Goal: Contribute content: Contribute content

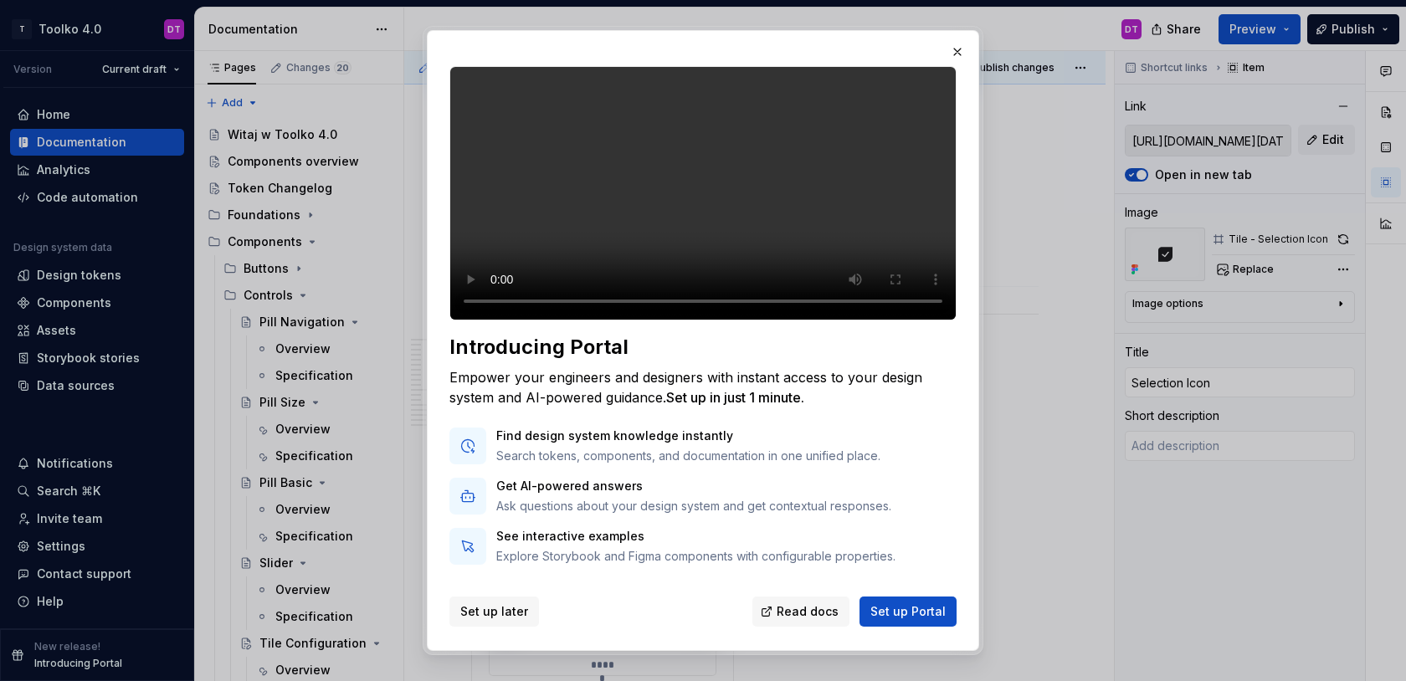
click at [505, 616] on span "Set up later" at bounding box center [494, 611] width 68 height 17
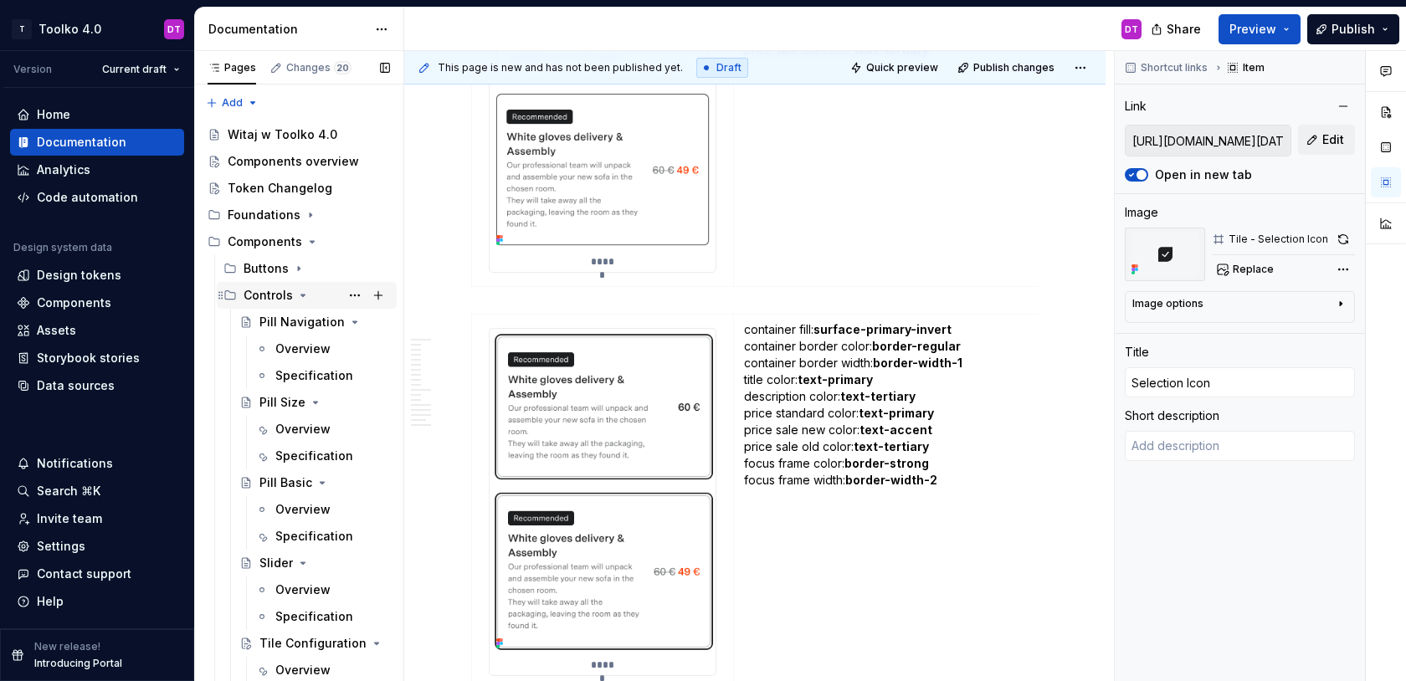
click at [299, 296] on icon "Page tree" at bounding box center [302, 295] width 13 height 13
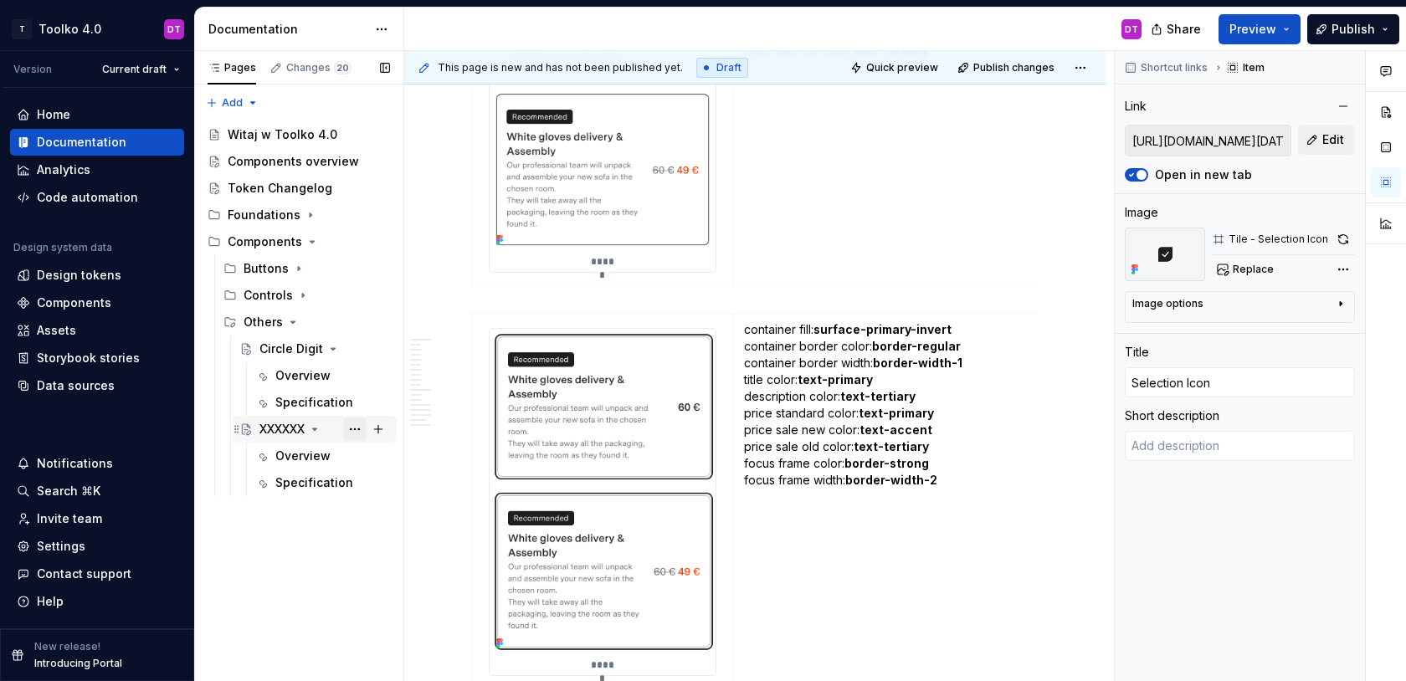
click at [354, 427] on button "Page tree" at bounding box center [354, 429] width 23 height 23
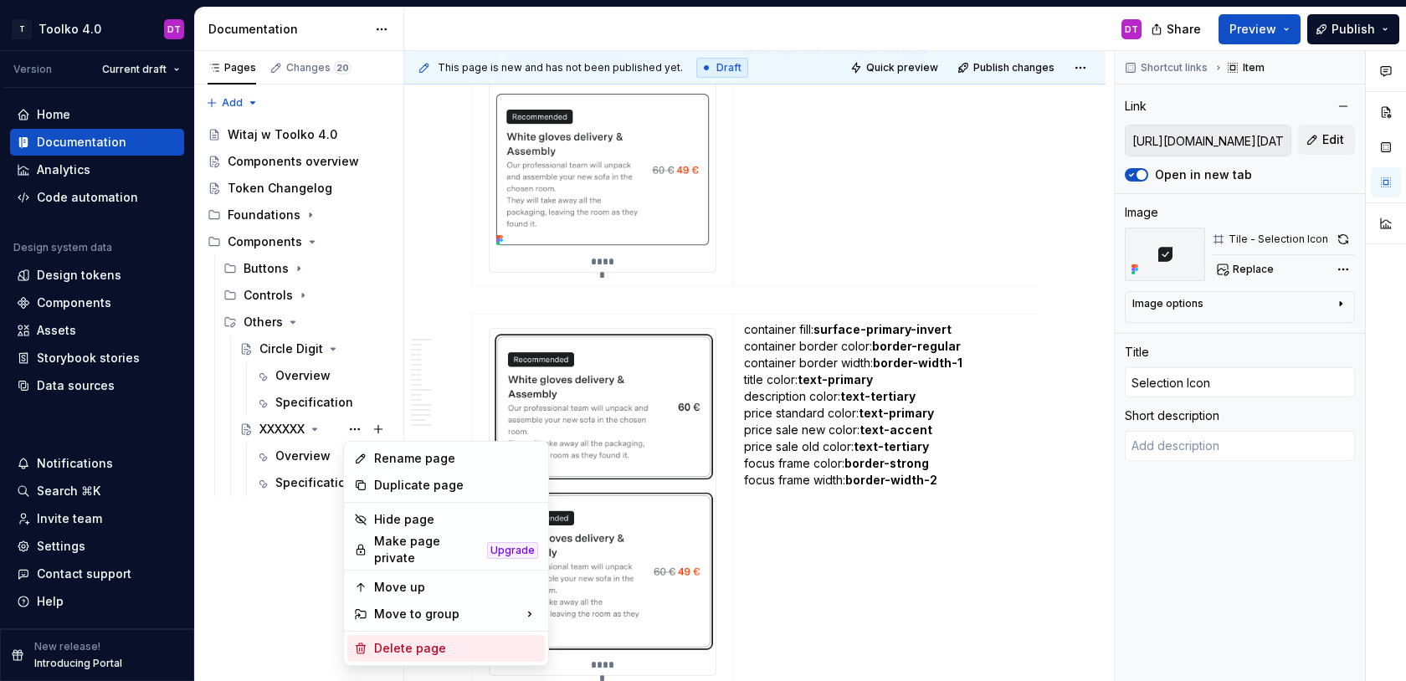
click at [400, 643] on div "Delete page" at bounding box center [456, 648] width 164 height 17
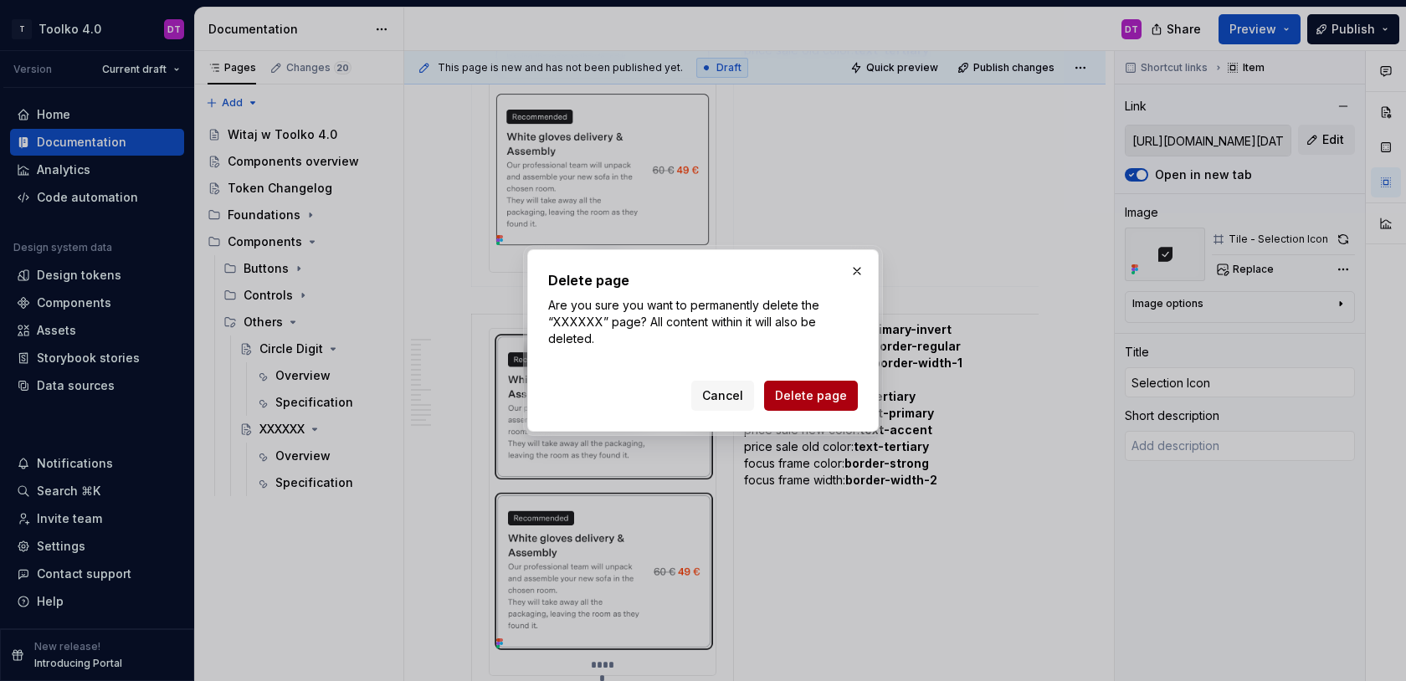
click at [802, 395] on span "Delete page" at bounding box center [811, 396] width 72 height 17
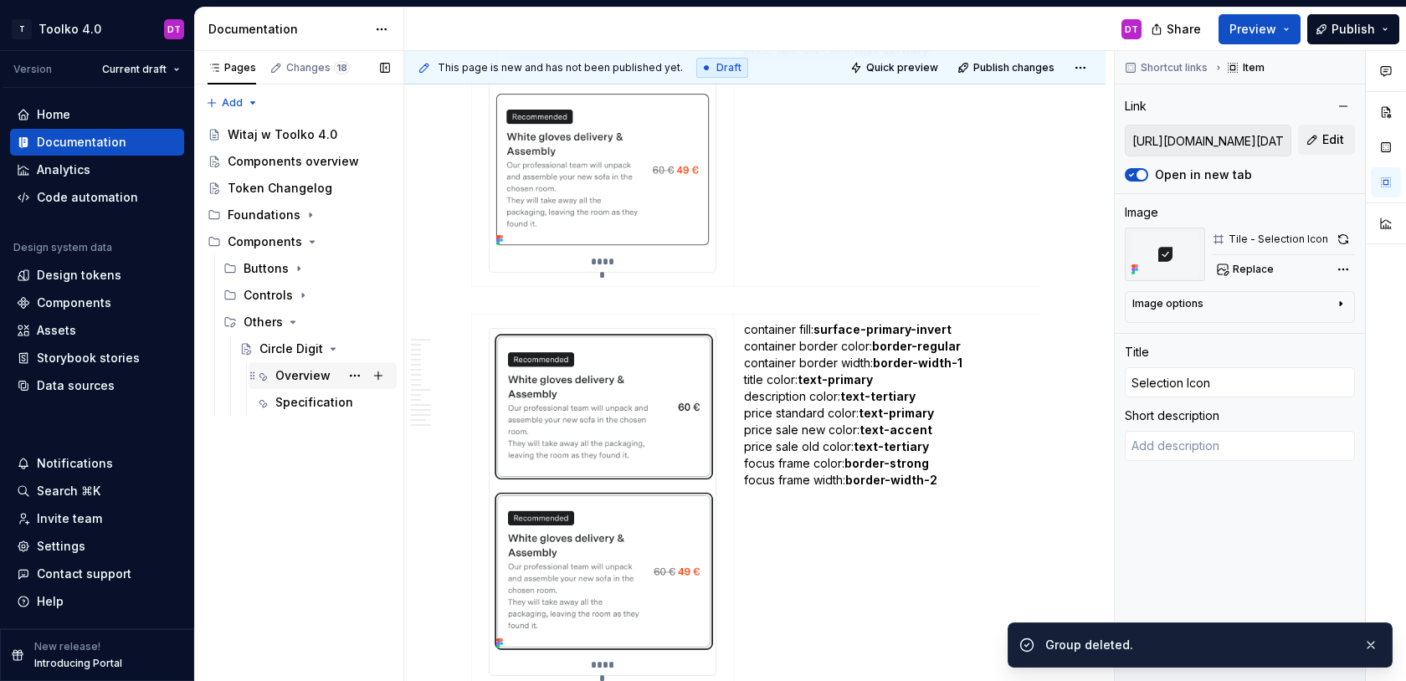
click at [306, 382] on div "Overview" at bounding box center [302, 375] width 55 height 17
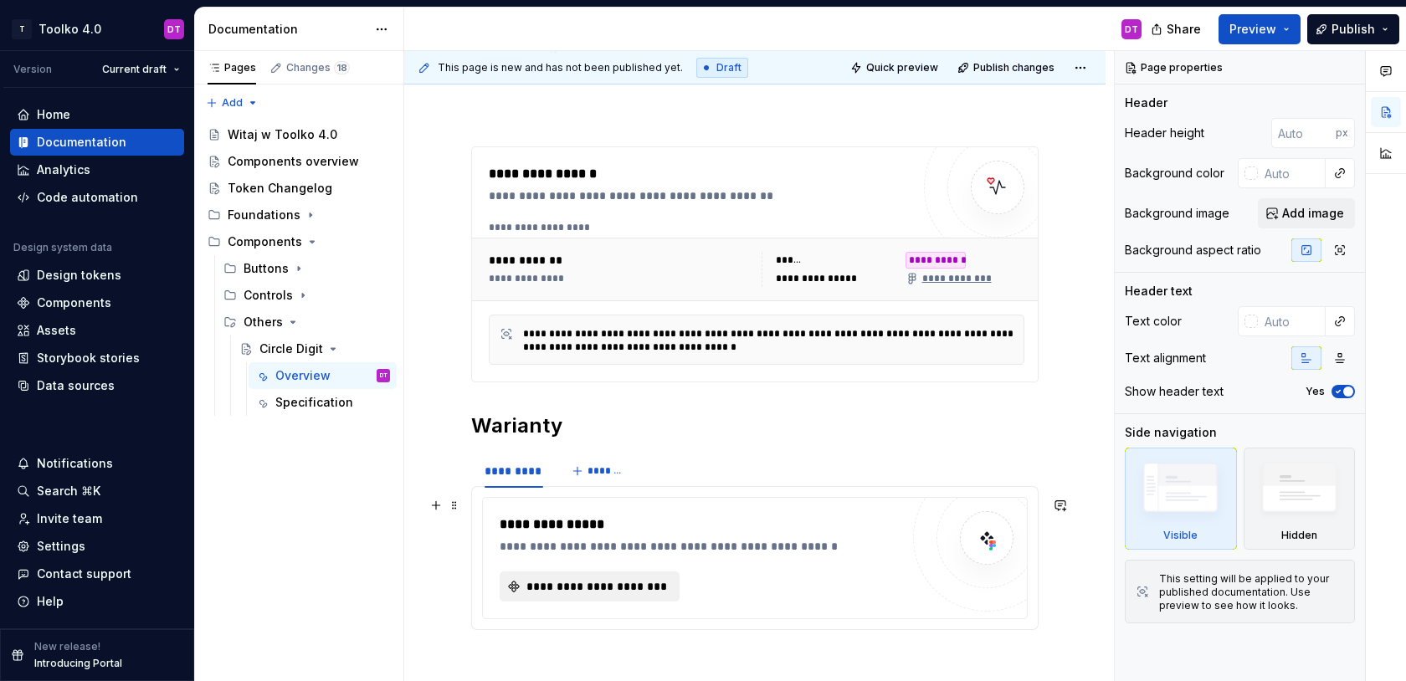
scroll to position [140, 0]
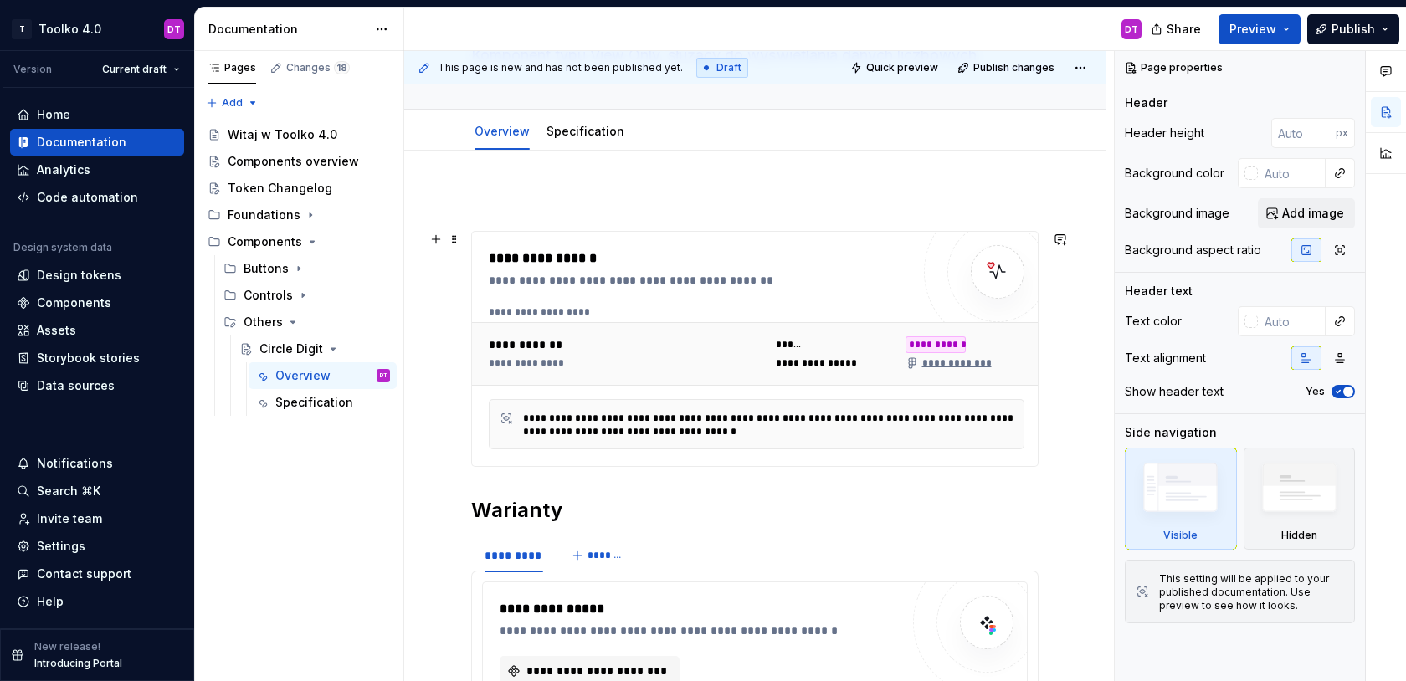
type textarea "*"
click at [571, 377] on div "**********" at bounding box center [756, 354] width 549 height 49
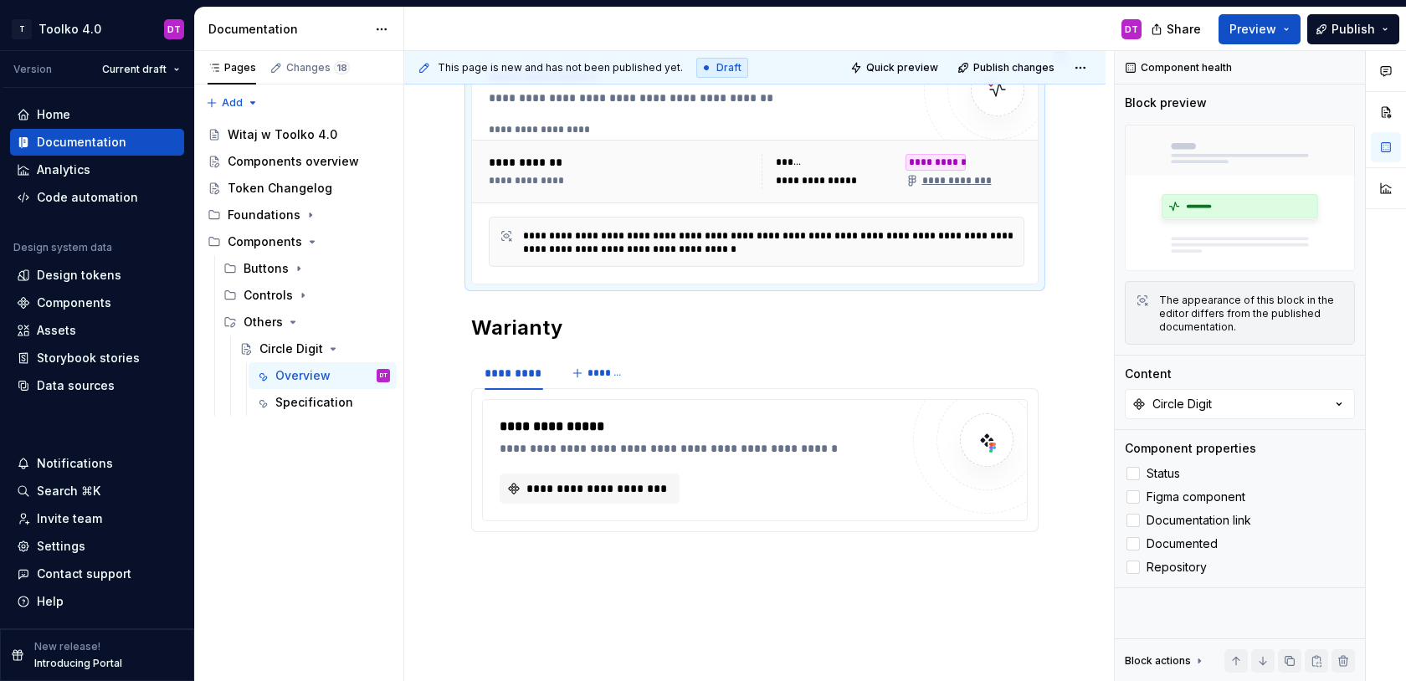
scroll to position [437, 0]
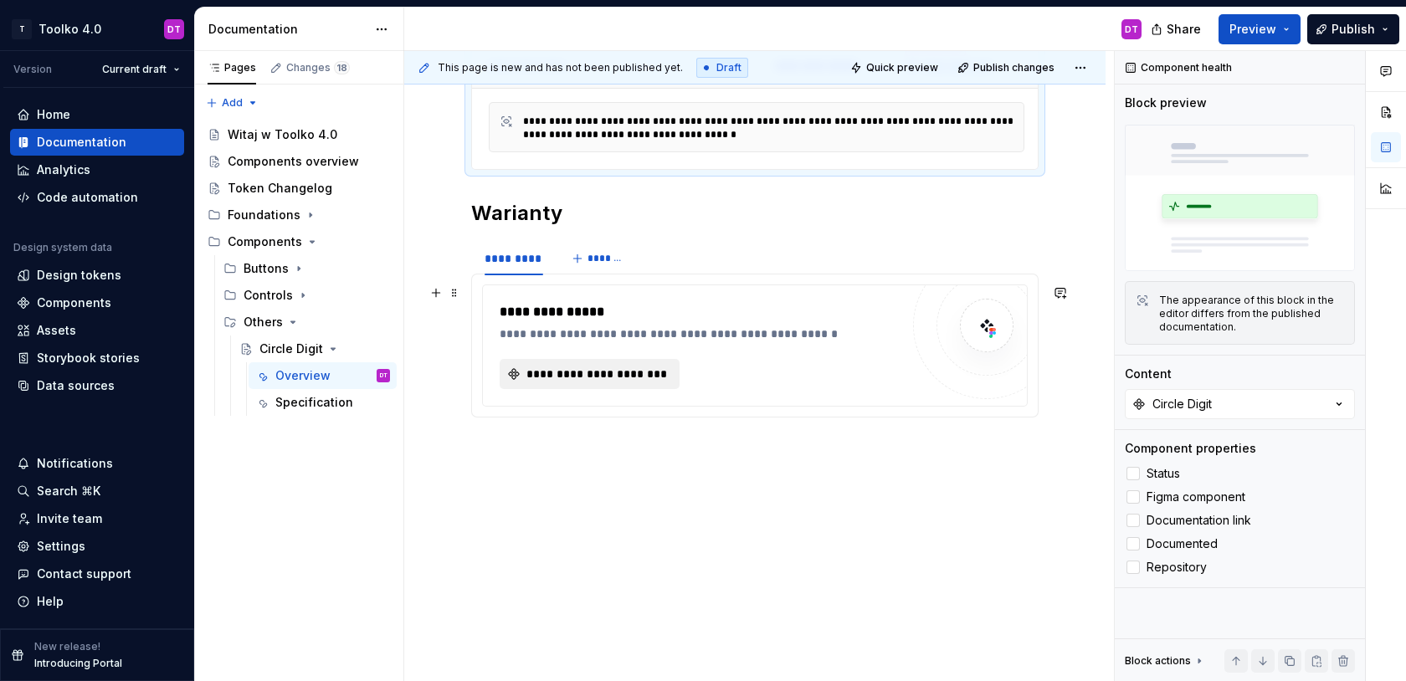
click at [563, 375] on span "**********" at bounding box center [596, 374] width 145 height 17
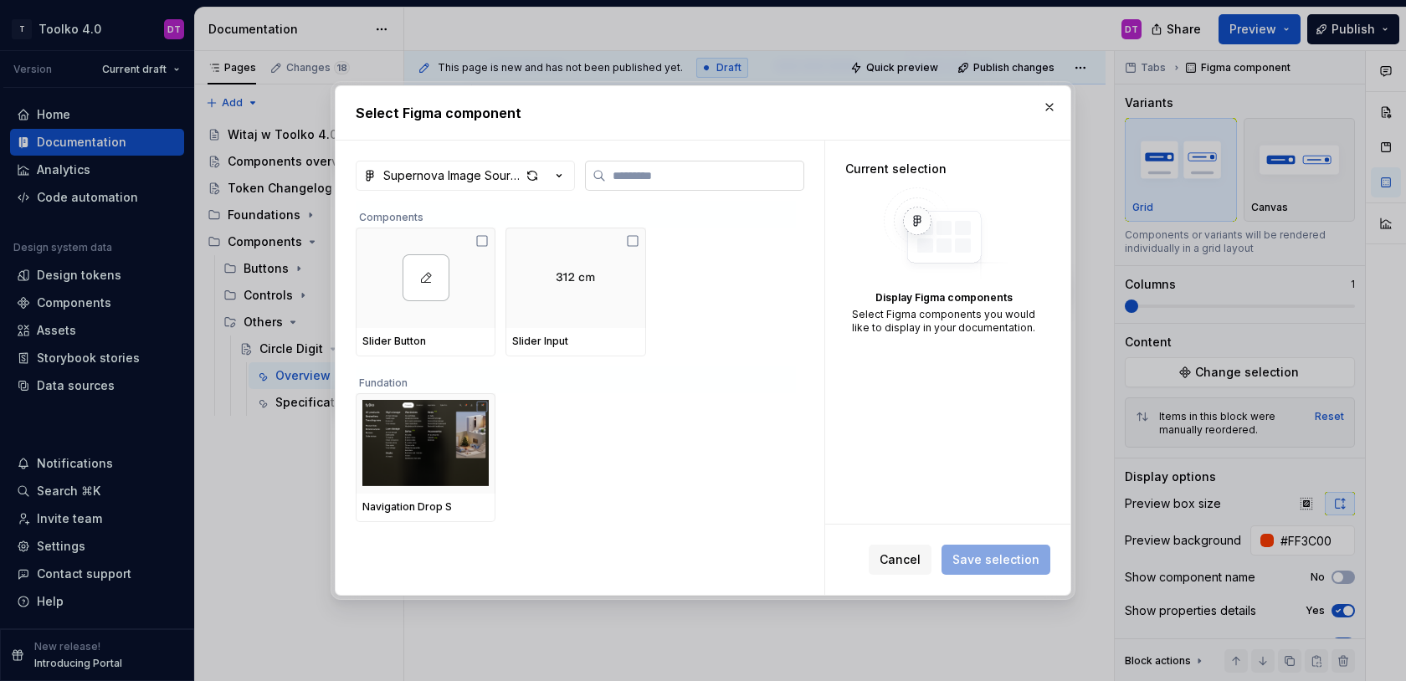
click at [662, 183] on input "search" at bounding box center [705, 175] width 198 height 17
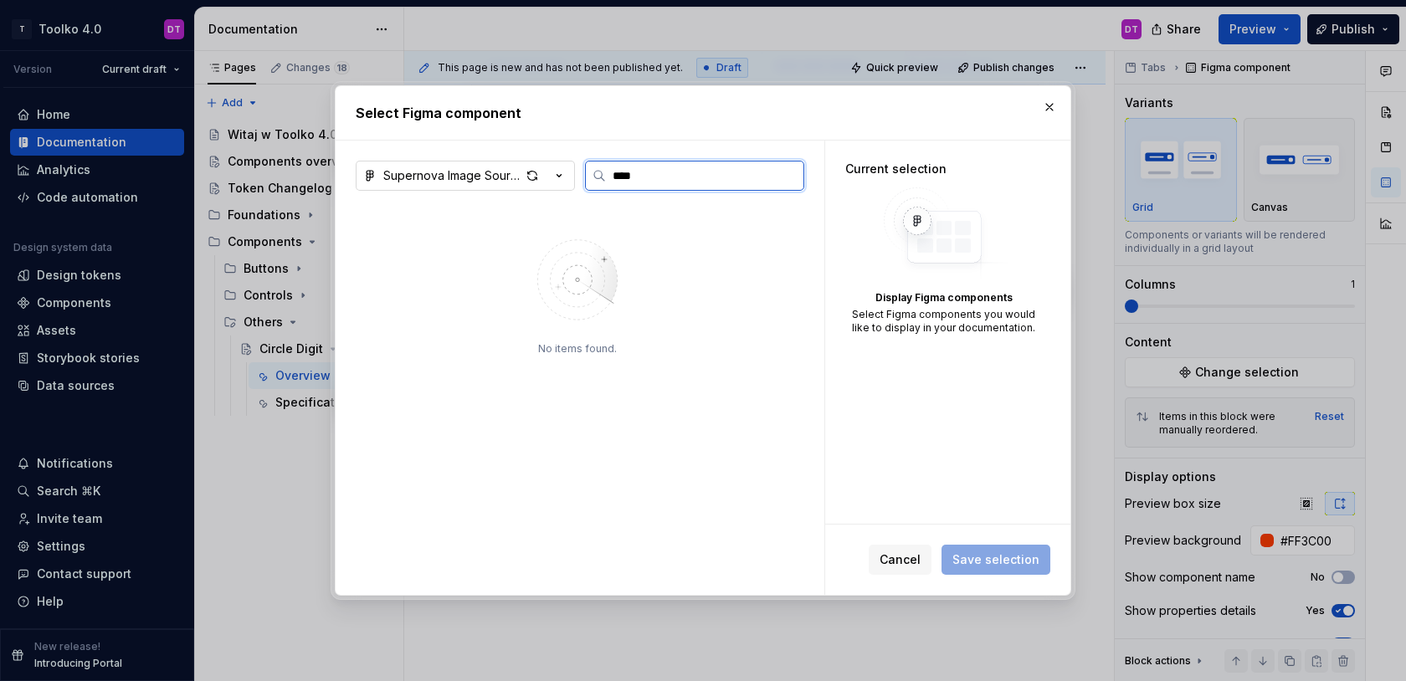
type input "****"
click at [473, 175] on div "Supernova Image Source" at bounding box center [451, 175] width 137 height 17
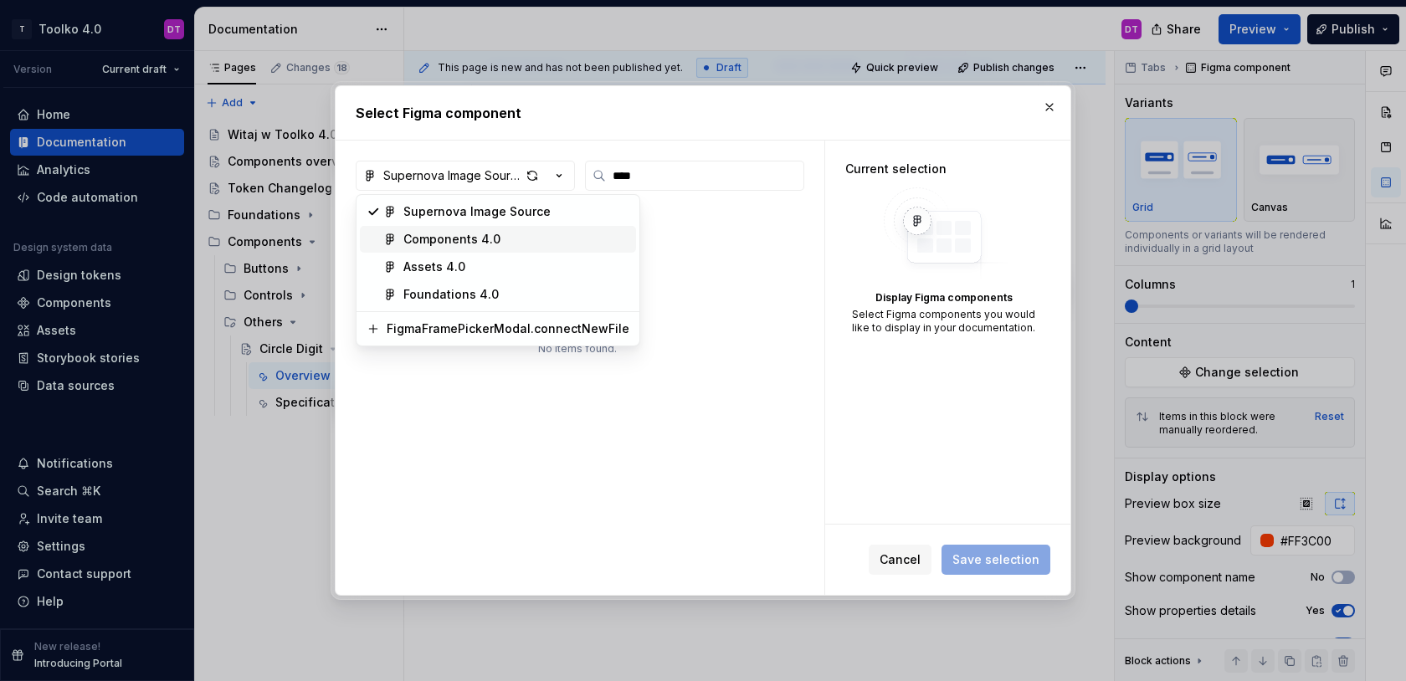
click at [475, 233] on div "Components 4.0" at bounding box center [451, 239] width 97 height 17
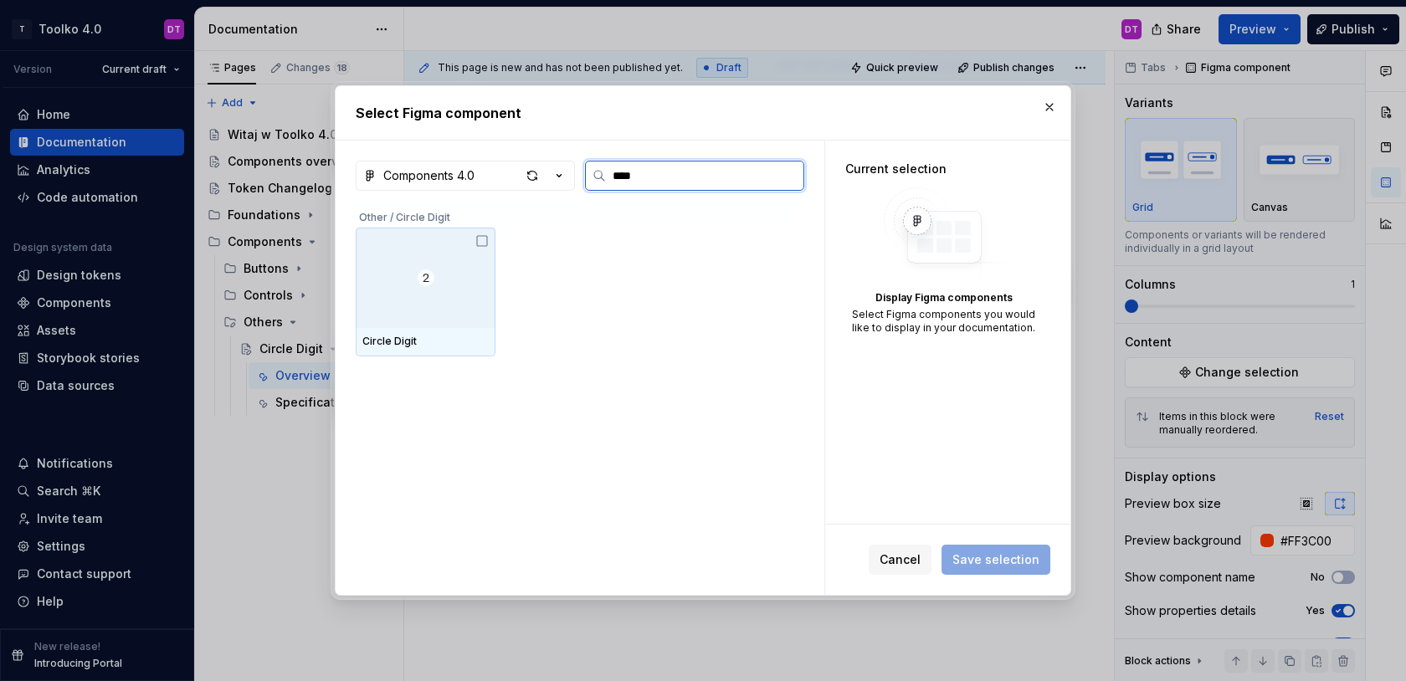
click at [438, 295] on div at bounding box center [426, 278] width 140 height 100
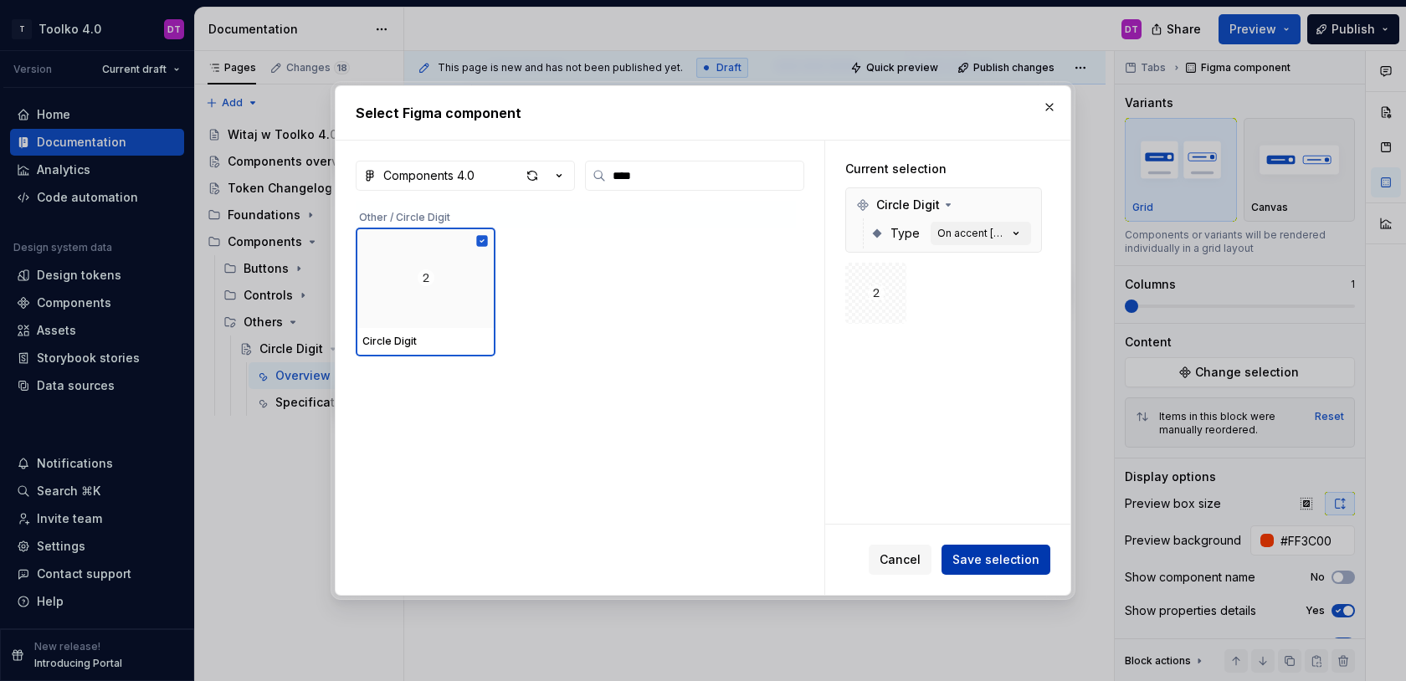
click at [994, 573] on button "Save selection" at bounding box center [996, 560] width 109 height 30
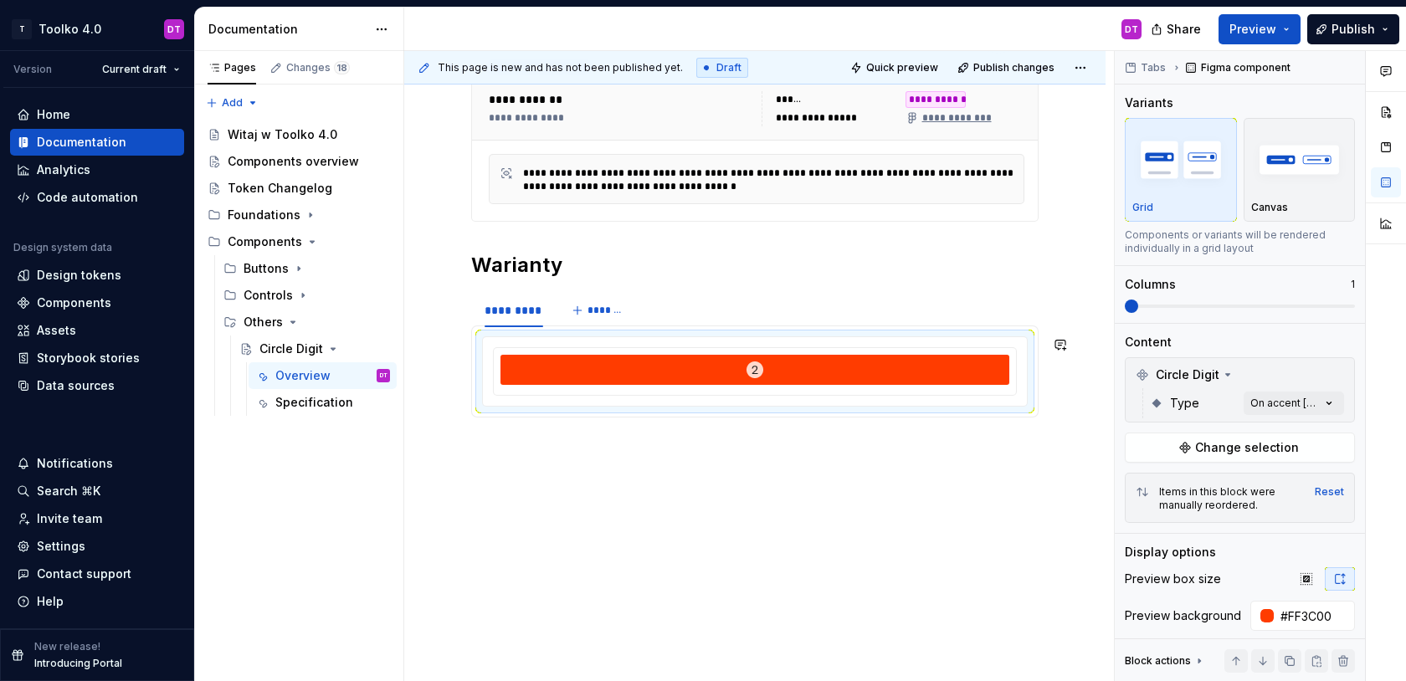
scroll to position [385, 0]
click at [851, 364] on div at bounding box center [755, 370] width 509 height 30
click at [1273, 394] on div "Comments Open comments No comments yet Select ‘Comment’ from the block context …" at bounding box center [1260, 366] width 291 height 631
click at [1318, 434] on span "button" at bounding box center [1317, 433] width 10 height 10
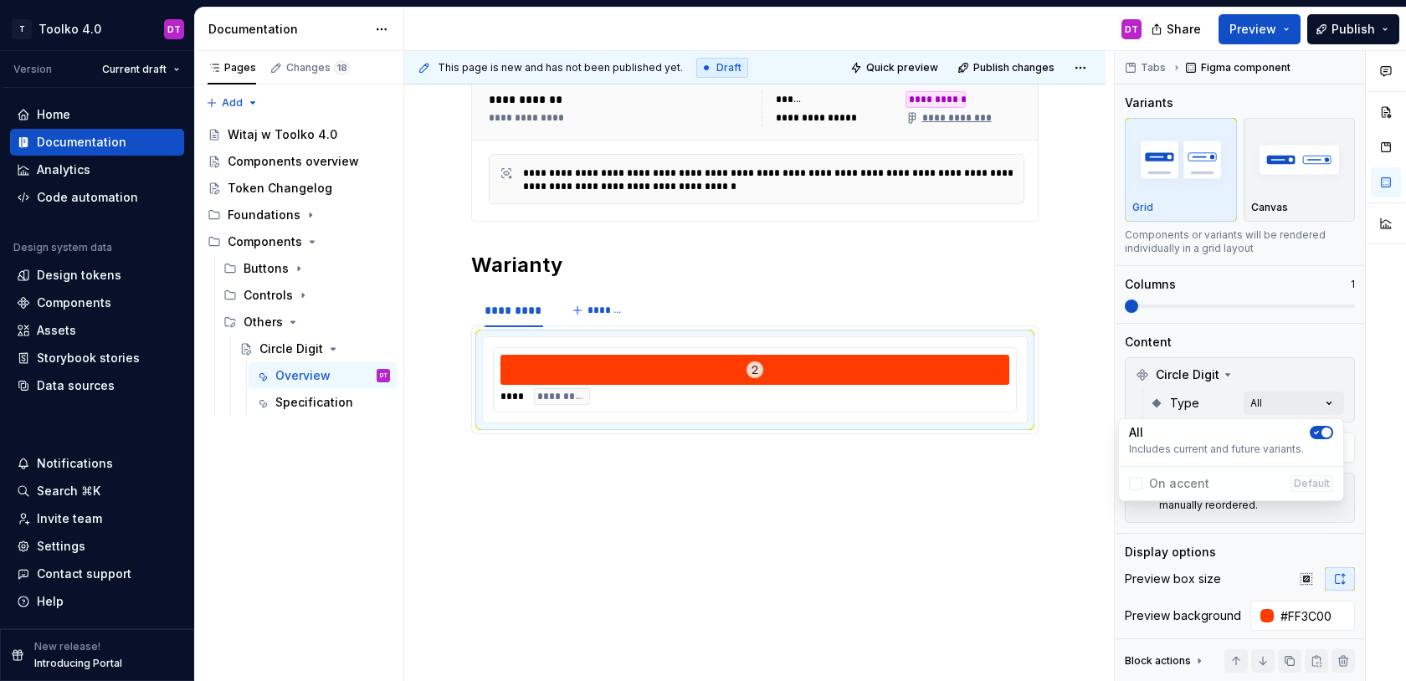
click at [1280, 359] on div "Comments Open comments No comments yet Select ‘Comment’ from the block context …" at bounding box center [1260, 366] width 291 height 631
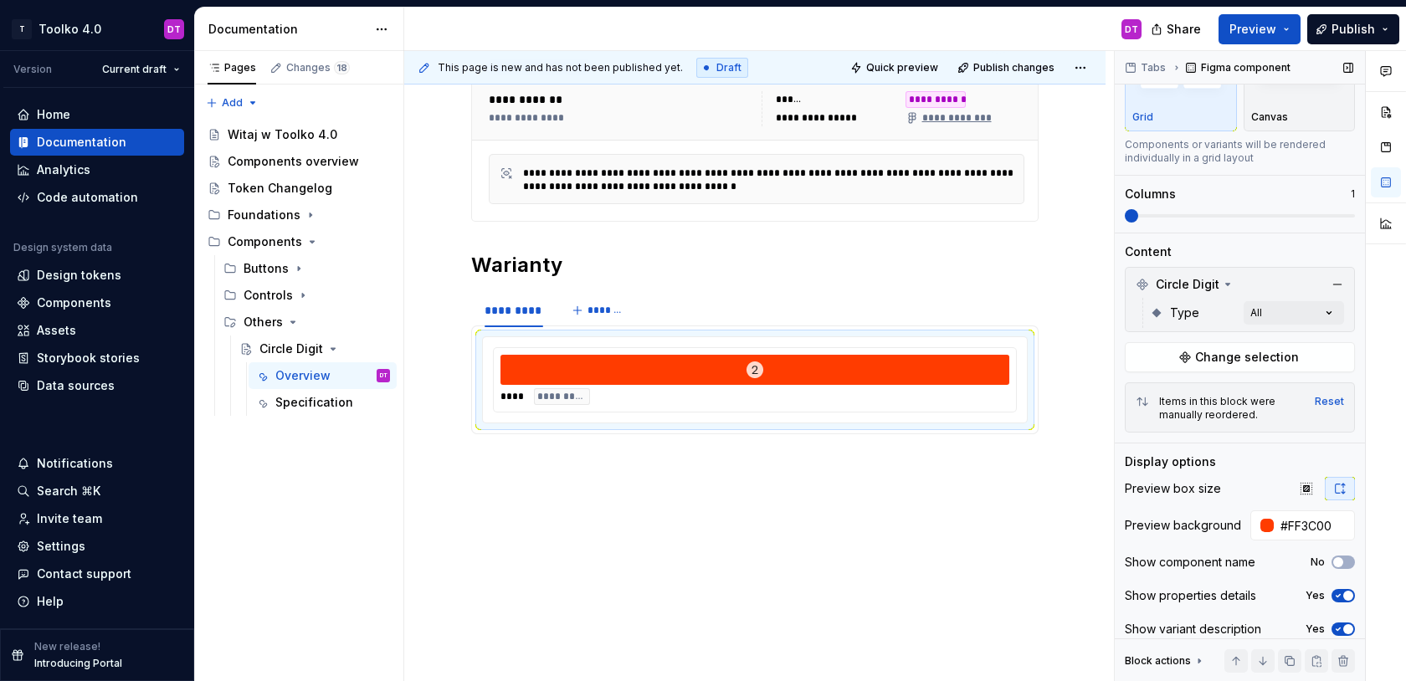
scroll to position [103, 0]
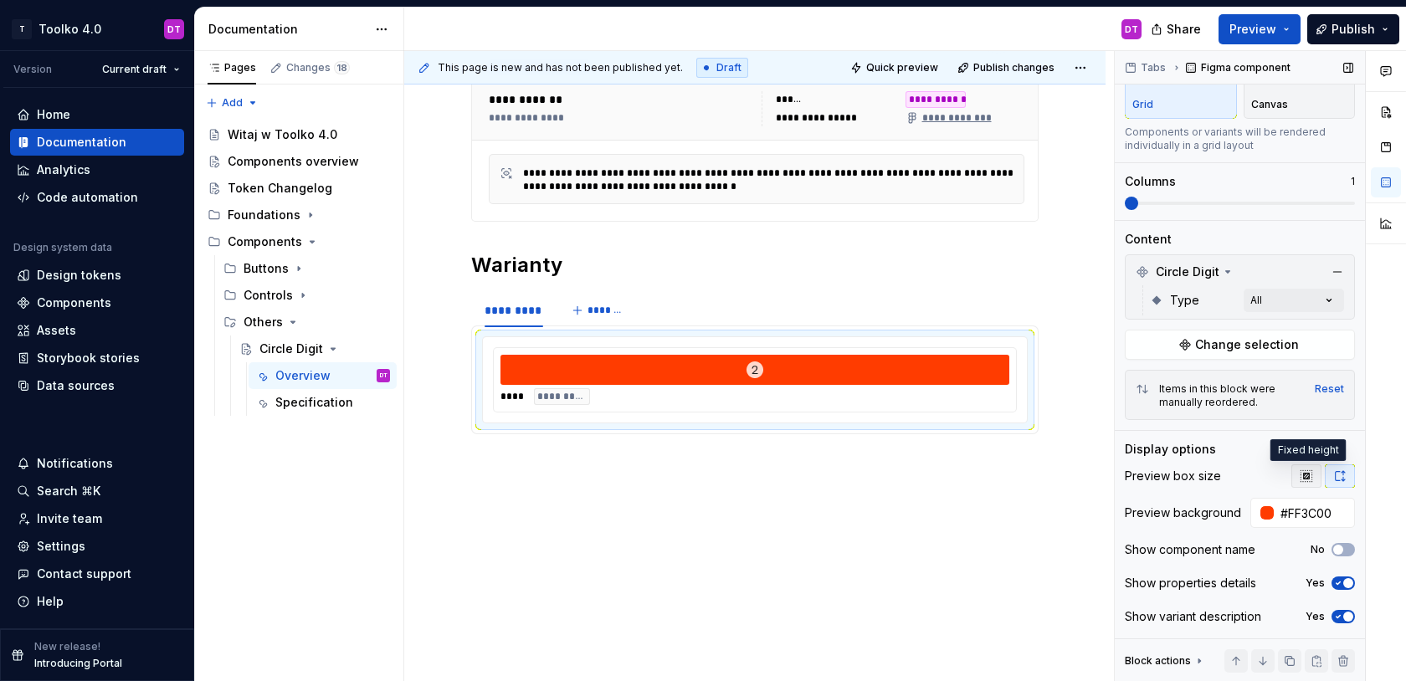
click at [1308, 476] on icon "button" at bounding box center [1306, 475] width 11 height 11
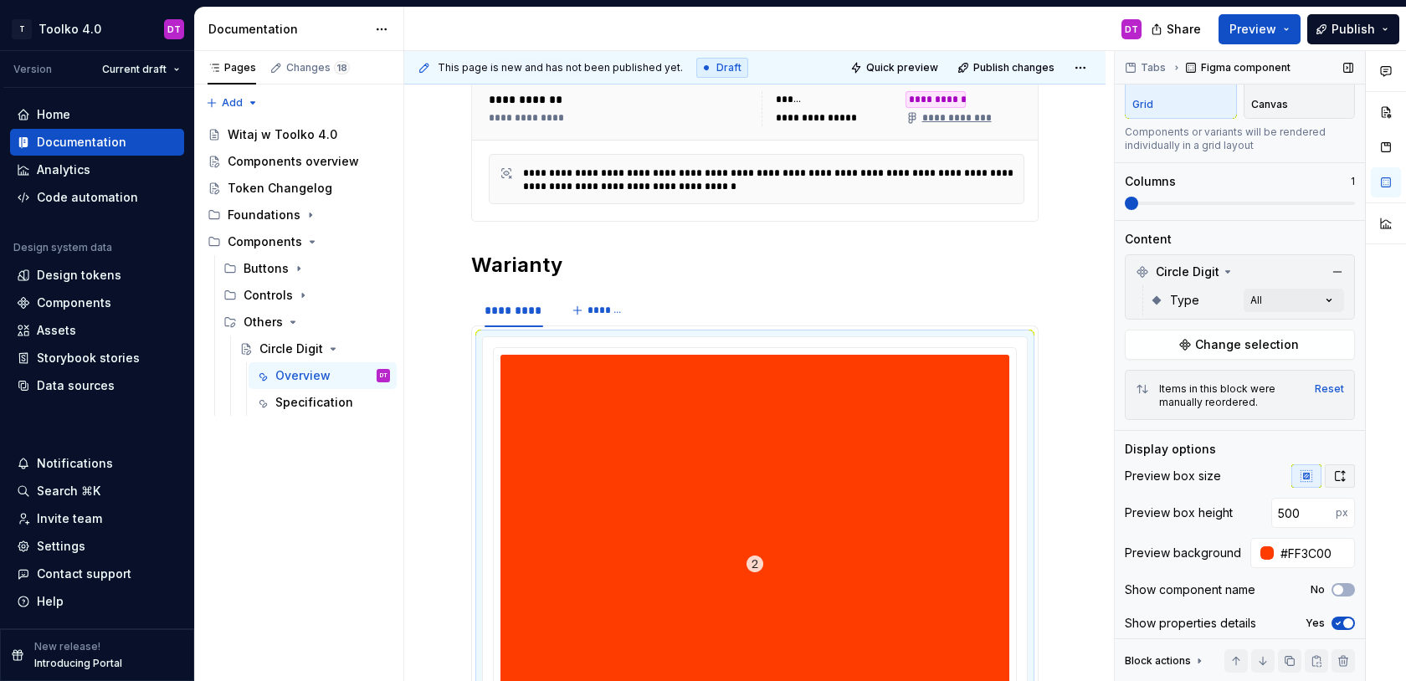
click at [1345, 475] on icon "button" at bounding box center [1339, 476] width 13 height 13
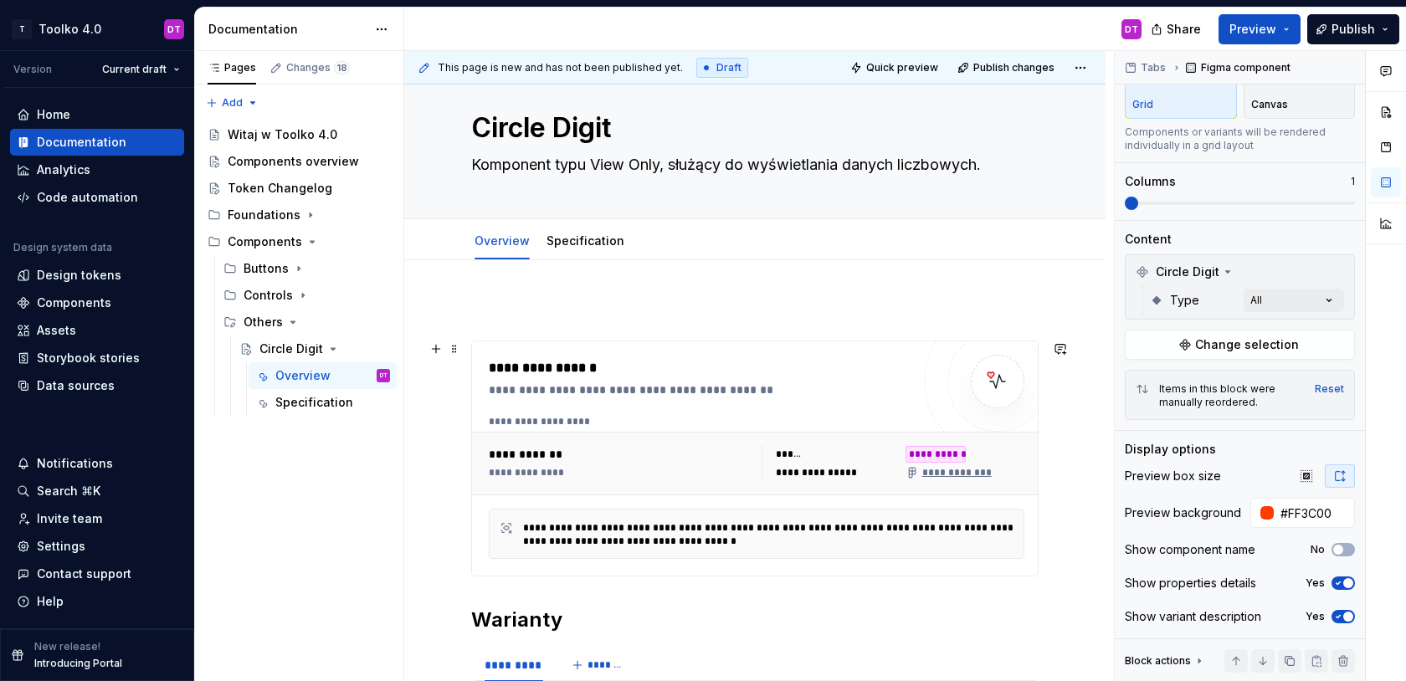
scroll to position [0, 0]
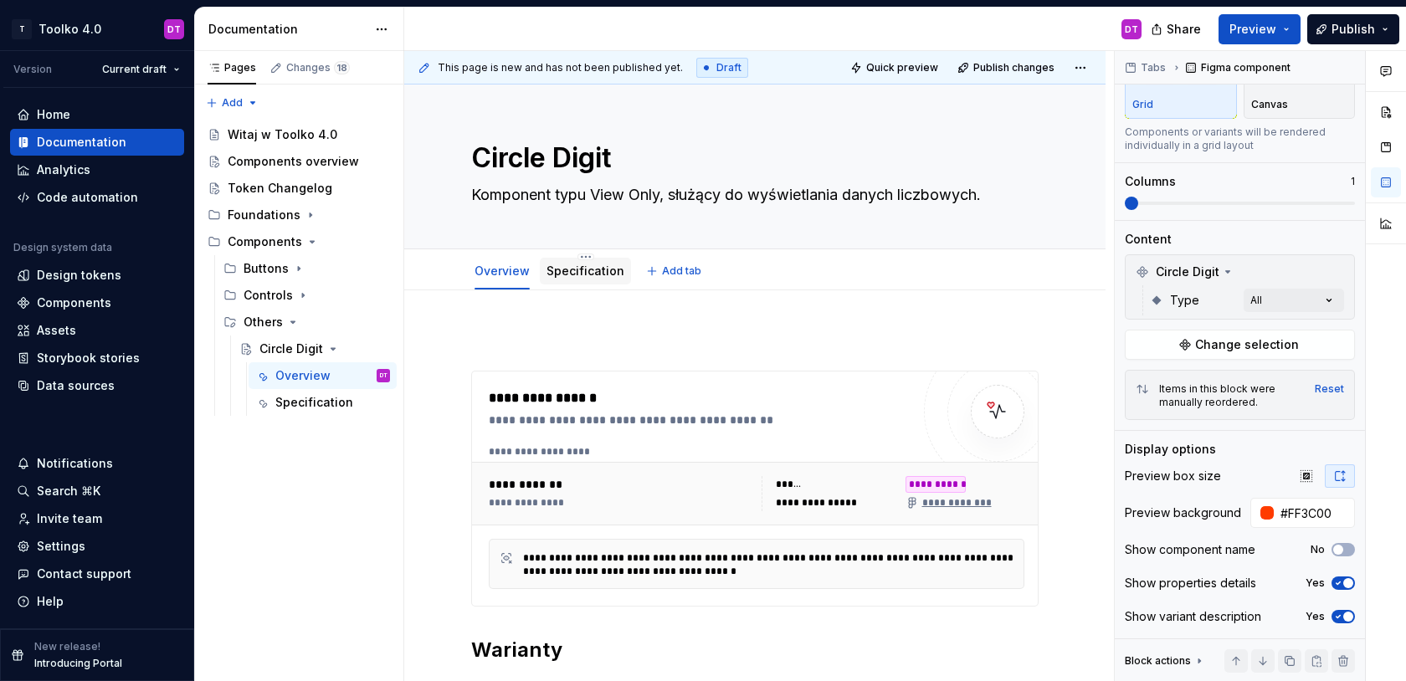
click at [579, 270] on link "Specification" at bounding box center [586, 271] width 78 height 14
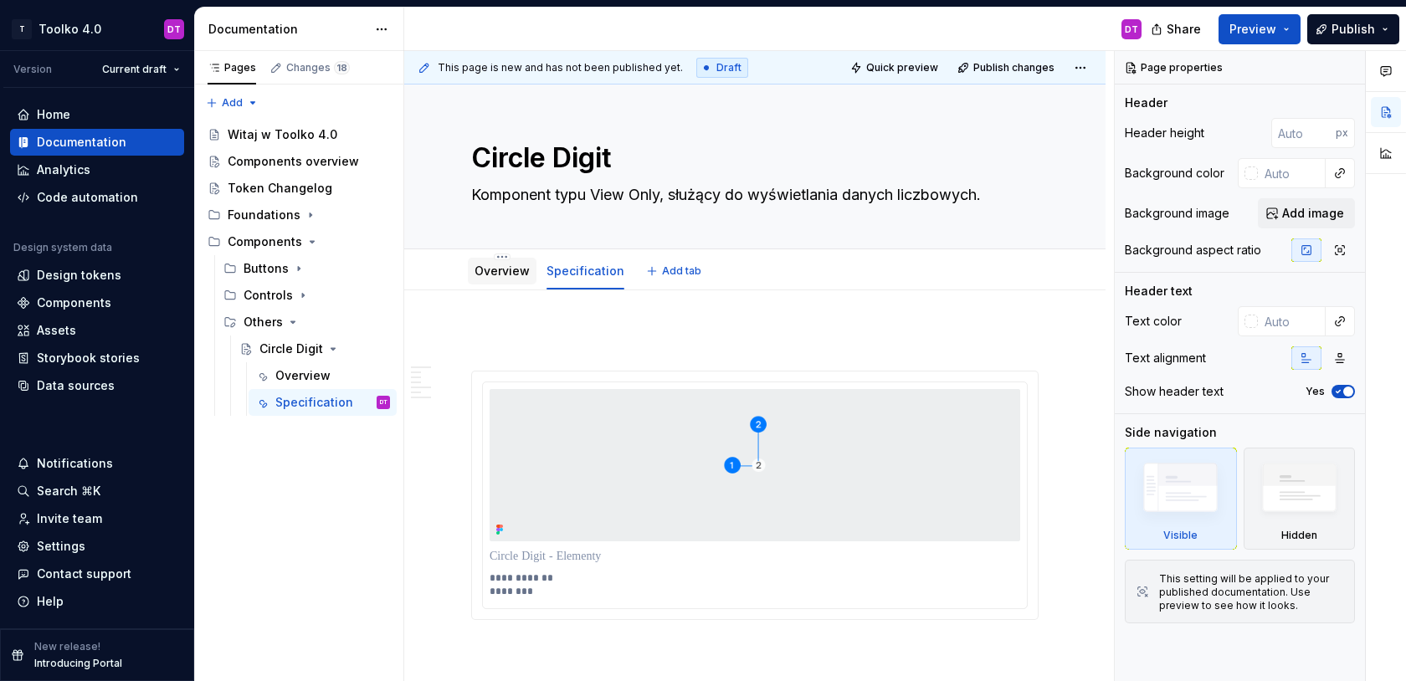
click at [488, 273] on link "Overview" at bounding box center [502, 271] width 55 height 14
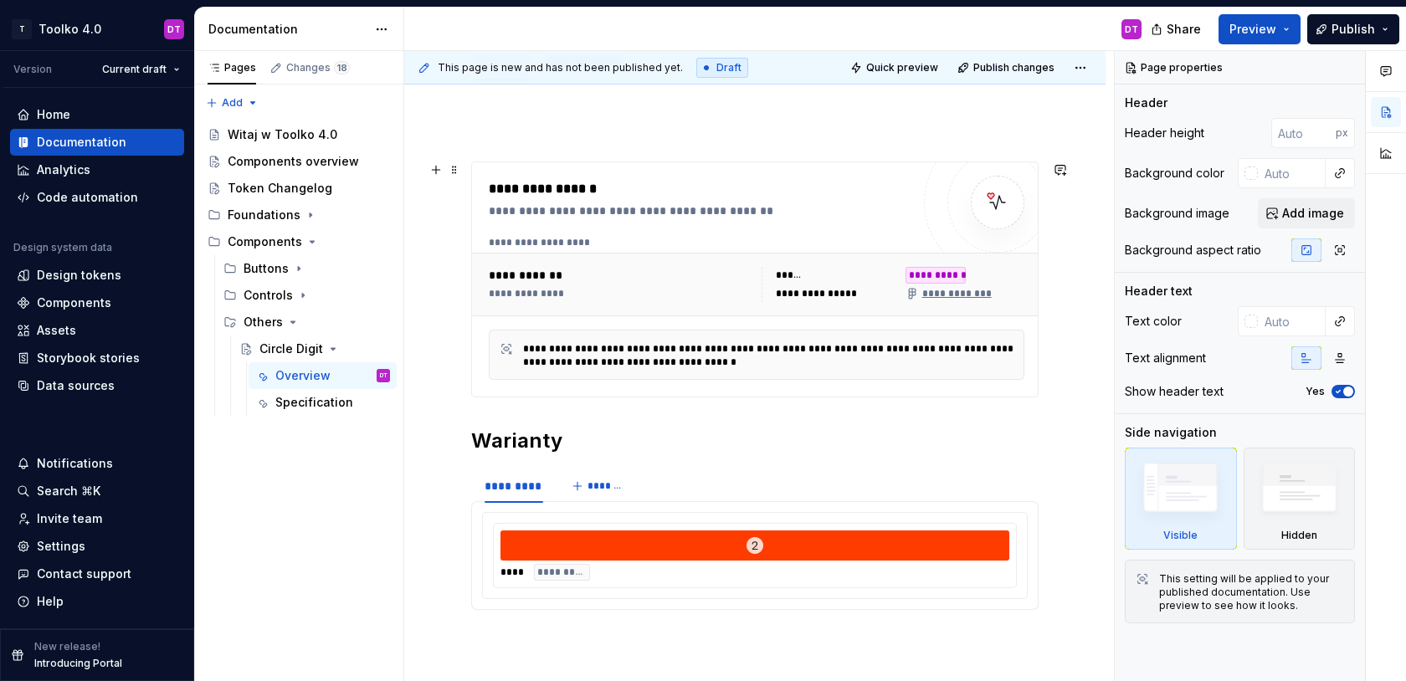
scroll to position [99, 0]
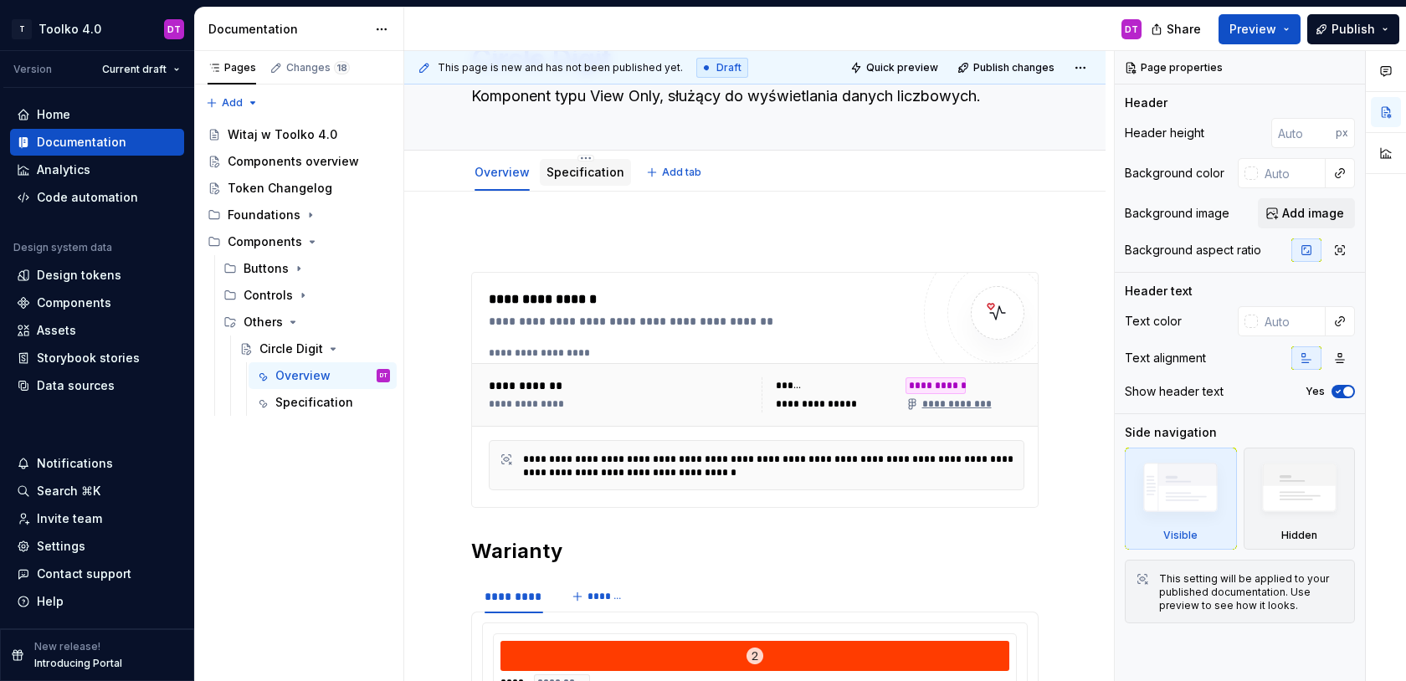
click at [560, 167] on link "Specification" at bounding box center [586, 172] width 78 height 14
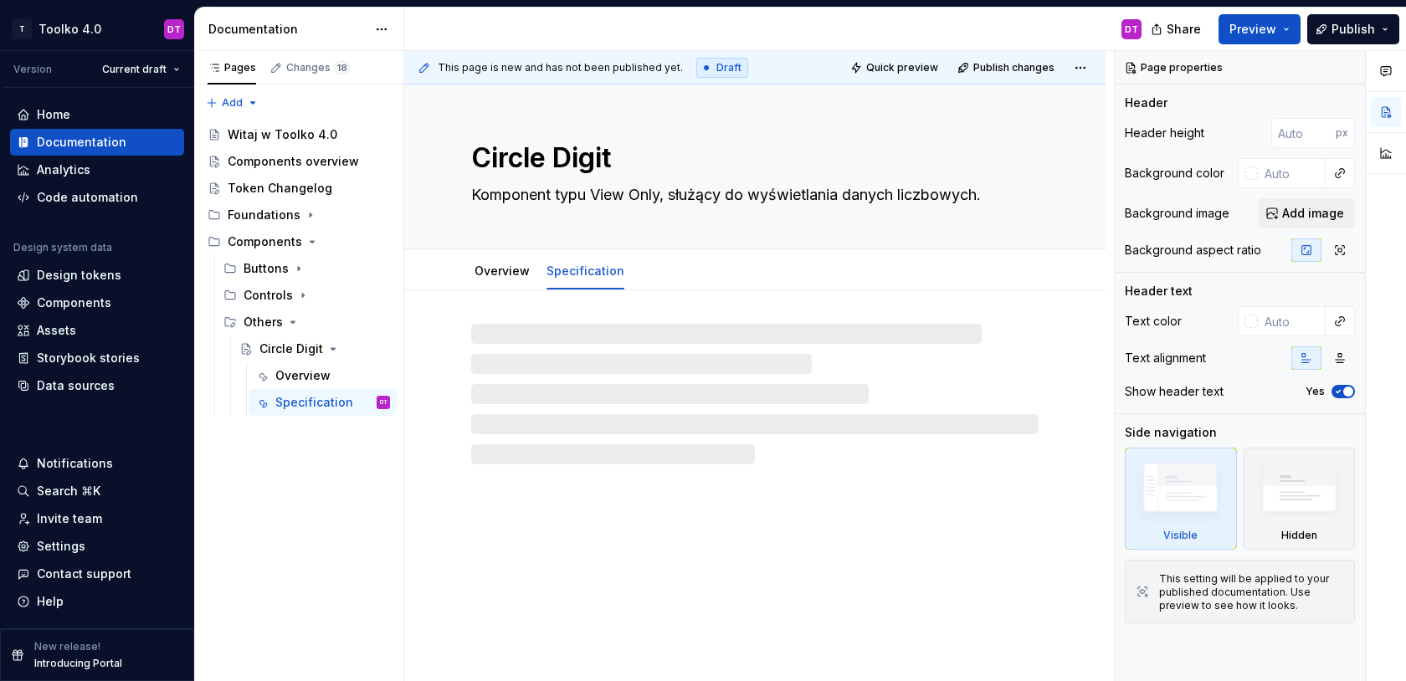
type textarea "*"
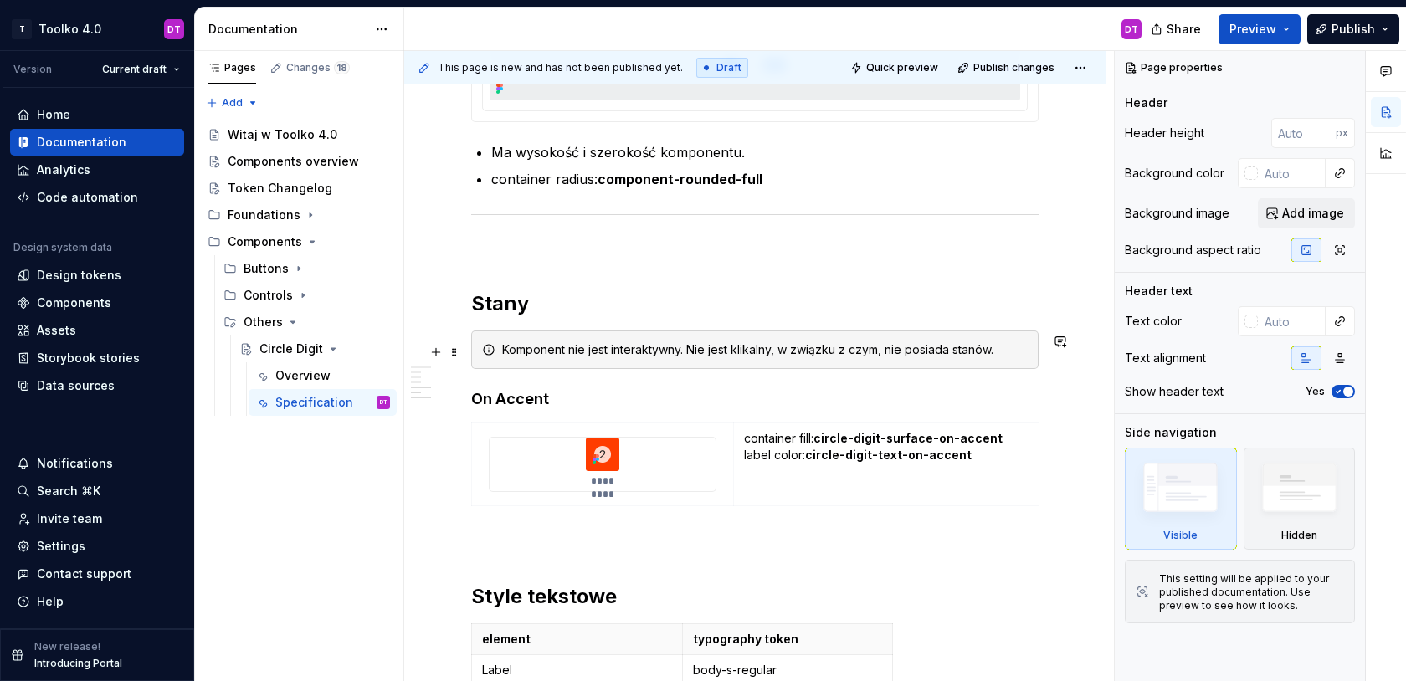
scroll to position [1435, 0]
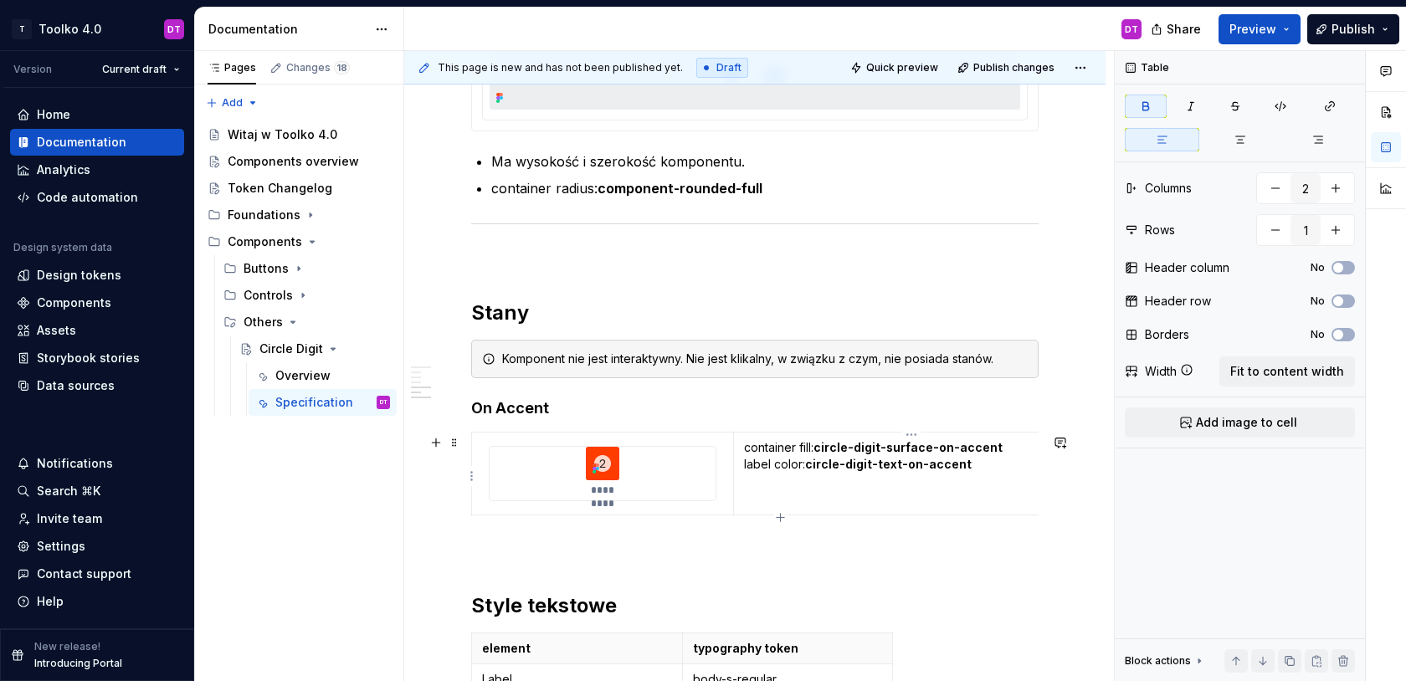
click at [920, 467] on strong "circle-digit-text-on-accent" at bounding box center [888, 464] width 167 height 14
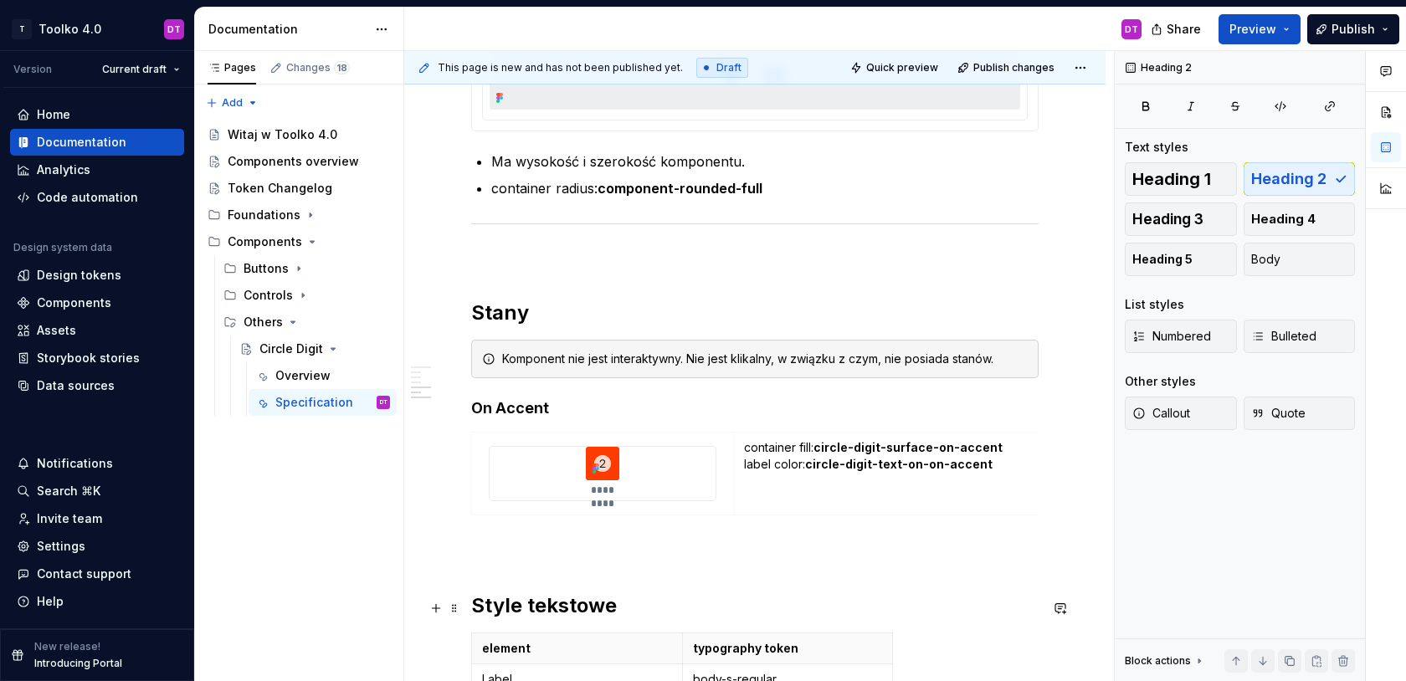
click at [895, 595] on h2 "Style tekstowe" at bounding box center [754, 606] width 567 height 27
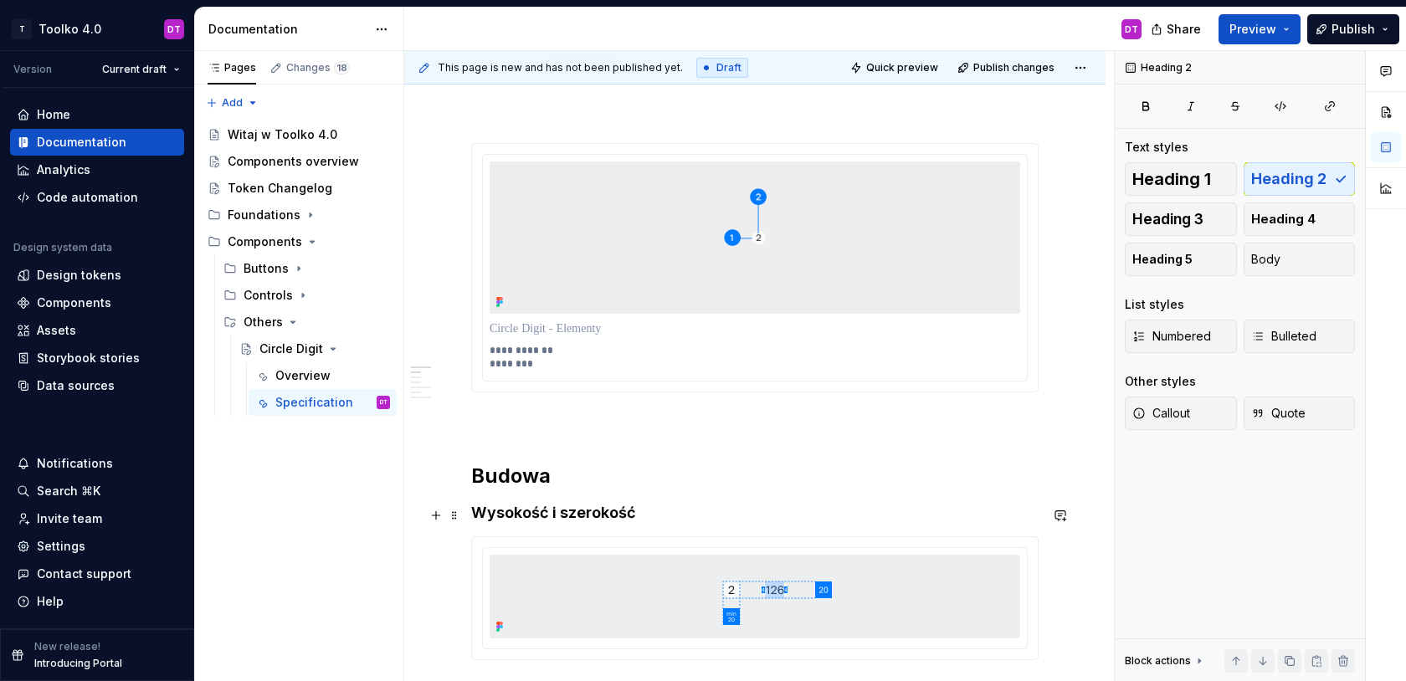
scroll to position [8, 0]
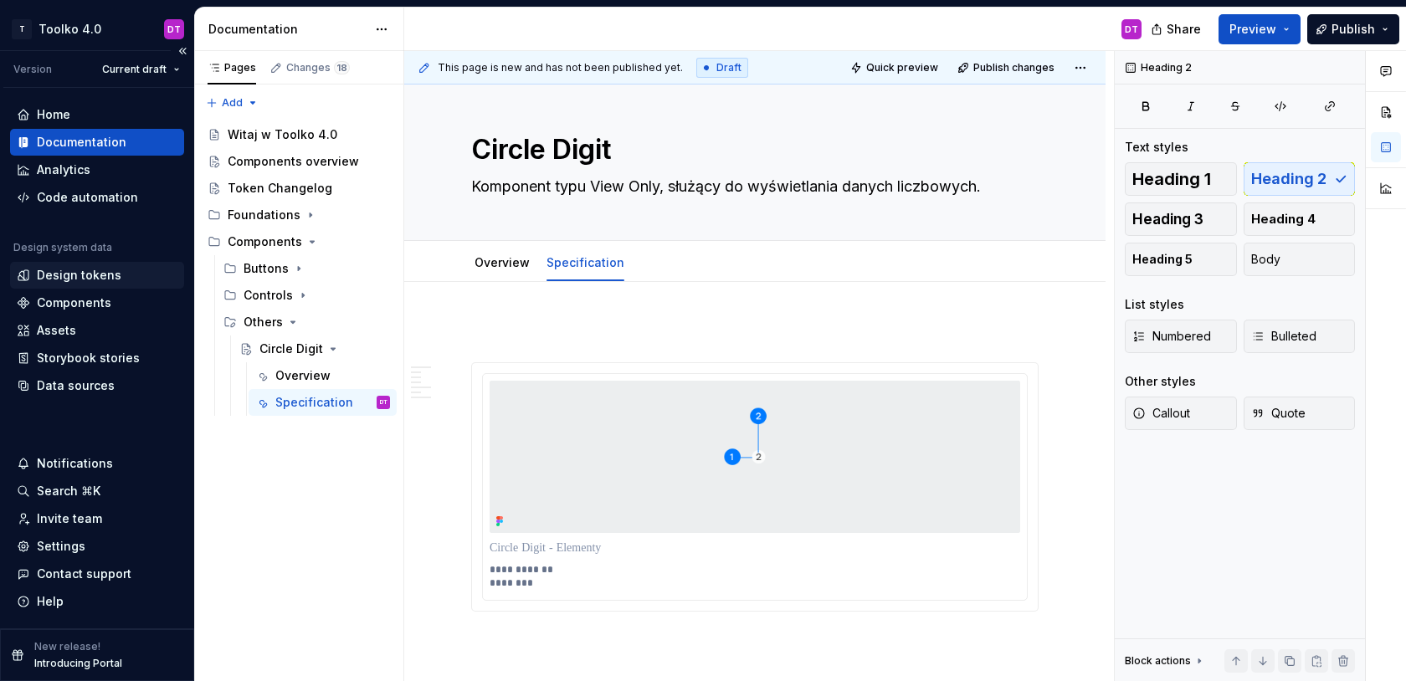
click at [83, 277] on div "Design tokens" at bounding box center [79, 275] width 85 height 17
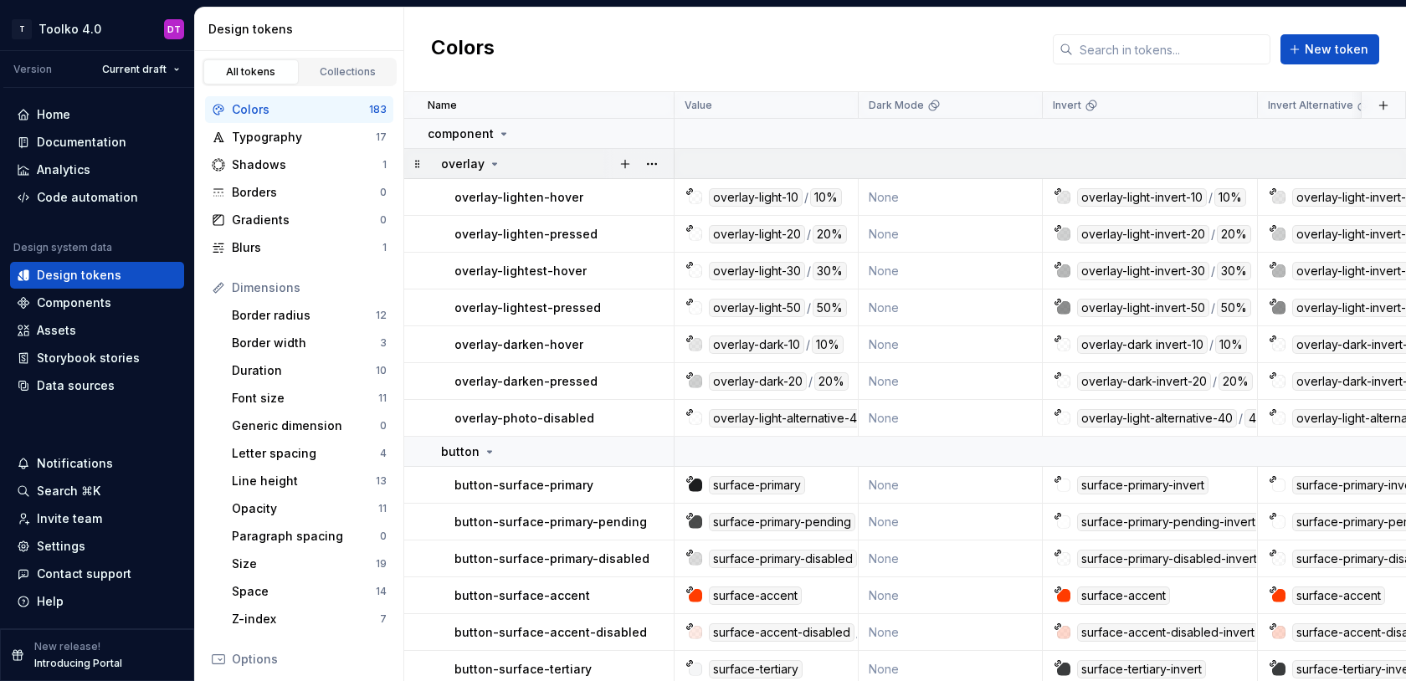
click at [493, 162] on icon at bounding box center [494, 163] width 13 height 13
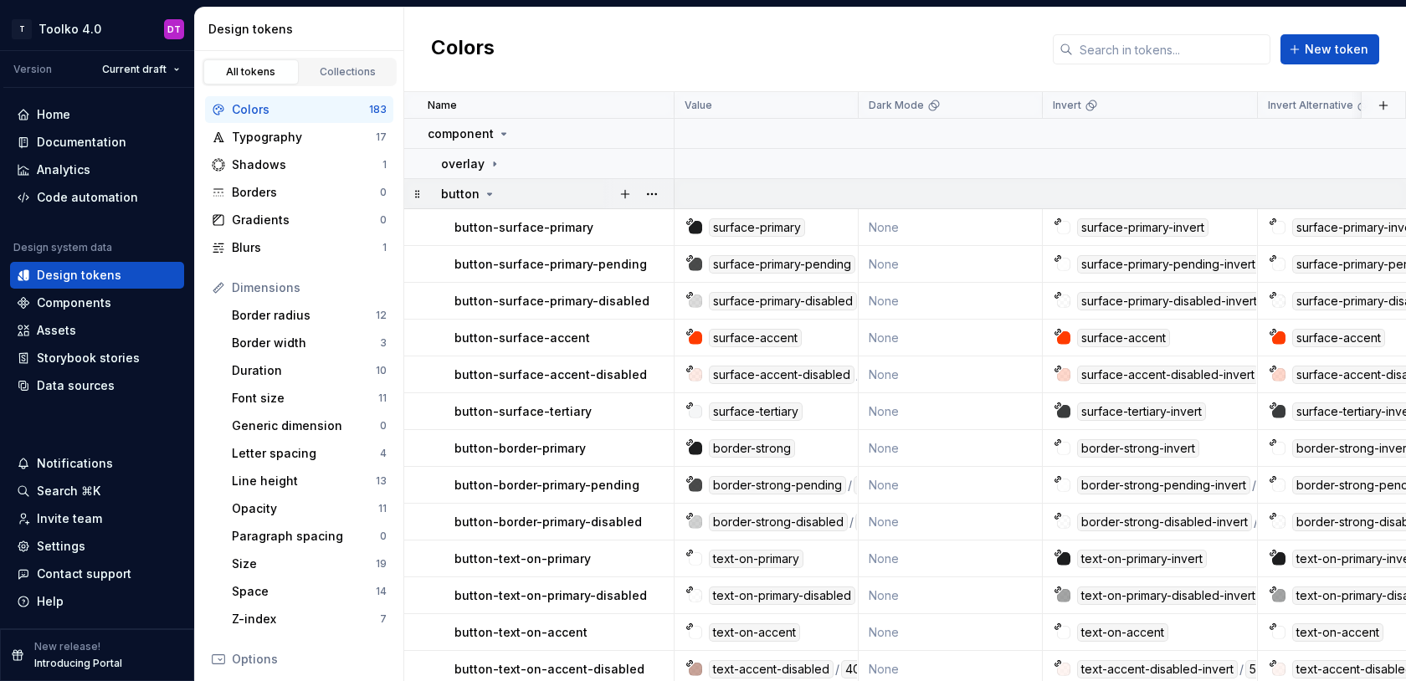
click at [490, 187] on icon at bounding box center [489, 193] width 13 height 13
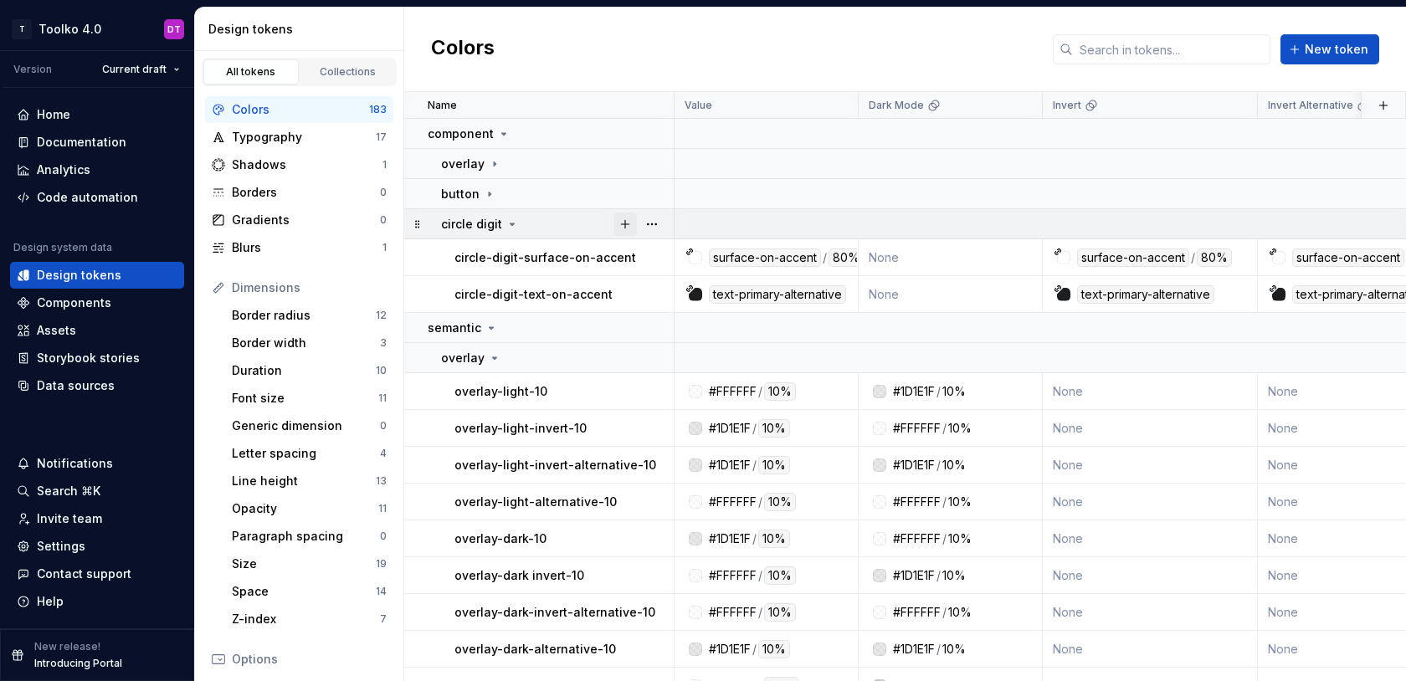
click at [627, 222] on button "button" at bounding box center [625, 224] width 23 height 23
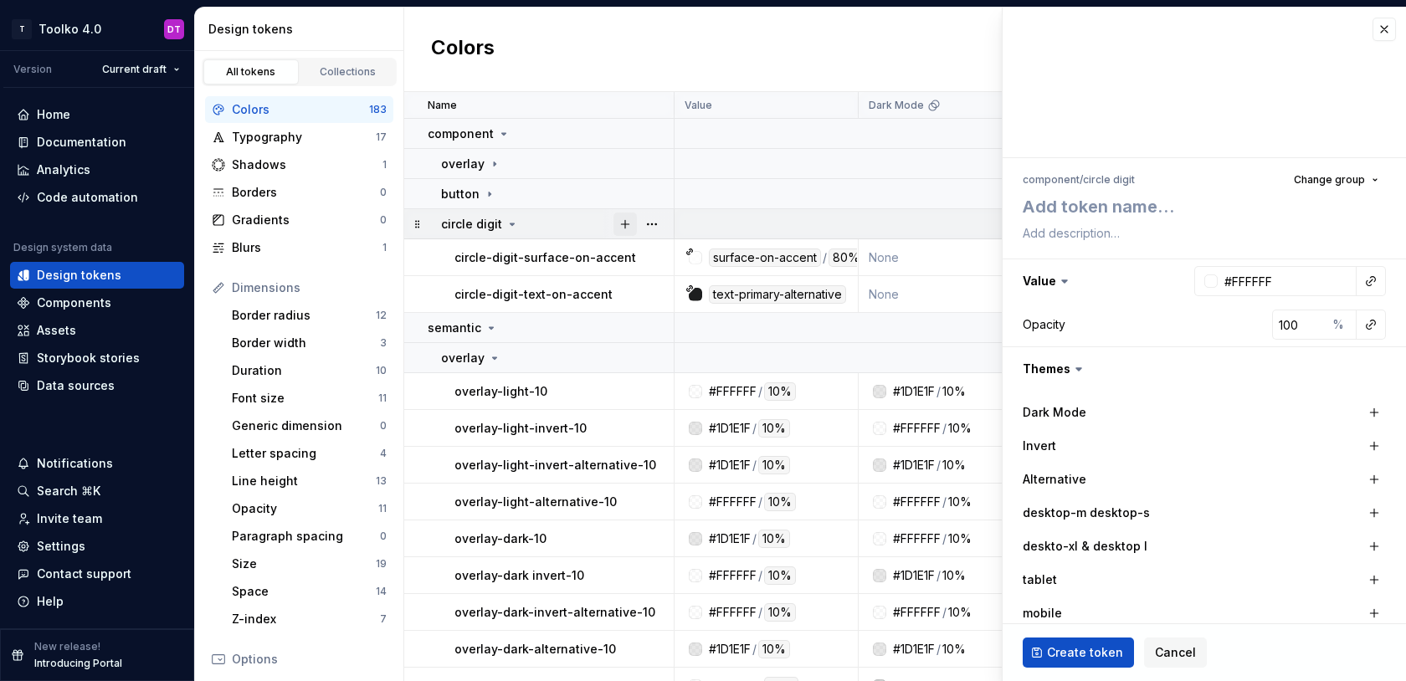
type textarea "*"
type textarea "c"
type textarea "*"
type textarea "ci"
type textarea "*"
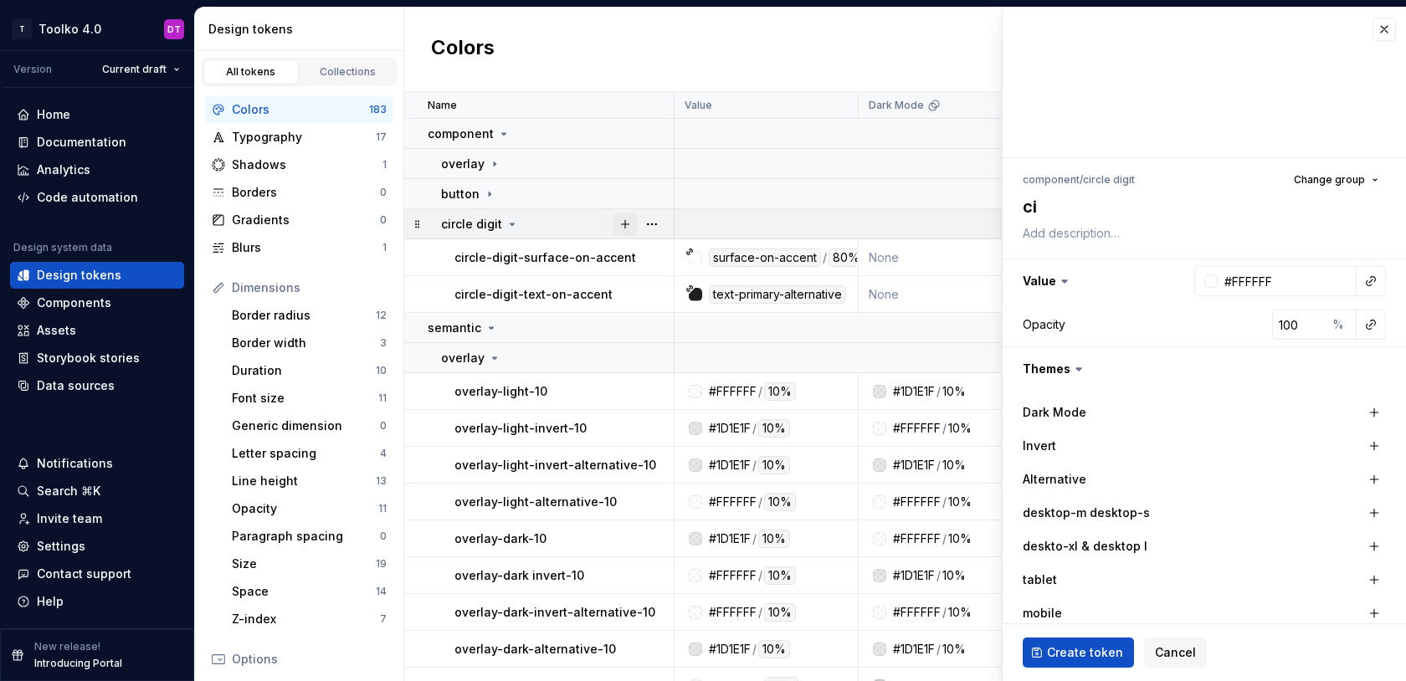
type textarea "cir"
type textarea "*"
type textarea "circ"
type textarea "*"
type textarea "circl"
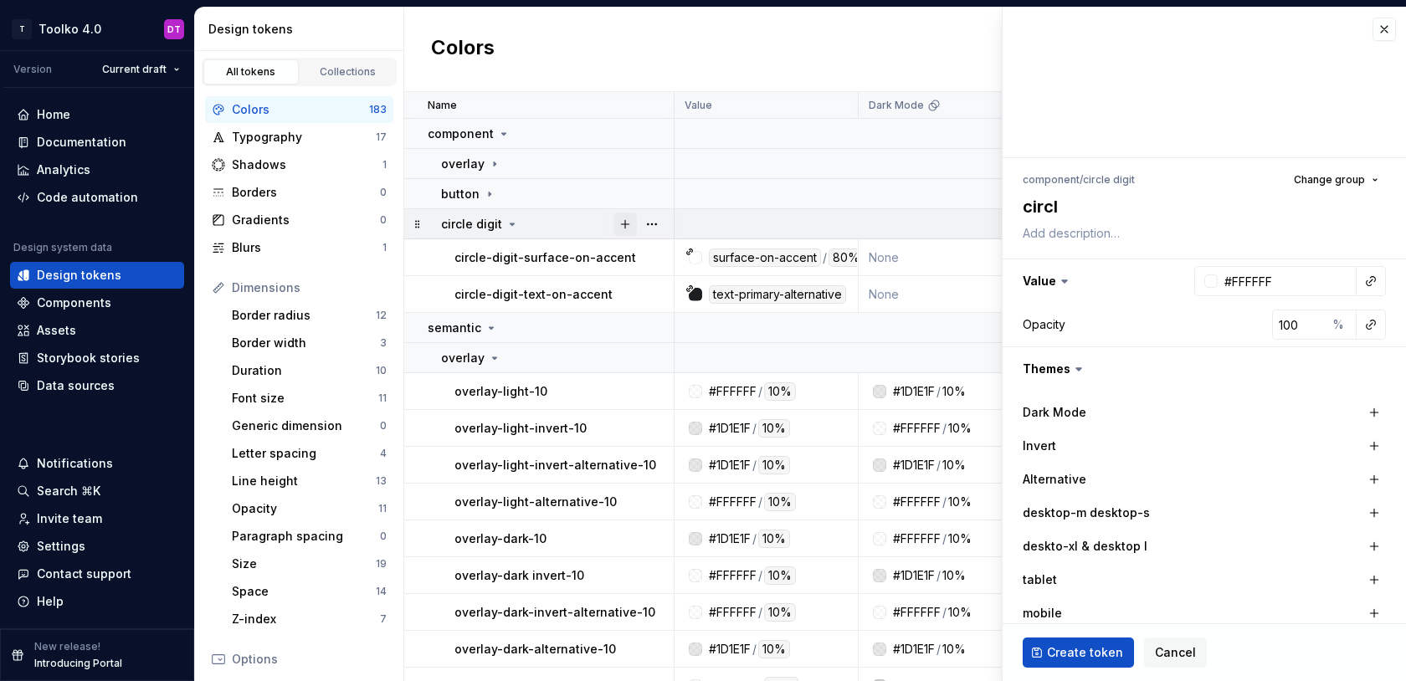
type textarea "*"
type textarea "circle"
type textarea "*"
type textarea "circle-"
type textarea "*"
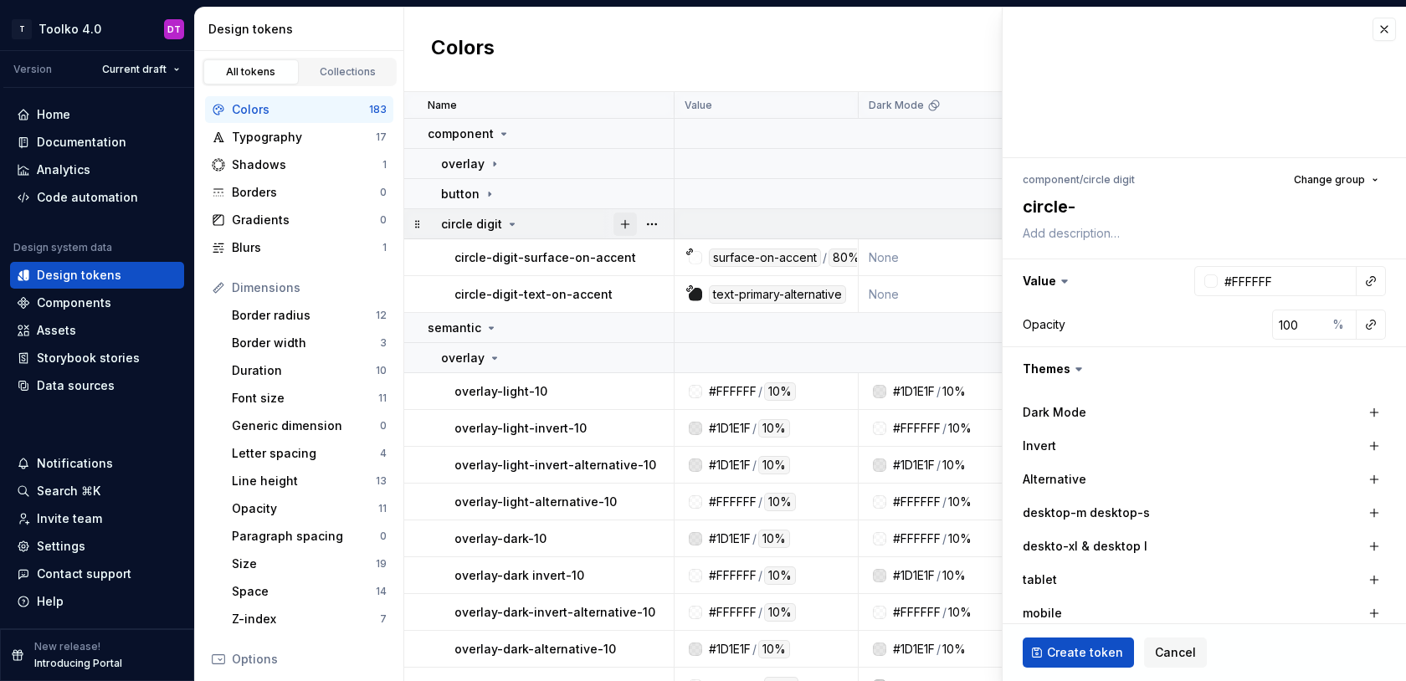
type textarea "circle-d"
type textarea "*"
type textarea "circle-di"
type textarea "*"
type textarea "circle-dig"
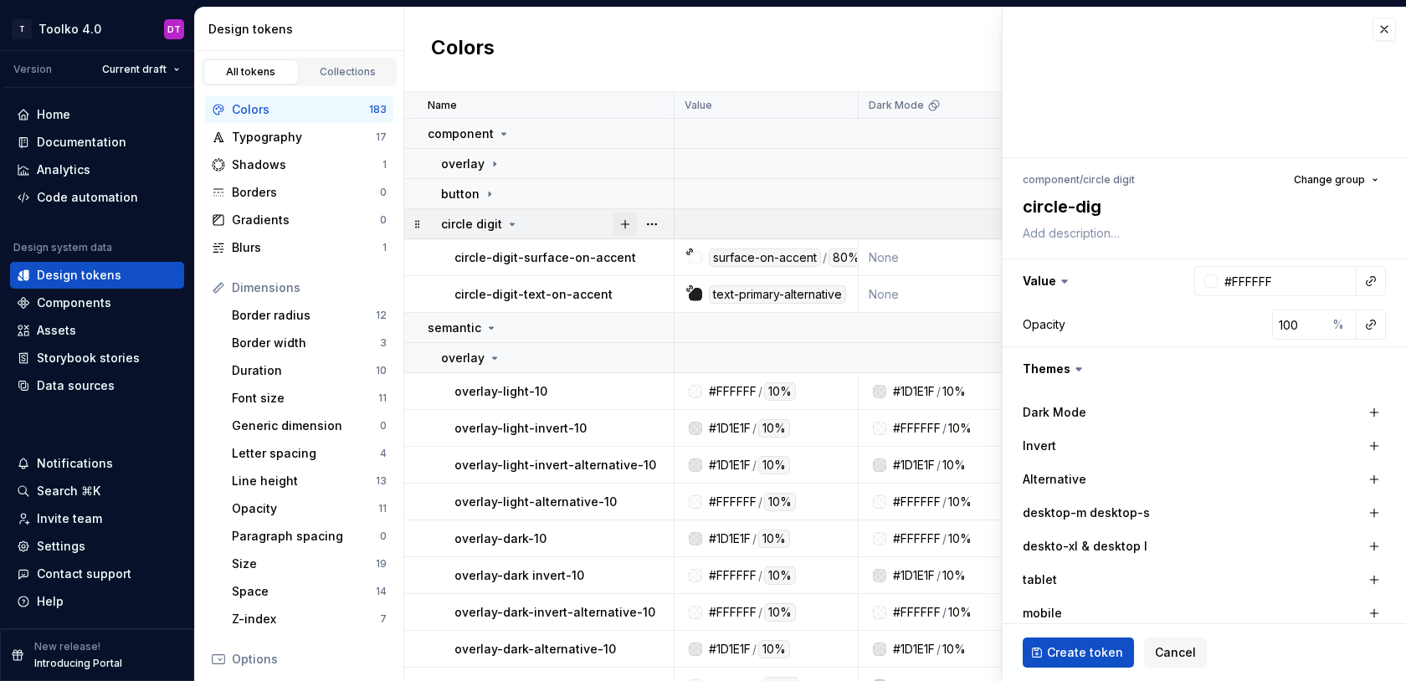
type textarea "*"
type textarea "circle-digi"
type textarea "*"
type textarea "circle-digit"
type textarea "*"
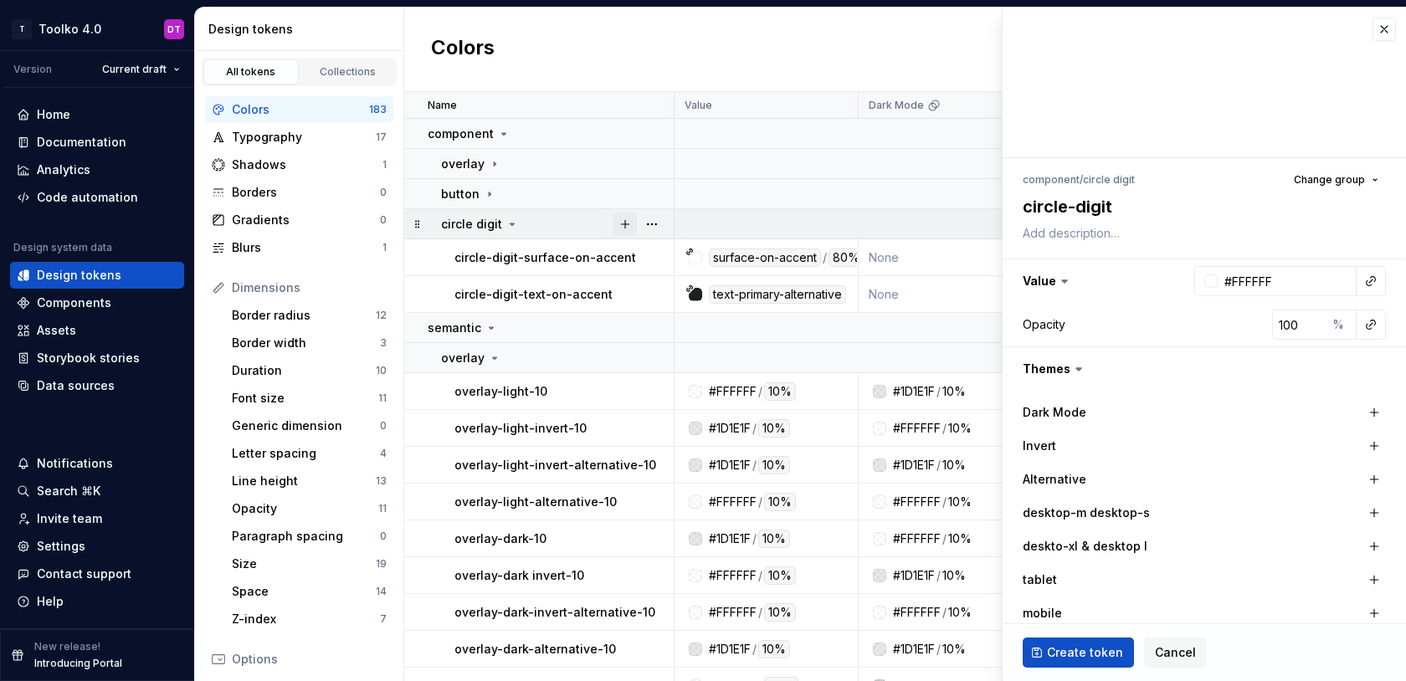
type textarea "circle-digit-"
type textarea "*"
type textarea "circle-digit-t"
type textarea "*"
type textarea "circle-digit-te"
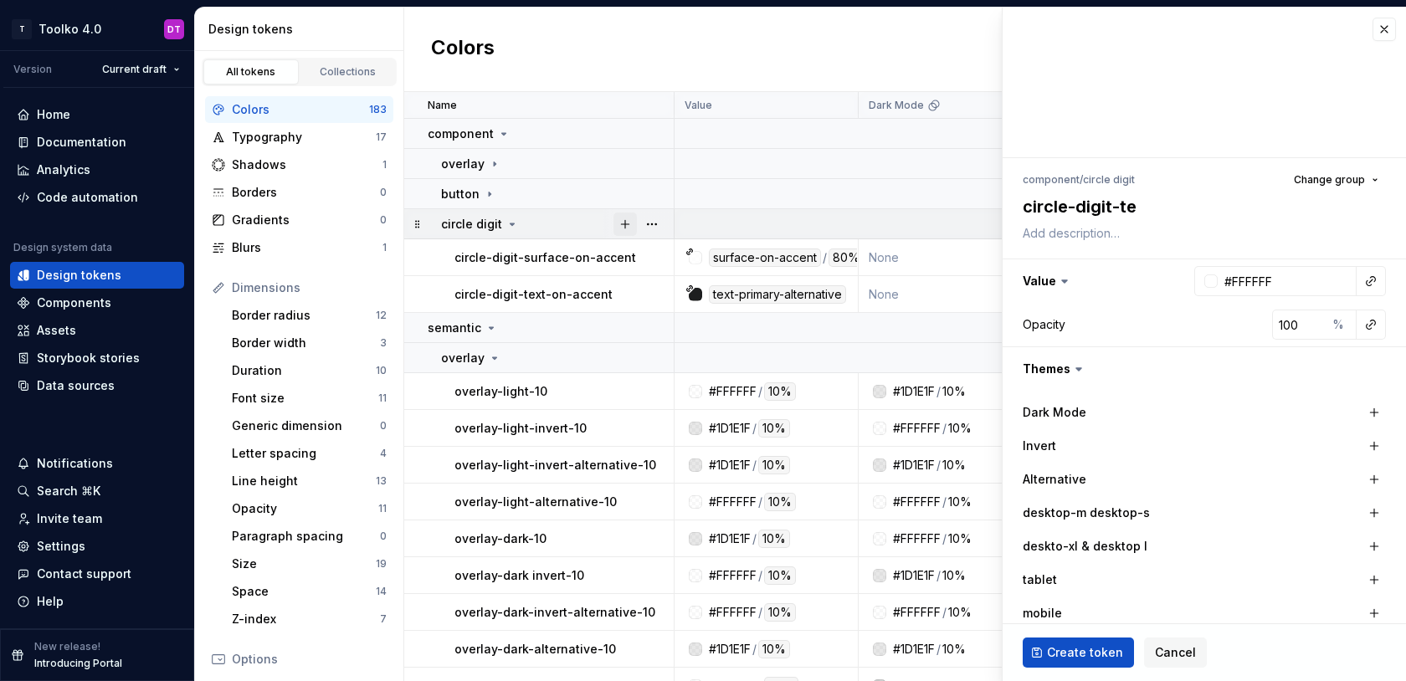
type textarea "*"
type textarea "circle-digit-tex"
type textarea "*"
type textarea "circle-digit-text"
type textarea "*"
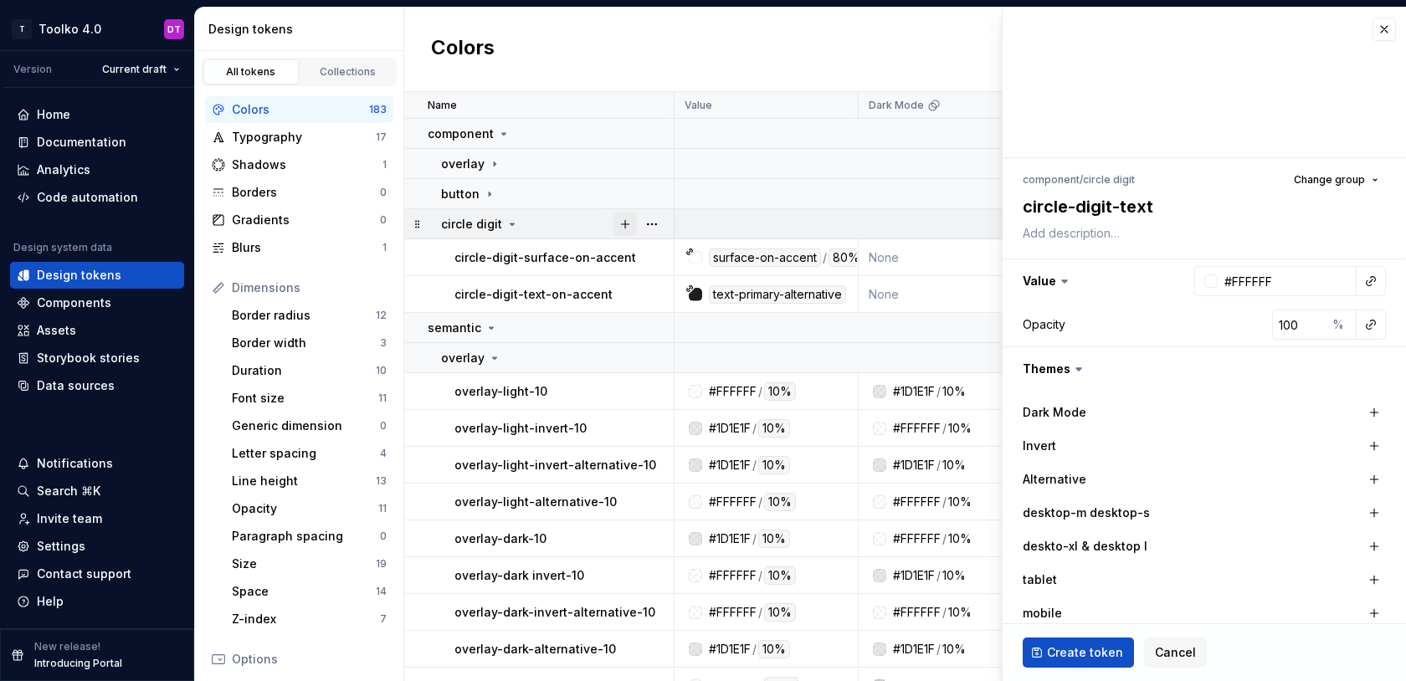
type textarea "circle-digit-text-"
type textarea "*"
type textarea "circle-digit-text-o"
type textarea "*"
type textarea "circle-digit-text-on"
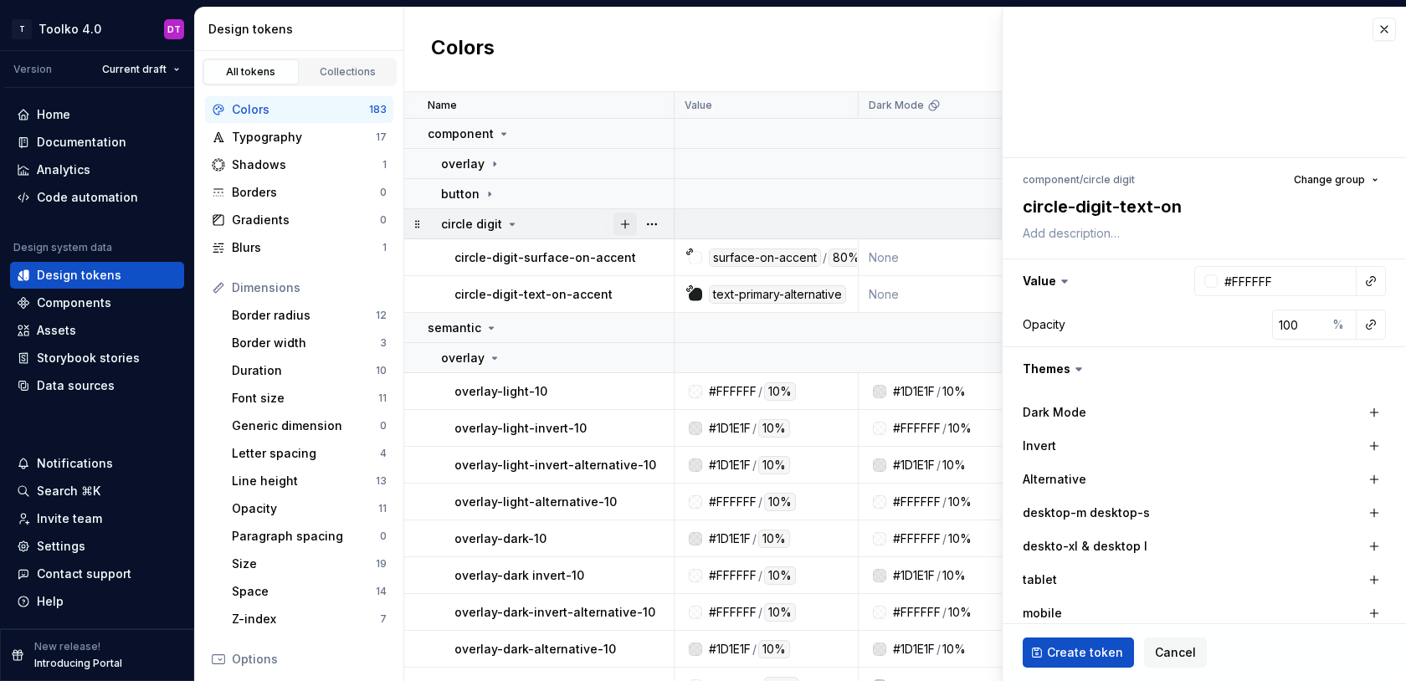
type textarea "*"
type textarea "circle-digit-text-on-"
type textarea "*"
type textarea "circle-digit-text-on-o"
type textarea "*"
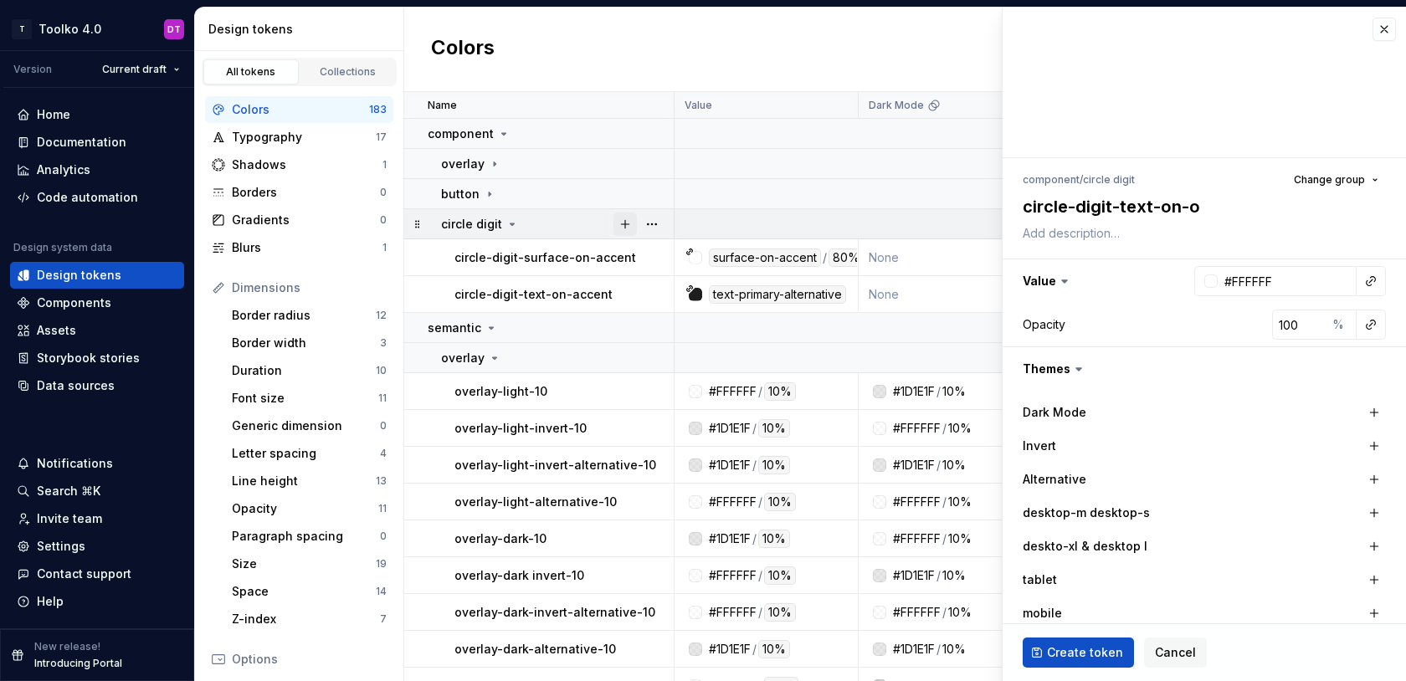
type textarea "circle-digit-text-on-on"
type textarea "*"
type textarea "circle-digit-text-on-on-"
type textarea "*"
type textarea "circle-digit-text-on-on-a"
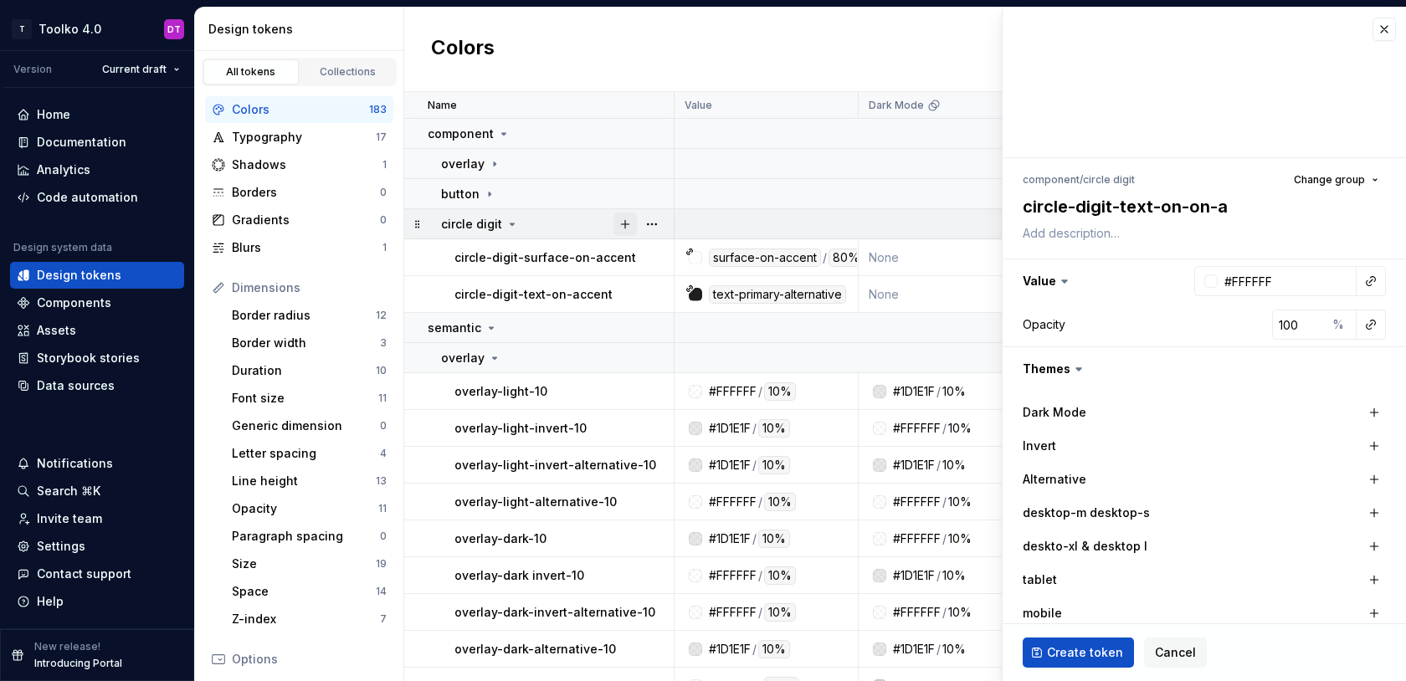
type textarea "*"
type textarea "circle-digit-text-on-on-ac"
type textarea "*"
type textarea "circle-digit-text-on-on-acc"
type textarea "*"
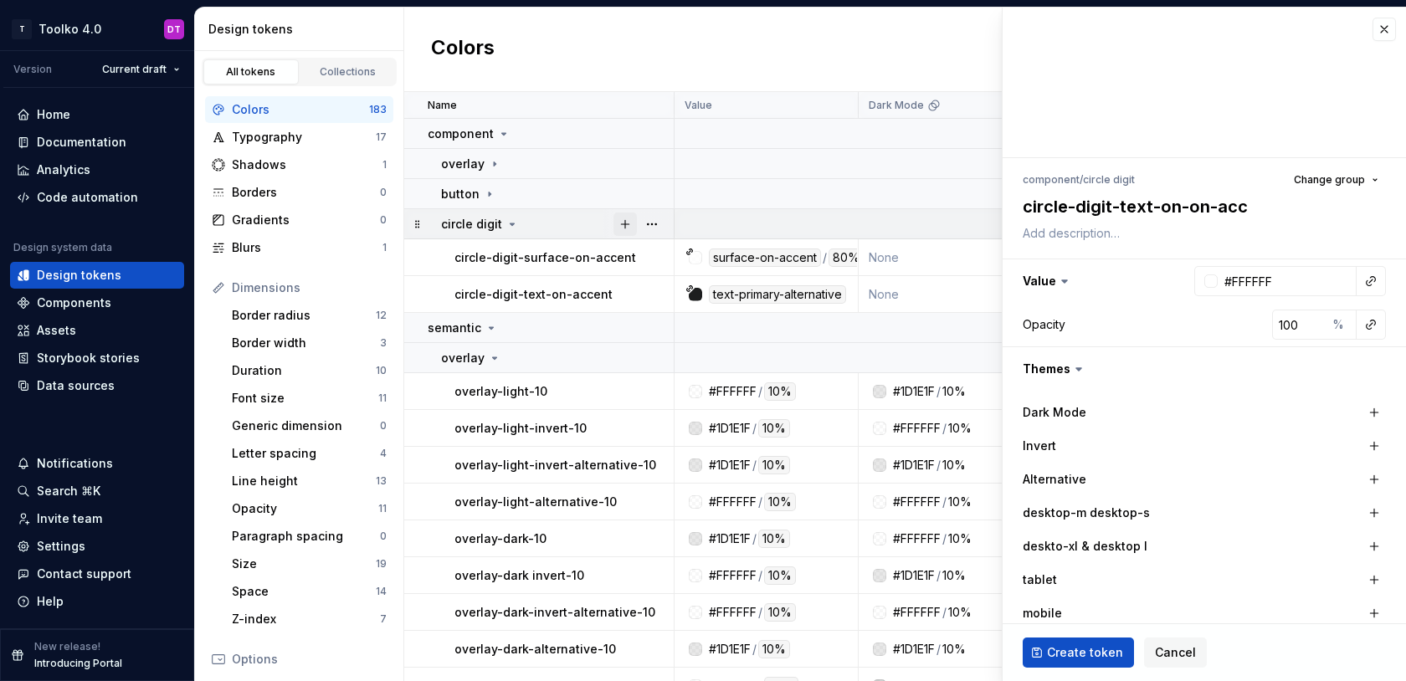
type textarea "circle-digit-text-on-on-acce"
type textarea "*"
type textarea "circle-digit-text-on-on-accen"
type textarea "*"
type textarea "circle-digit-text-on-on-accent"
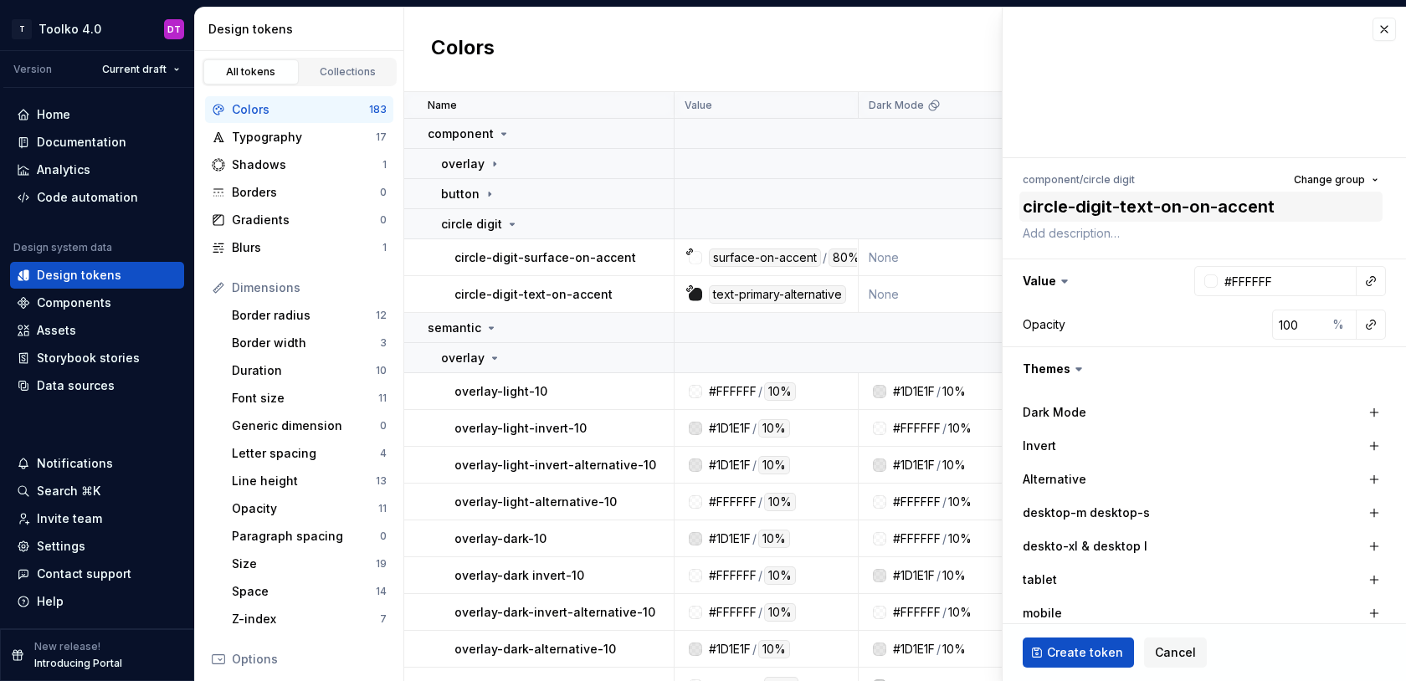
click at [1197, 208] on textarea "circle-digit-text-on-on-accent" at bounding box center [1200, 207] width 363 height 30
click at [1132, 208] on textarea "circle-digit-text-on-on-accent" at bounding box center [1200, 207] width 363 height 30
type textarea "*"
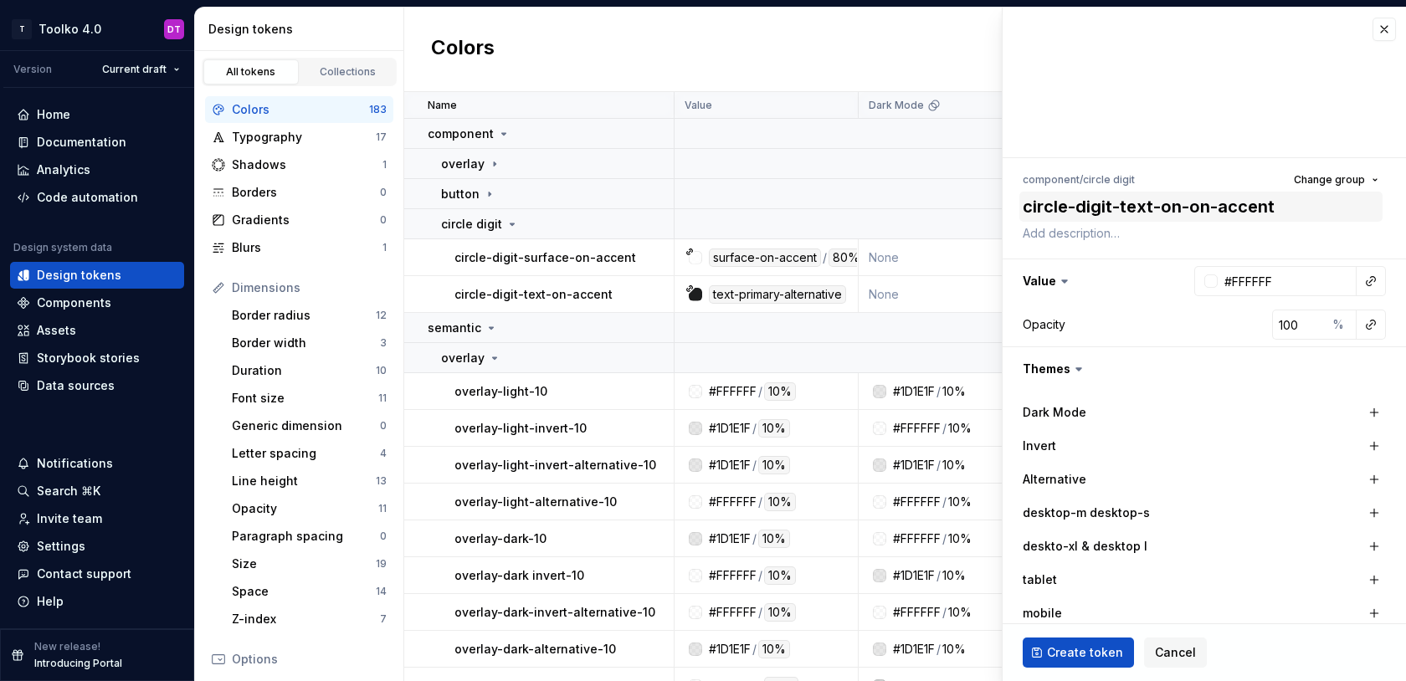
type textarea "circle-digit-s-on-on-accent"
type textarea "*"
type textarea "circle-digit-su-on-on-accent"
type textarea "*"
type textarea "circle-digit-sur-on-on-accent"
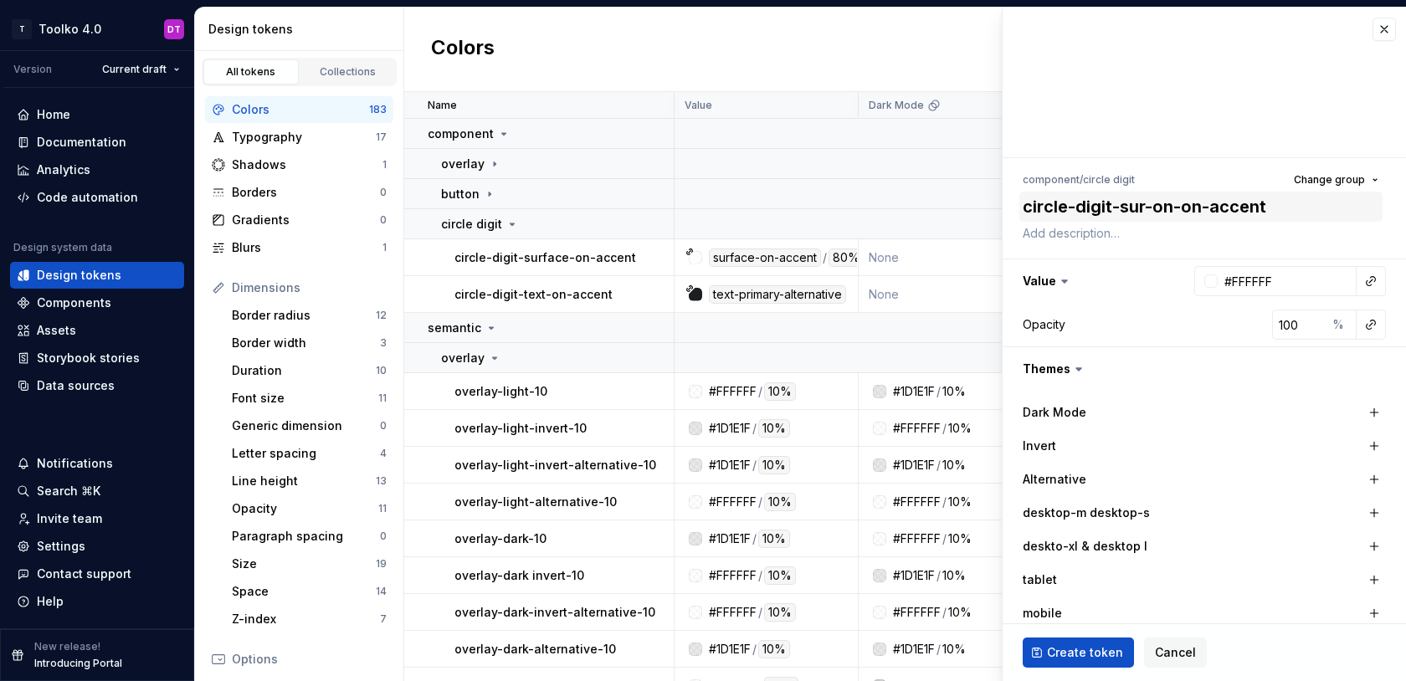
type textarea "*"
type textarea "circle-digit-surf-on-on-accent"
type textarea "*"
type textarea "circle-digit-surfa-on-on-accent"
type textarea "*"
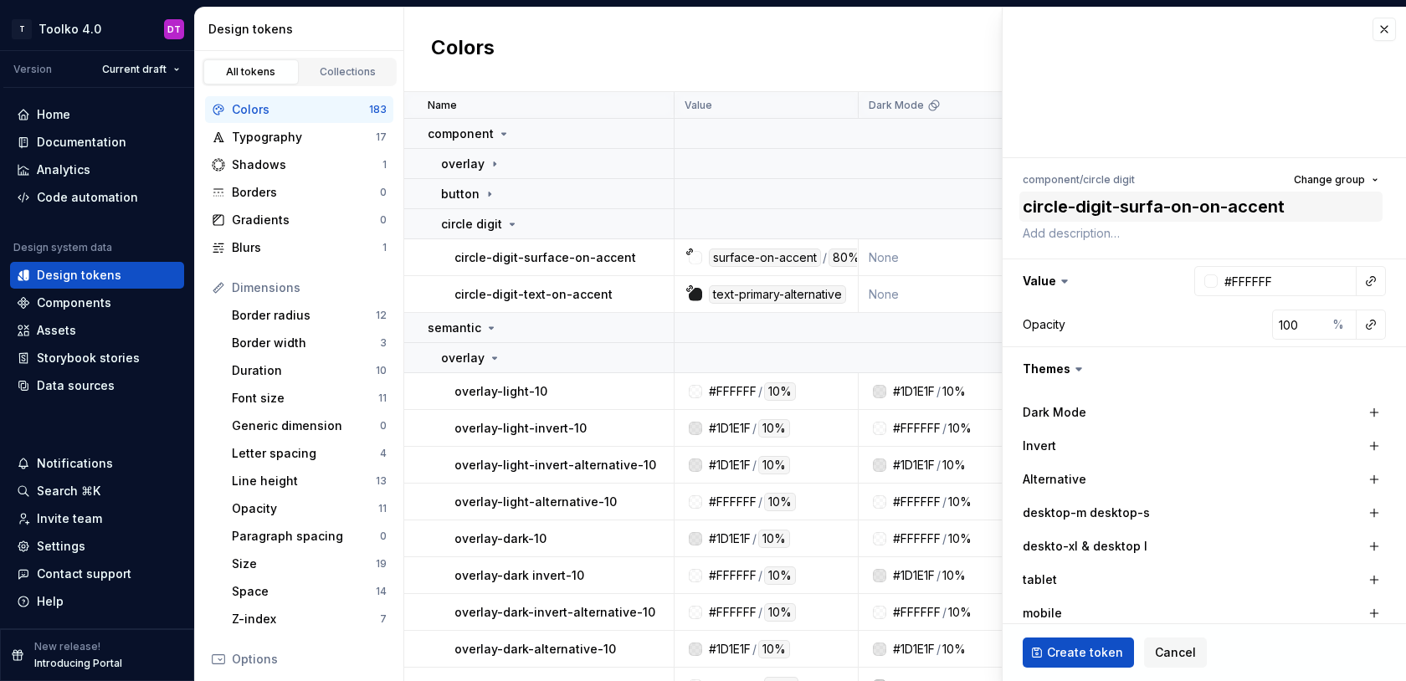
type textarea "circle-digit-surfac-on-on-accent"
type textarea "*"
type textarea "circle-digit-surface-on-on-accent"
drag, startPoint x: 1189, startPoint y: 208, endPoint x: 1240, endPoint y: 208, distance: 51.1
click at [1240, 208] on textarea "circle-digit-surface-on-on-accent" at bounding box center [1200, 207] width 363 height 30
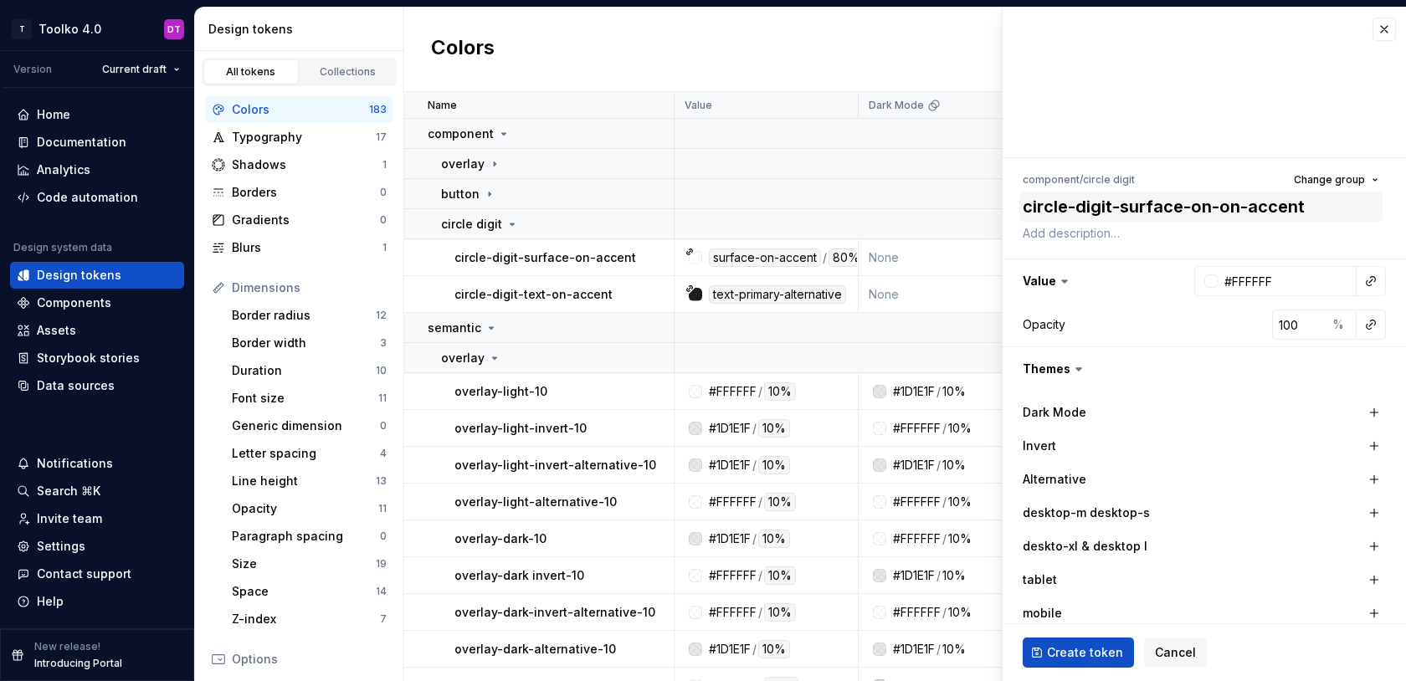
type textarea "*"
type textarea "circle-digit-surface--accent"
type textarea "*"
type textarea "circle-digit-surface-accent"
click at [1374, 283] on button "button" at bounding box center [1370, 281] width 23 height 23
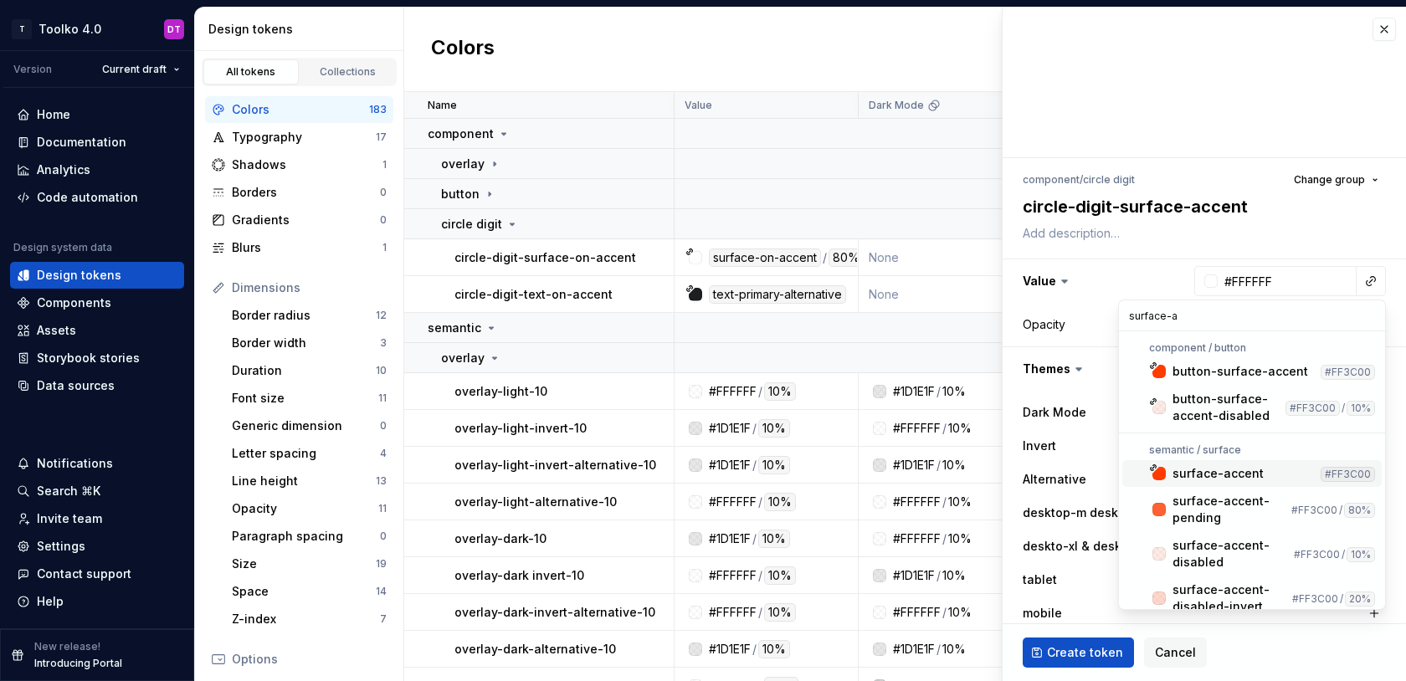
type input "surface-a"
click at [1208, 475] on div "surface-accent" at bounding box center [1218, 473] width 91 height 17
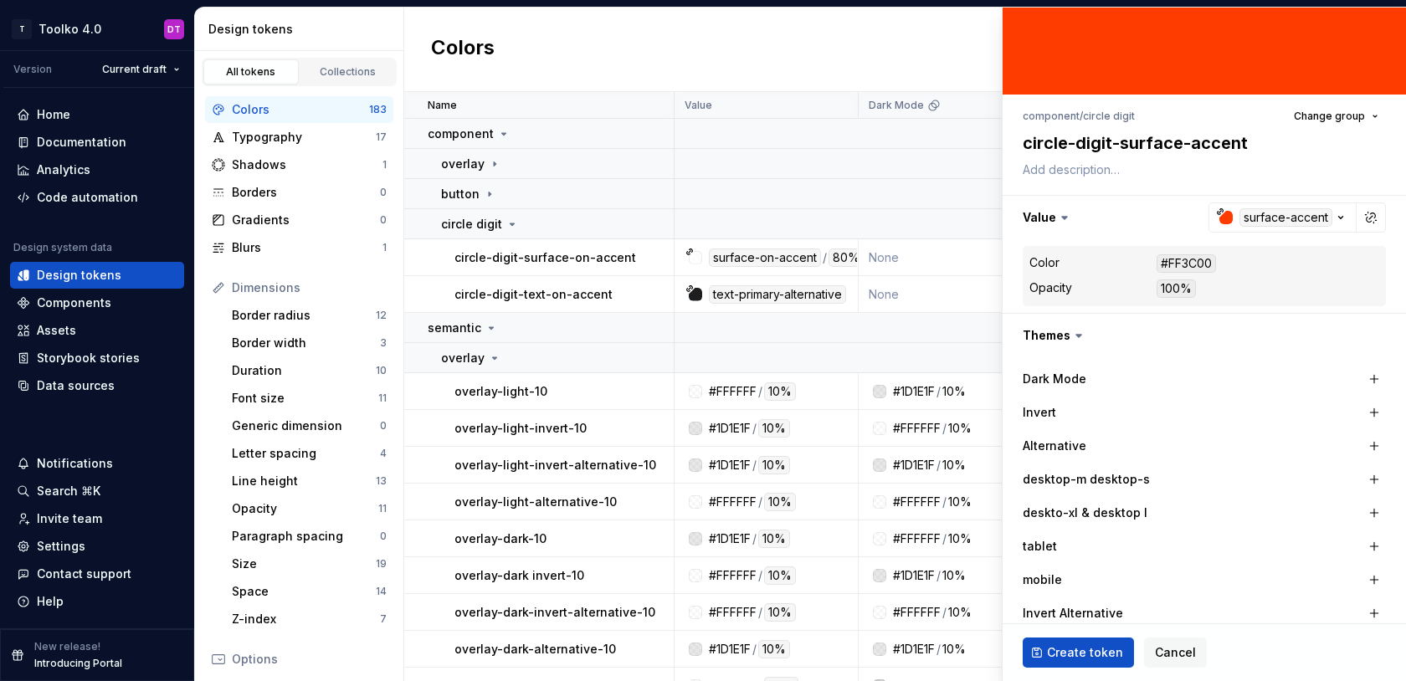
scroll to position [99, 0]
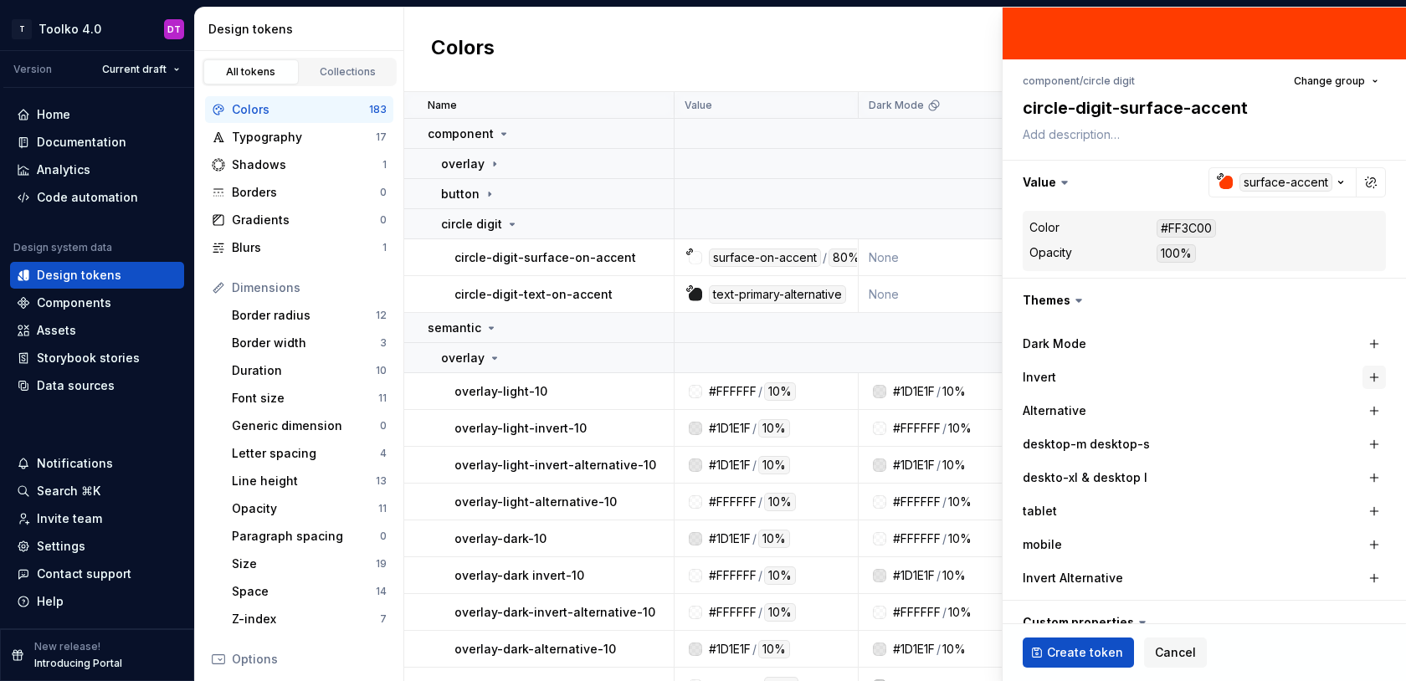
click at [1377, 370] on button "button" at bounding box center [1374, 377] width 23 height 23
type textarea "*"
click at [1376, 375] on button "button" at bounding box center [1370, 377] width 23 height 23
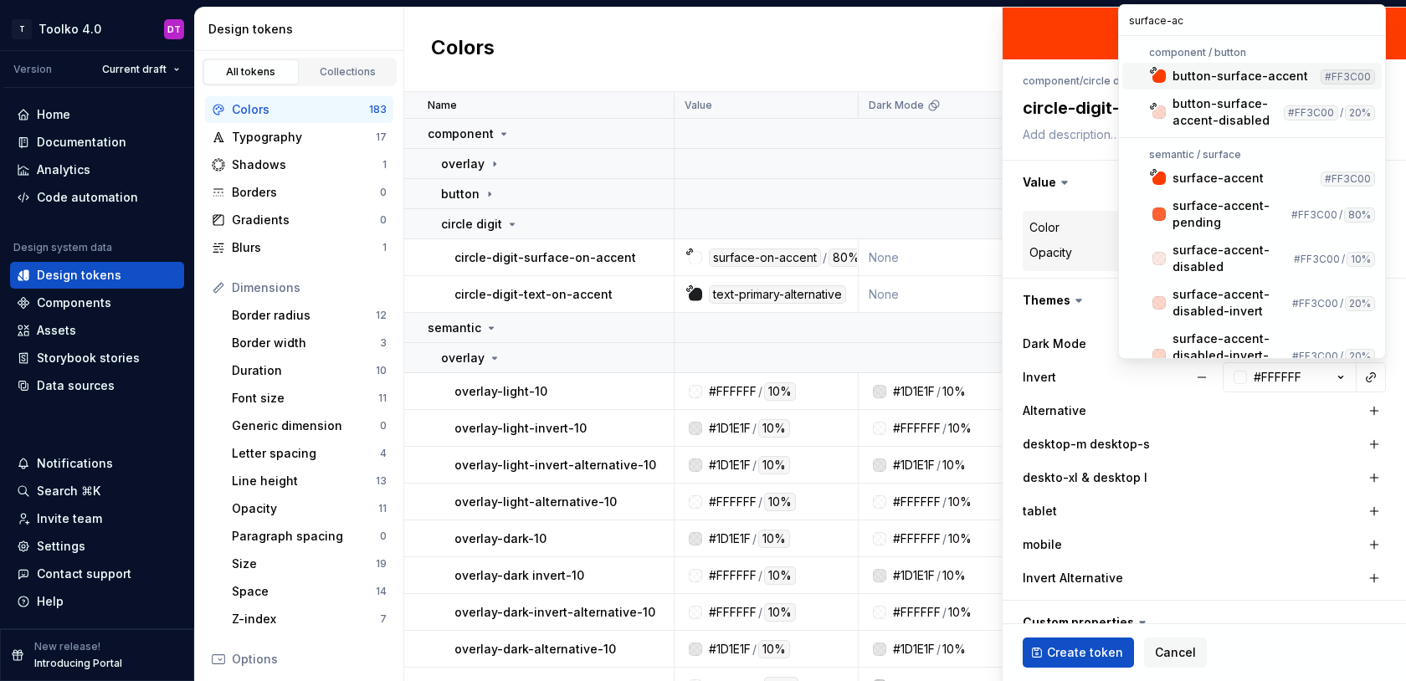
type input "surface-acc"
click at [1210, 176] on div "surface-accent" at bounding box center [1218, 178] width 91 height 17
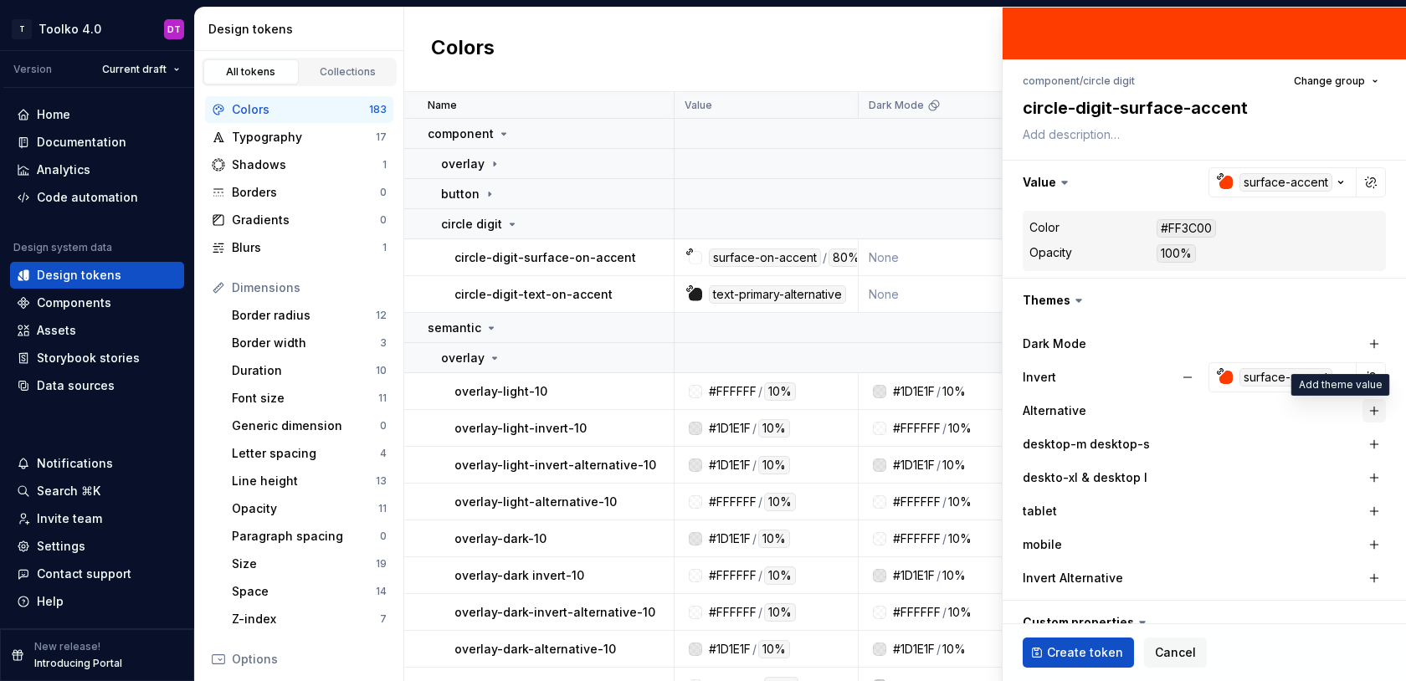
click at [1373, 414] on button "button" at bounding box center [1374, 410] width 23 height 23
type textarea "*"
click at [1372, 411] on button "button" at bounding box center [1370, 410] width 23 height 23
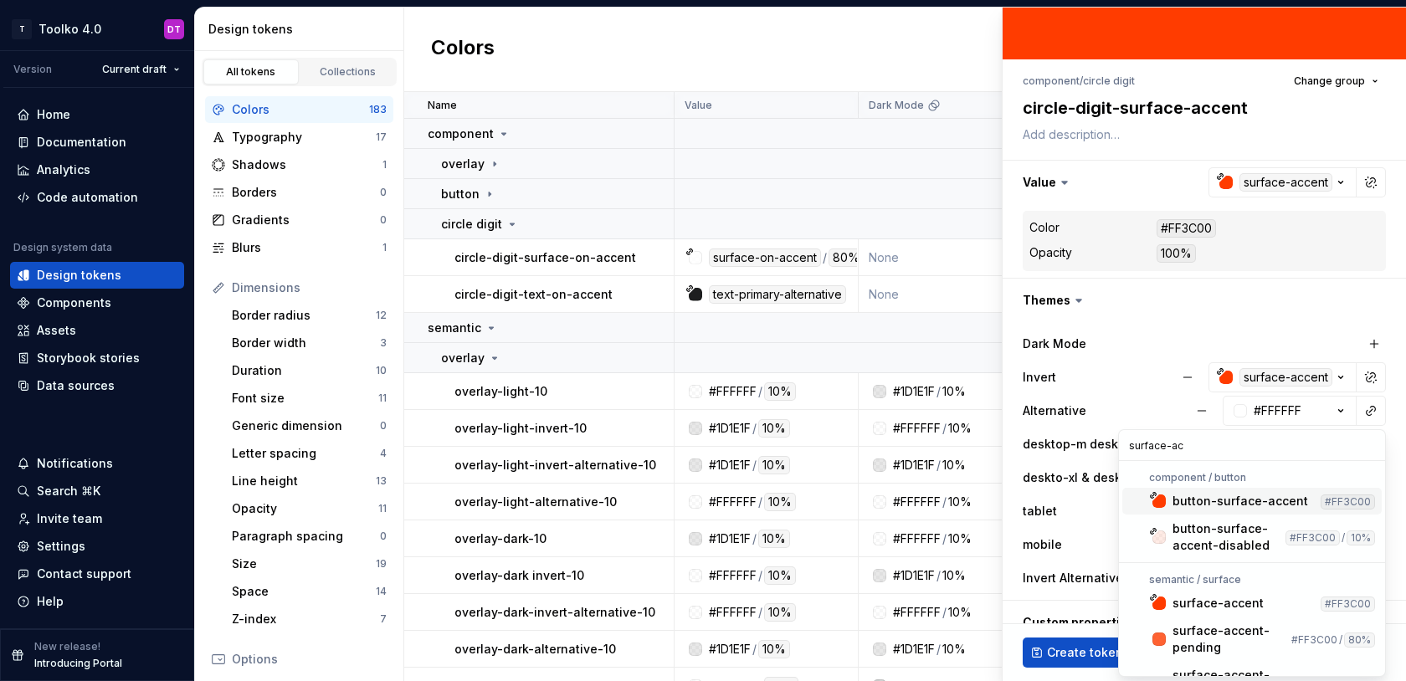
type input "surface-acc"
click at [1196, 611] on div "surface-accent" at bounding box center [1218, 603] width 91 height 17
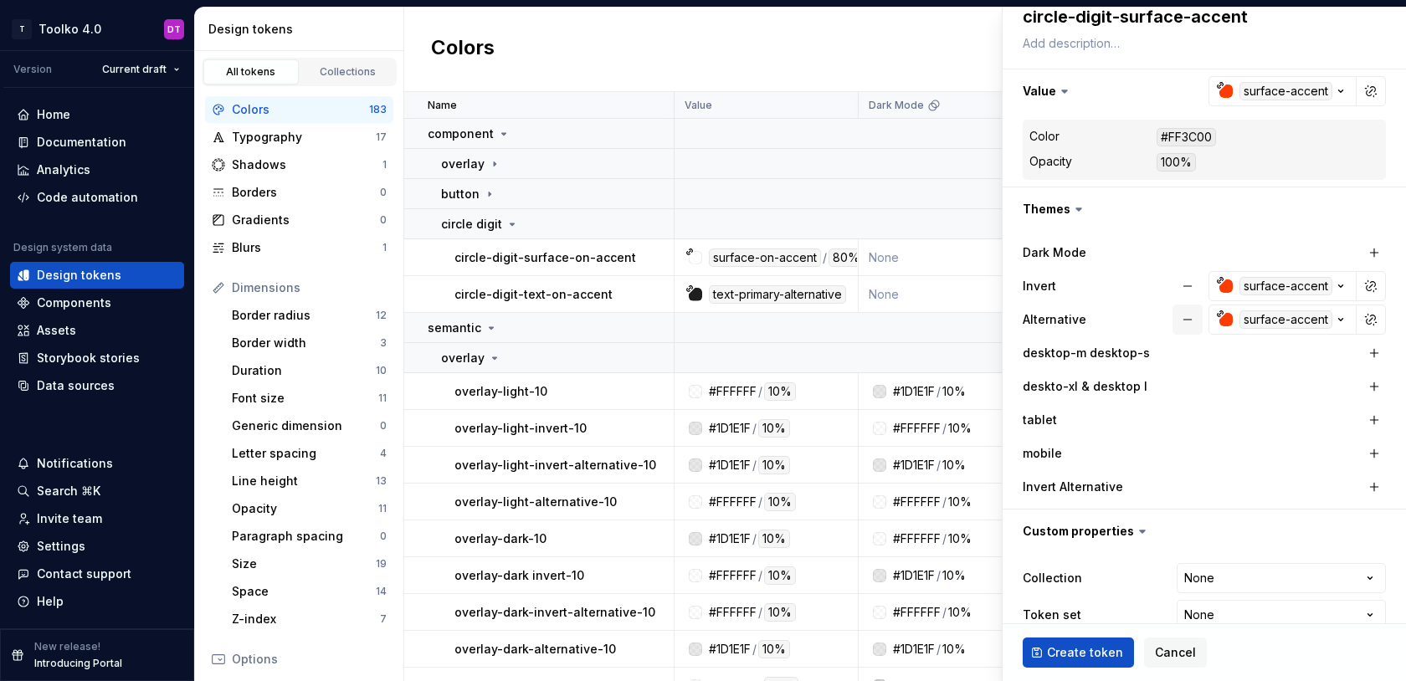
scroll to position [218, 0]
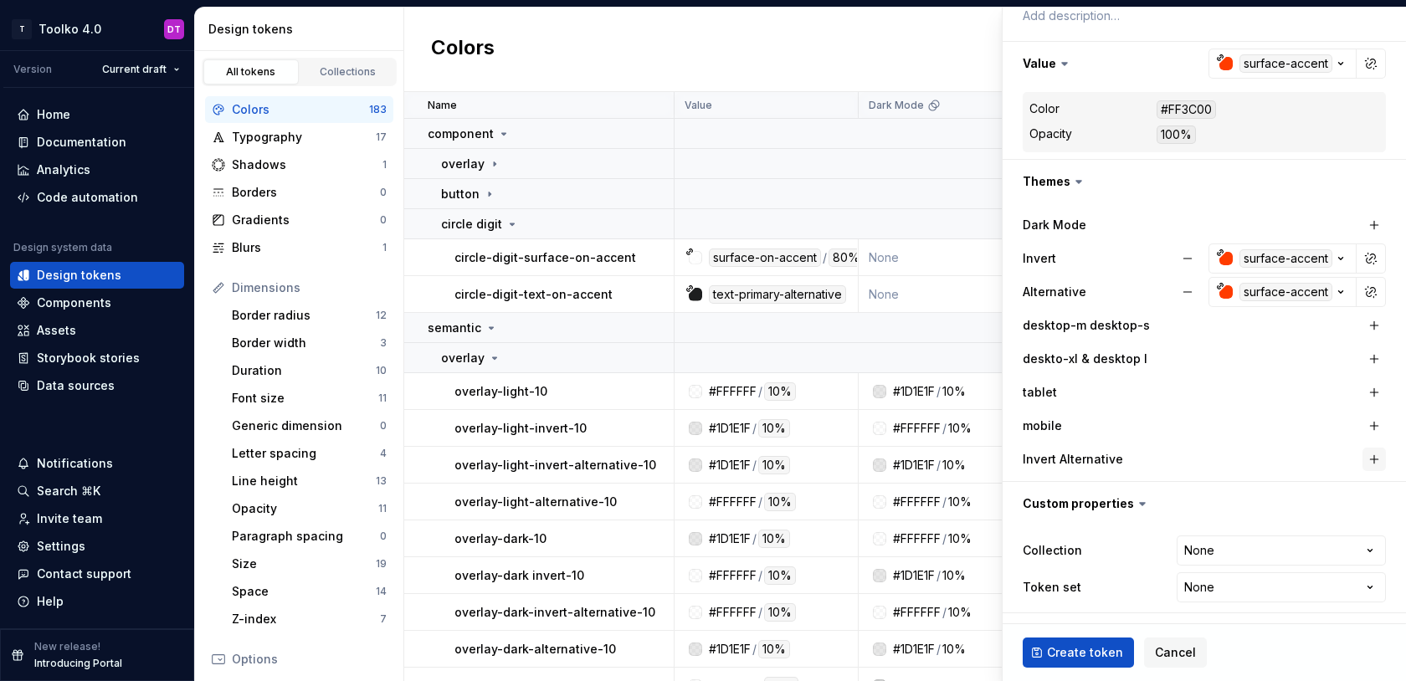
click at [1374, 458] on button "button" at bounding box center [1374, 459] width 23 height 23
type textarea "*"
click at [1369, 462] on button "button" at bounding box center [1370, 459] width 23 height 23
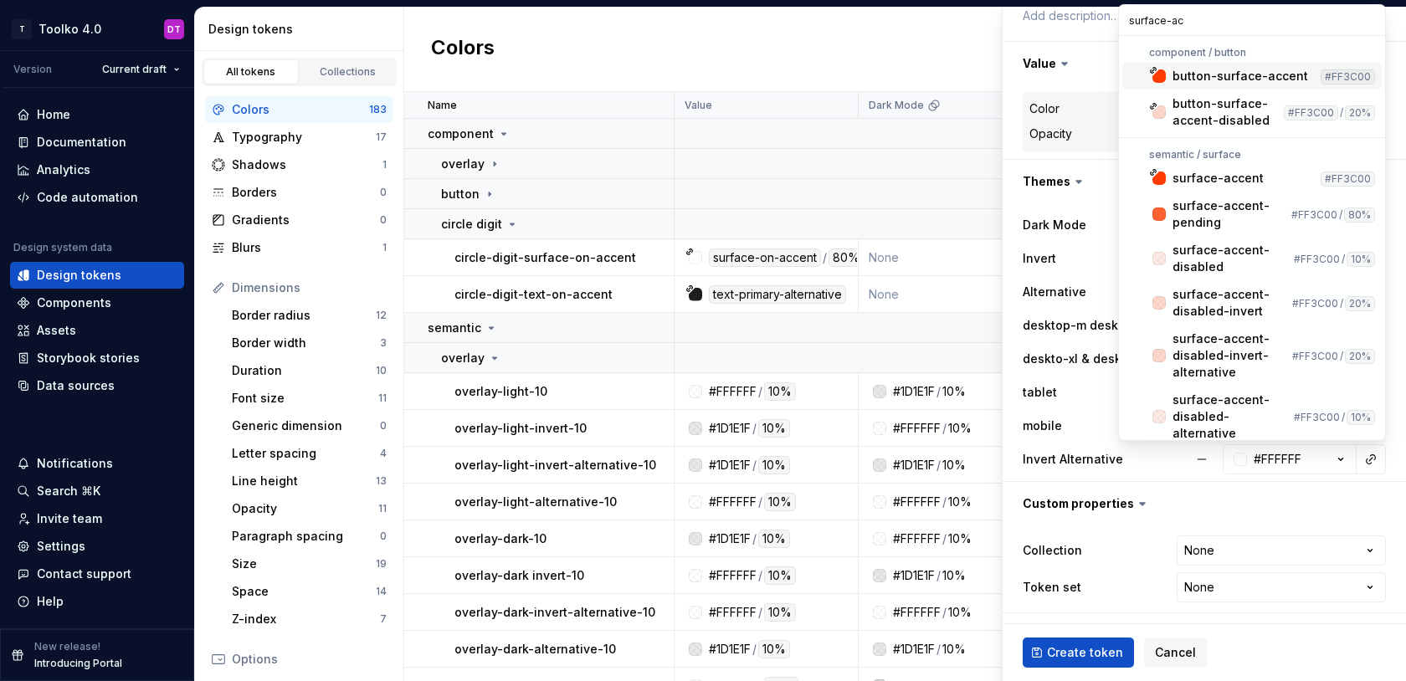
type input "surface-acc"
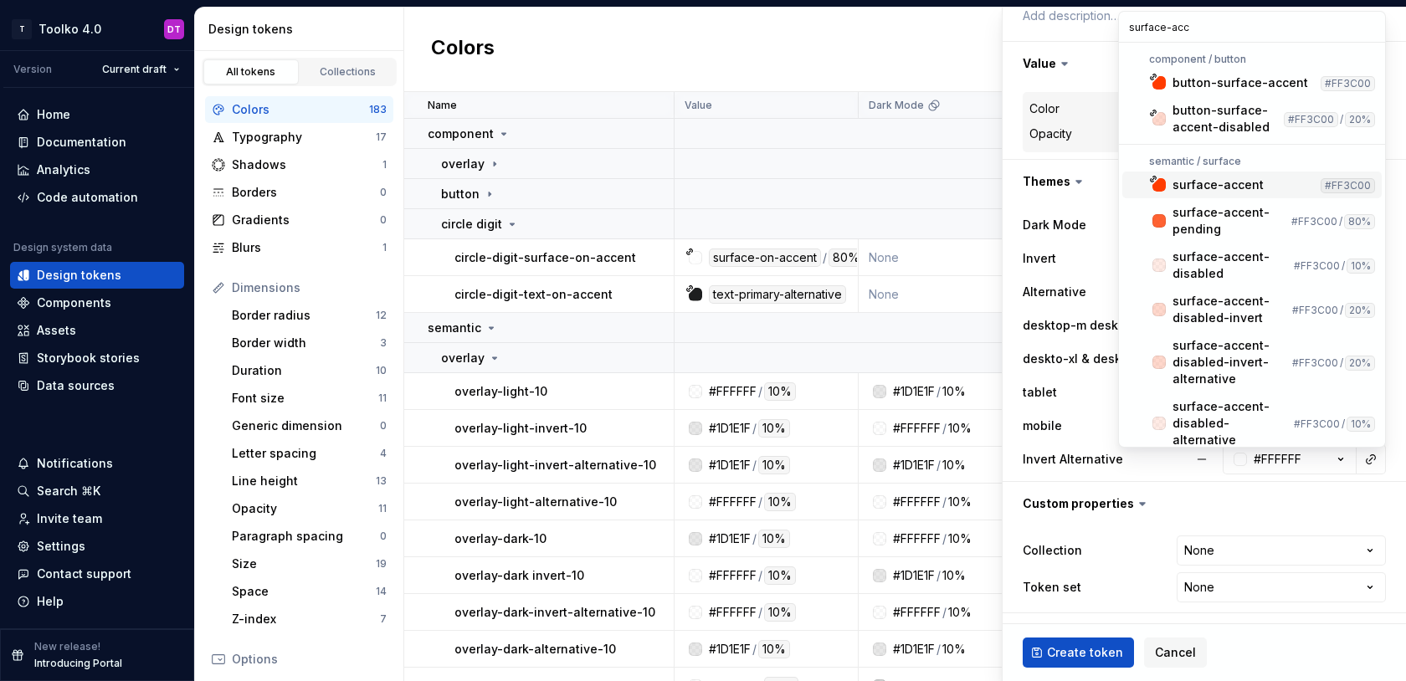
click at [1222, 190] on div "surface-accent" at bounding box center [1218, 185] width 91 height 17
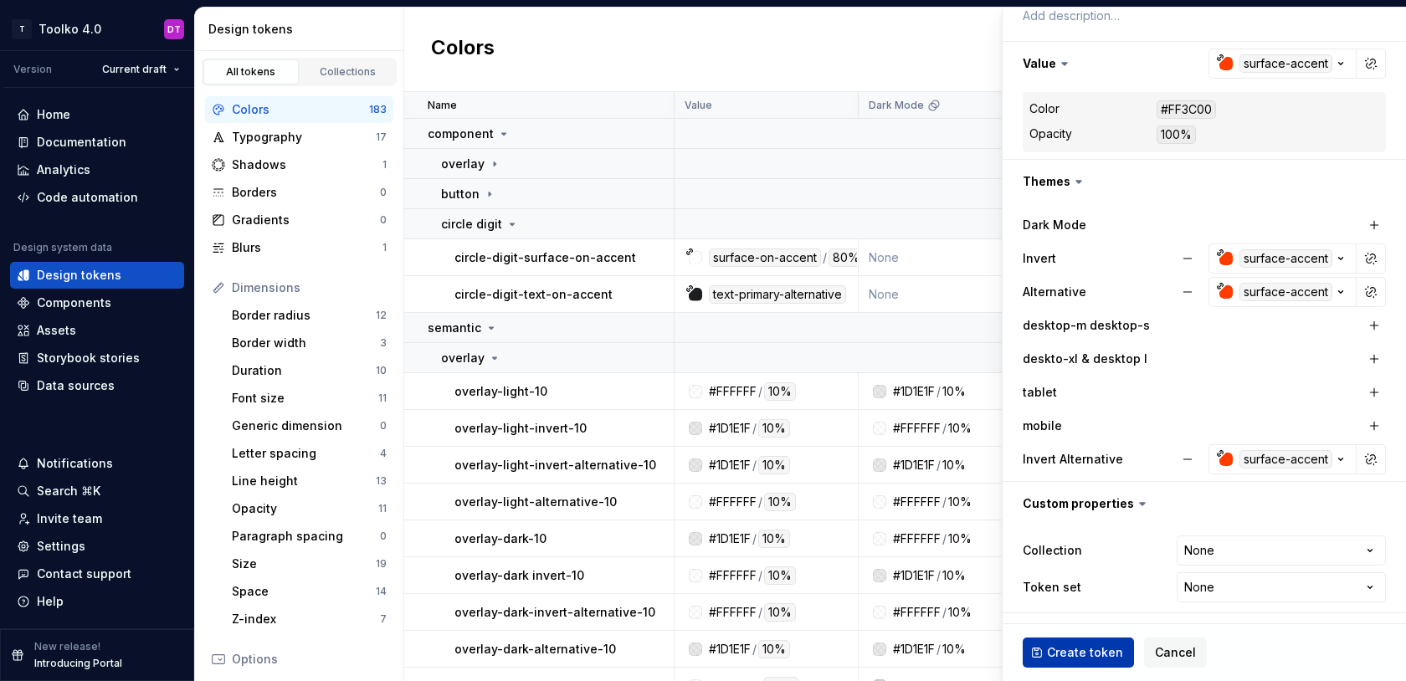
click at [1077, 650] on span "Create token" at bounding box center [1085, 652] width 76 height 17
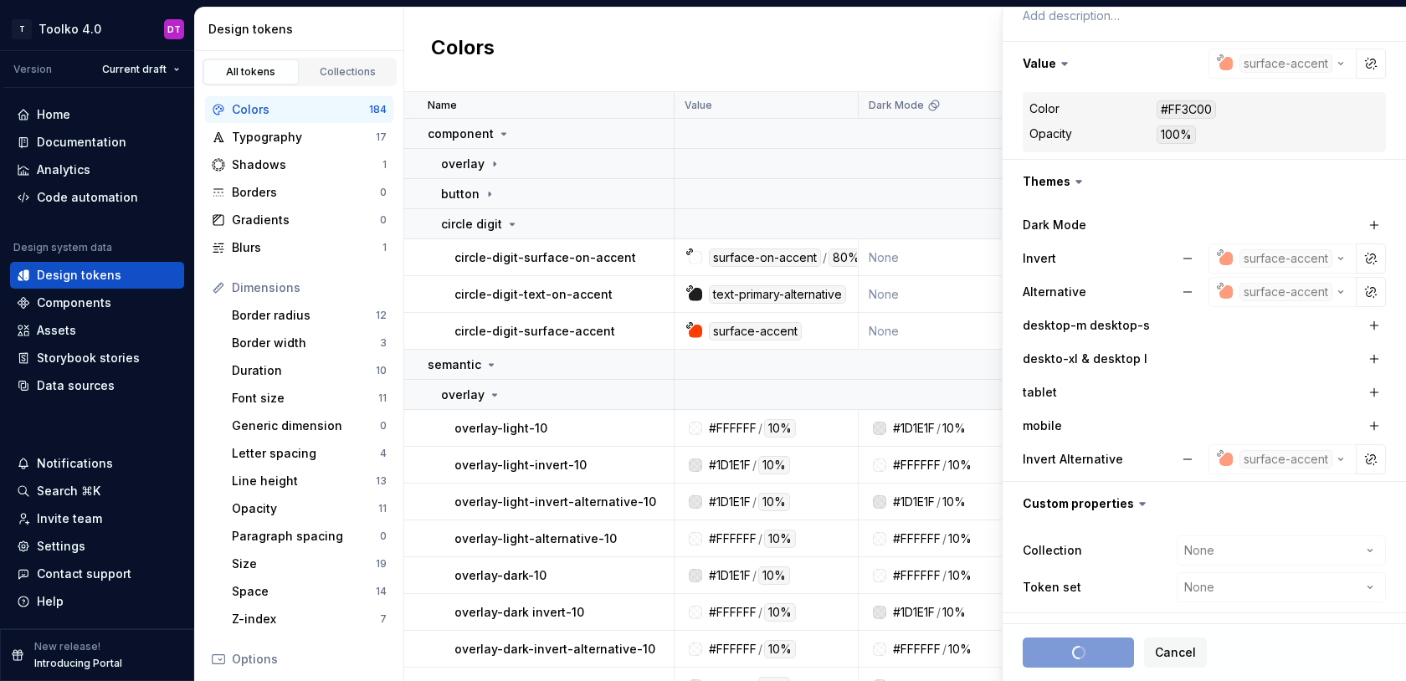
type textarea "*"
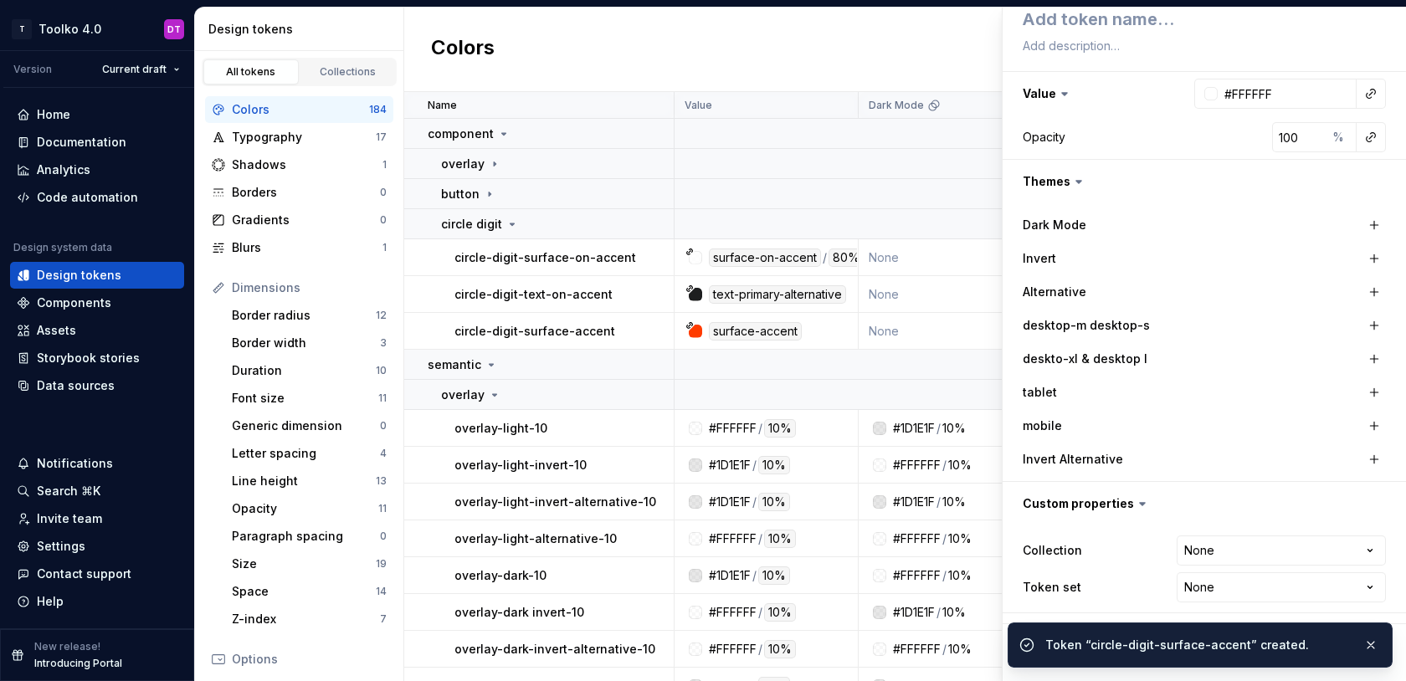
scroll to position [187, 0]
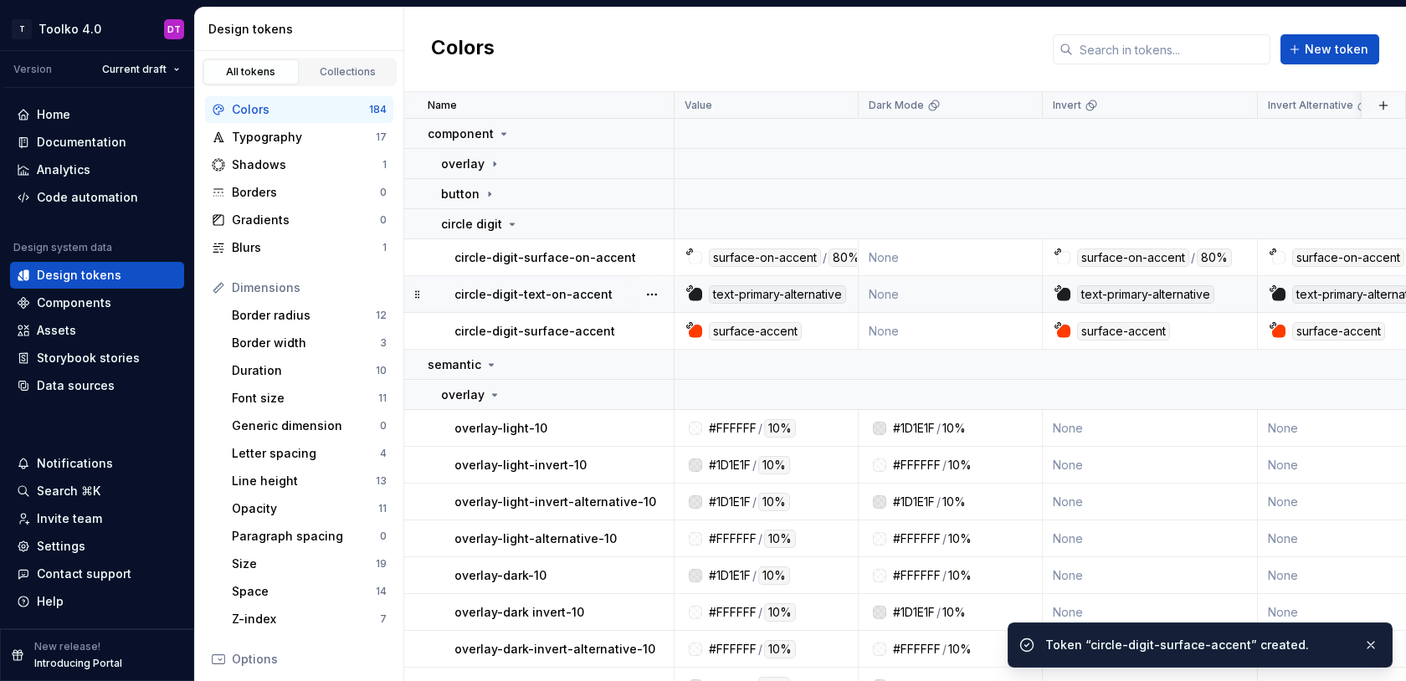
click at [565, 298] on p "circle-digit-text-on-accent" at bounding box center [533, 294] width 158 height 17
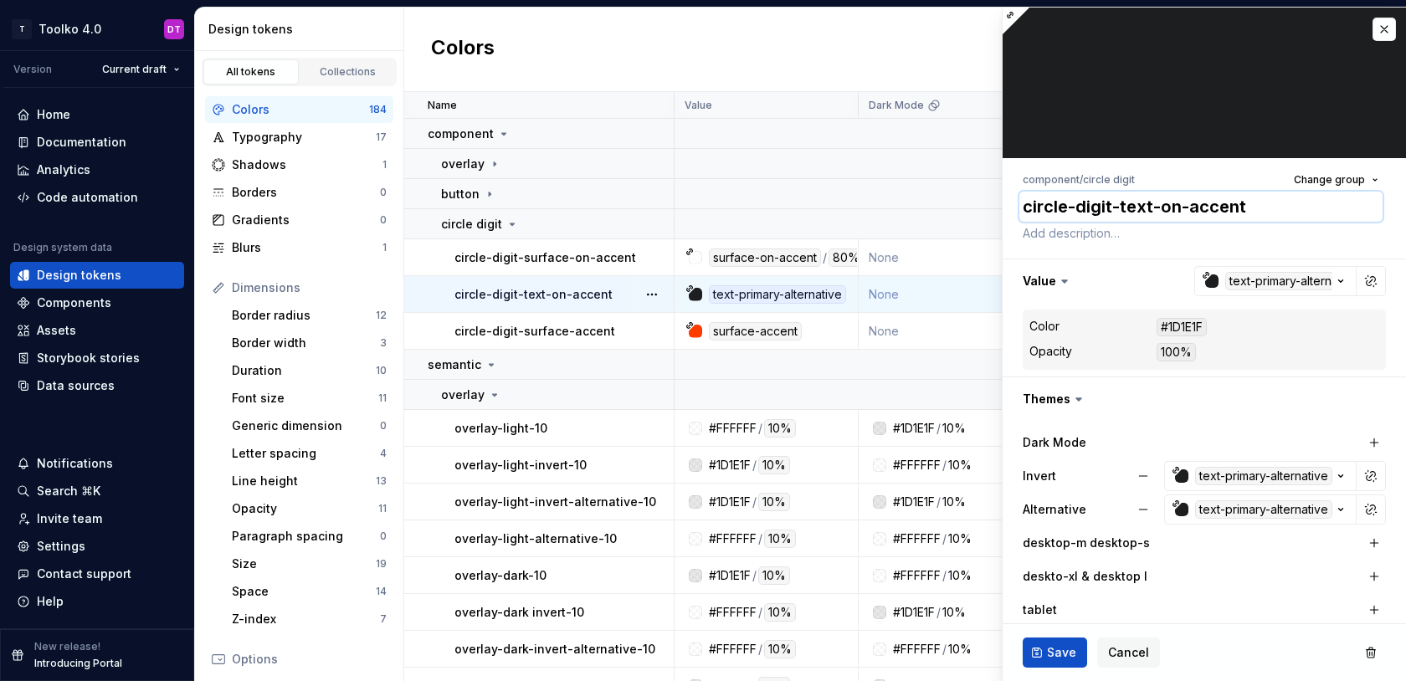
click at [1185, 205] on textarea "circle-digit-text-on-accent" at bounding box center [1200, 207] width 363 height 30
type textarea "*"
type textarea "circle-digit-text-on-oaccent"
type textarea "*"
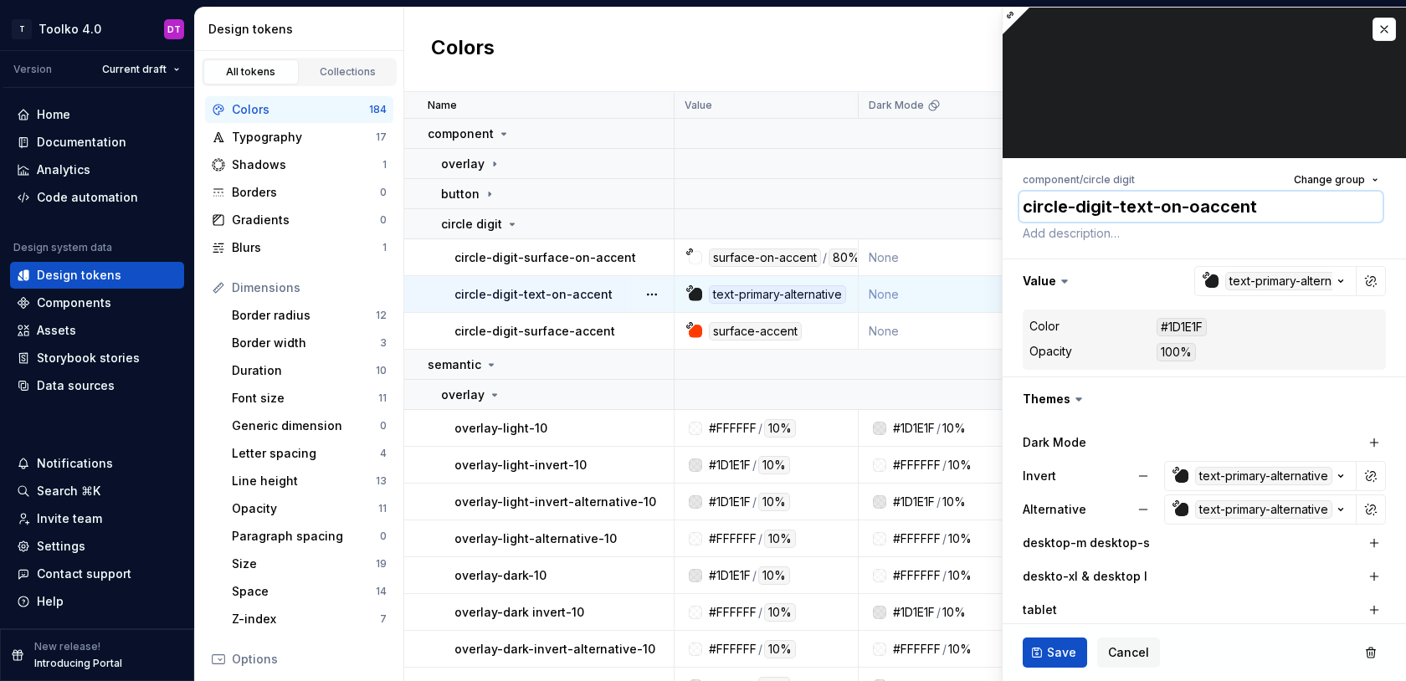
type textarea "circle-digit-text-on-onaccent"
type textarea "*"
type textarea "circle-digit-text-on-on-accent"
click at [1185, 205] on textarea "circle-digit-text-on-on-accent" at bounding box center [1200, 207] width 363 height 30
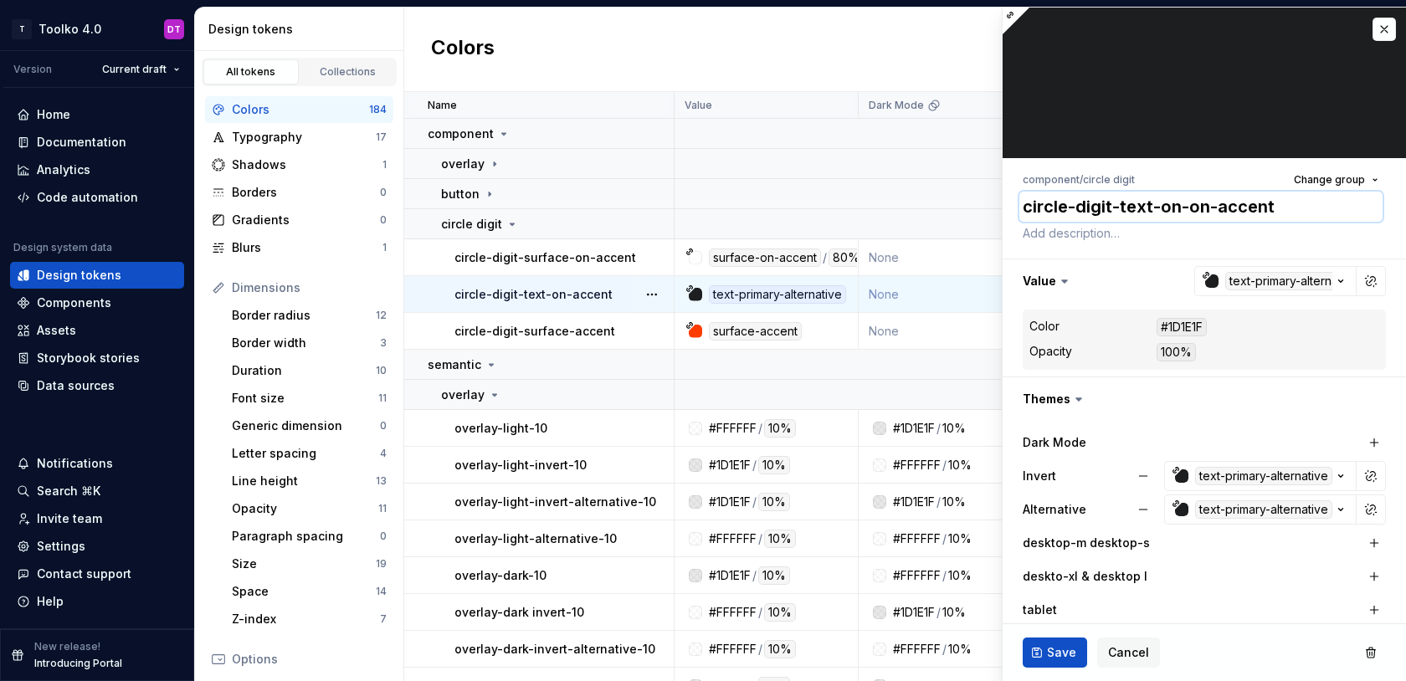
click at [1185, 205] on textarea "circle-digit-text-on-on-accent" at bounding box center [1200, 207] width 363 height 30
type textarea "*"
paste textarea "circle-digit-text-on-on-accent"
type textarea "*"
type textarea "circle-digit-text-on-on-accent"
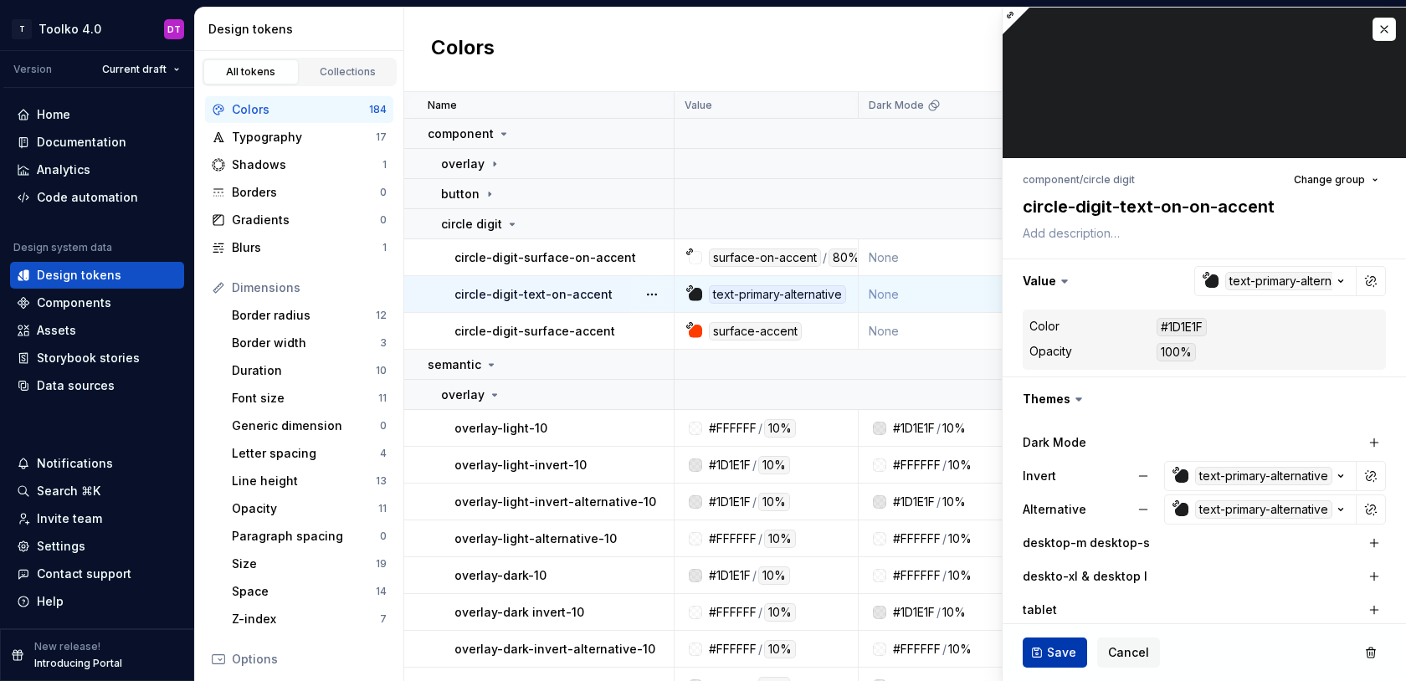
click at [1048, 644] on span "Save" at bounding box center [1061, 652] width 29 height 17
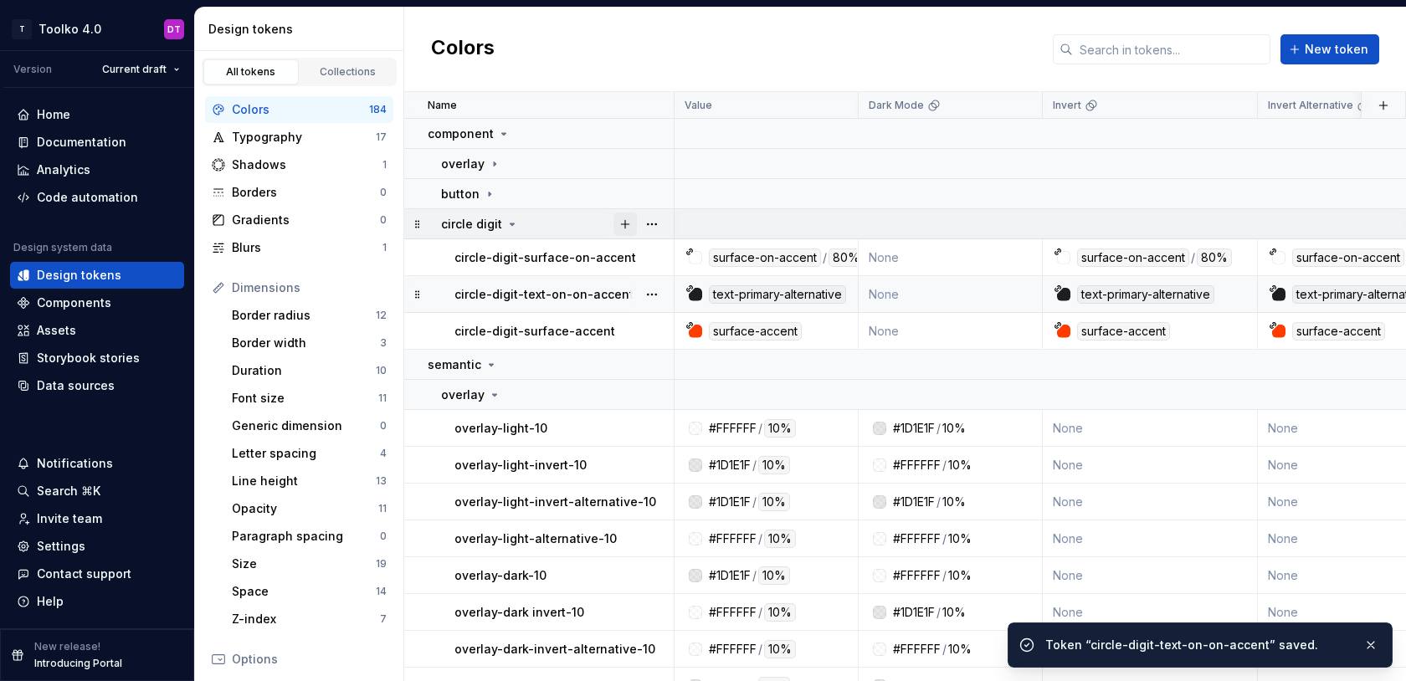
click at [629, 223] on button "button" at bounding box center [625, 224] width 23 height 23
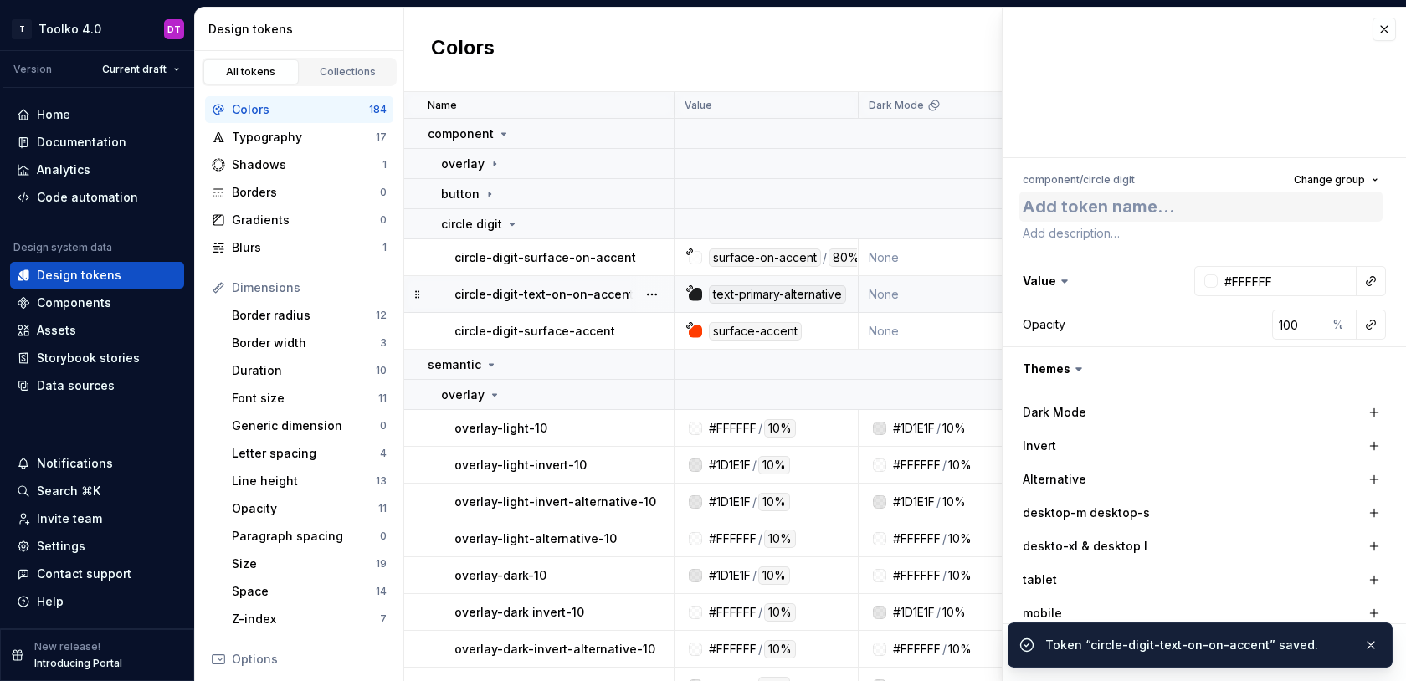
click at [1111, 208] on textarea at bounding box center [1200, 207] width 363 height 30
type textarea "*"
type textarea "circle-digit-text-on-on-accent"
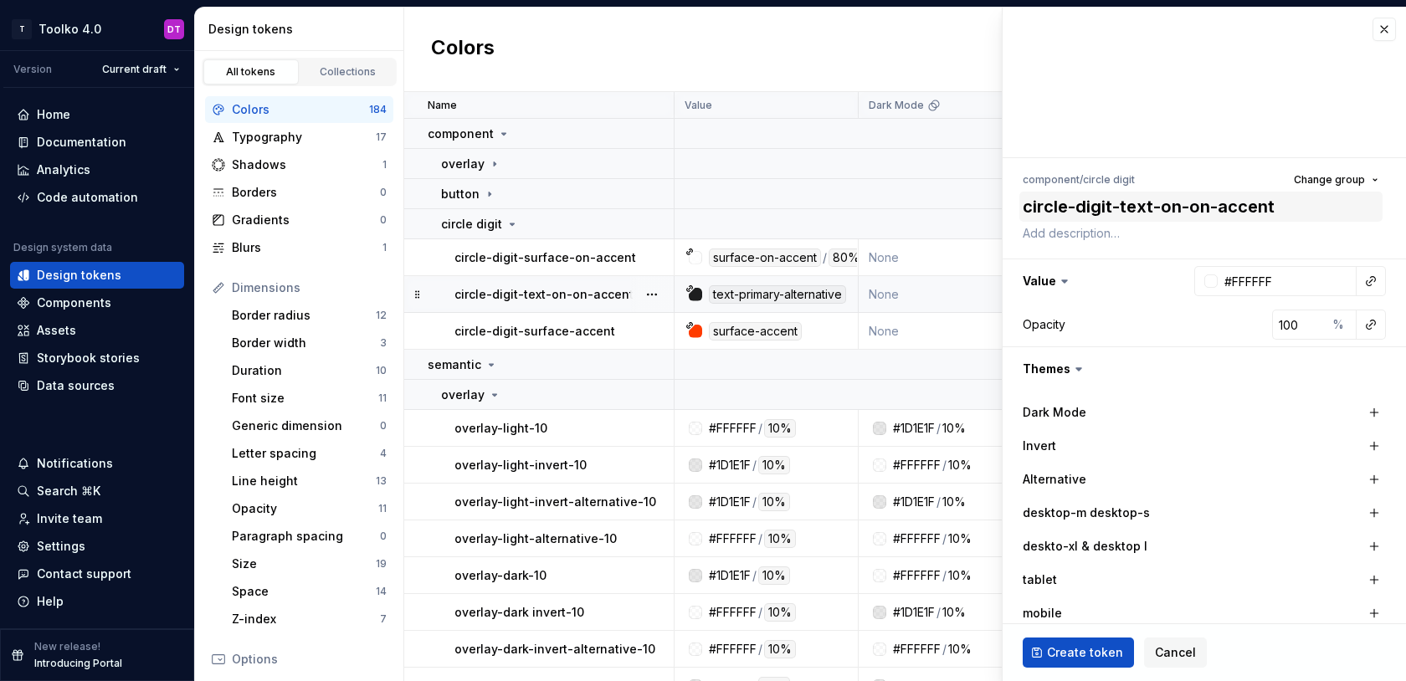
type textarea "*"
drag, startPoint x: 1209, startPoint y: 206, endPoint x: 1181, endPoint y: 203, distance: 27.8
click at [1181, 203] on textarea "circle-digit-text-on-on-accent" at bounding box center [1200, 207] width 363 height 30
type textarea "circle-digit-text-on-accent"
type textarea "*"
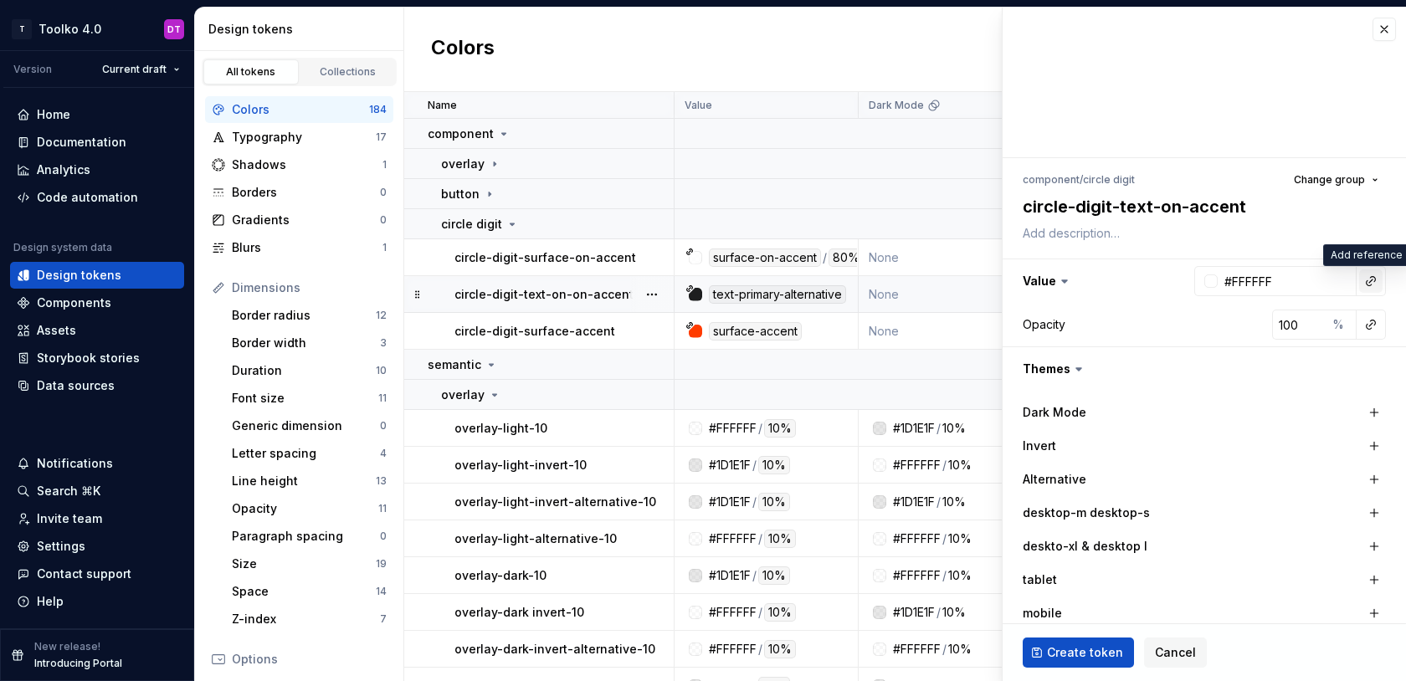
type textarea "circle-digit-text-on-accent"
click at [1367, 277] on button "button" at bounding box center [1370, 281] width 23 height 23
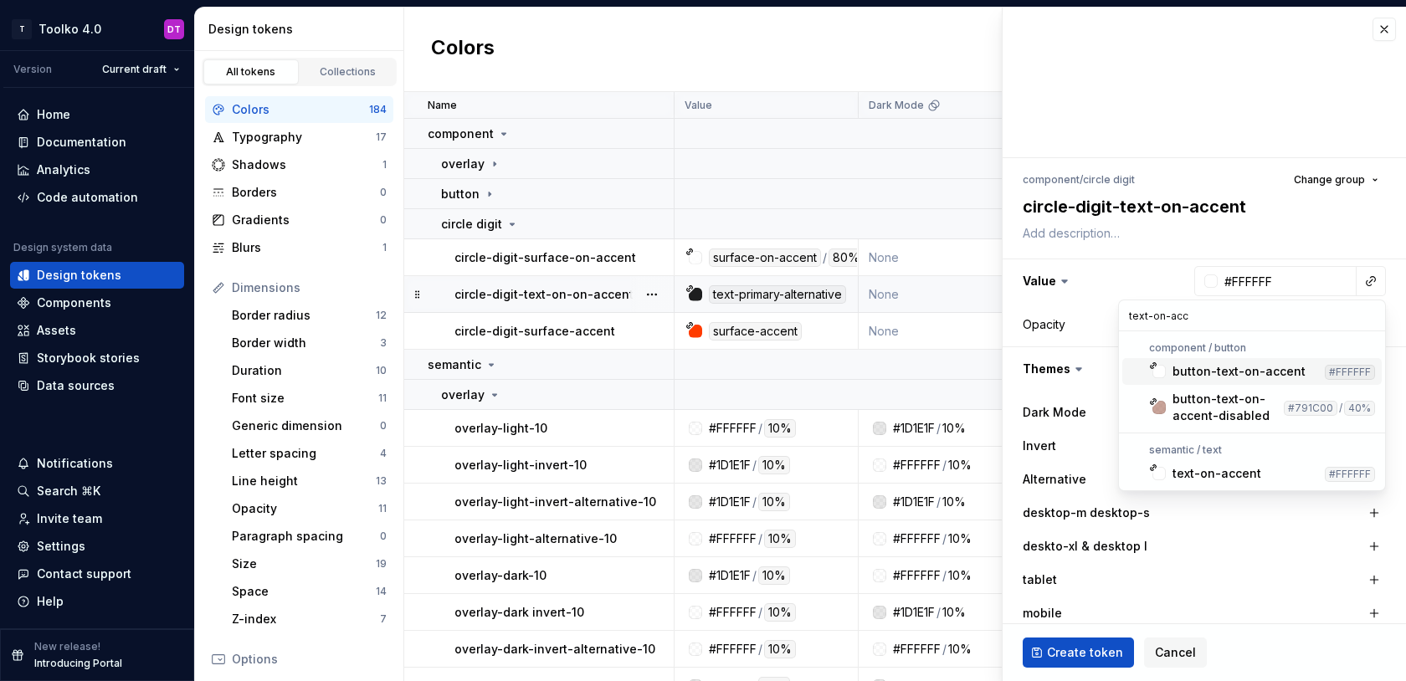
click at [1177, 319] on input "text-on-acc" at bounding box center [1252, 315] width 266 height 30
type input "text-on-acc"
click at [1184, 473] on div "text-on-accent" at bounding box center [1217, 473] width 89 height 17
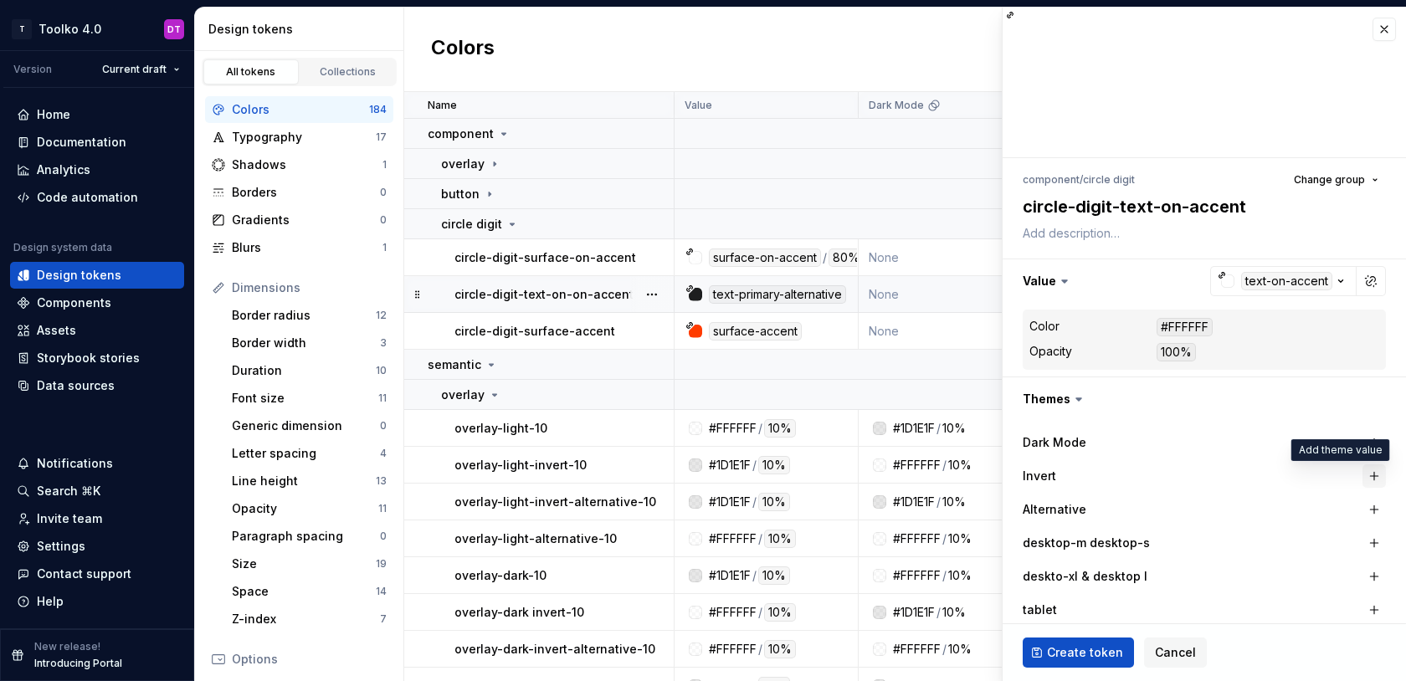
click at [1374, 474] on button "button" at bounding box center [1374, 476] width 23 height 23
type textarea "*"
click at [1374, 473] on button "button" at bounding box center [1370, 476] width 23 height 23
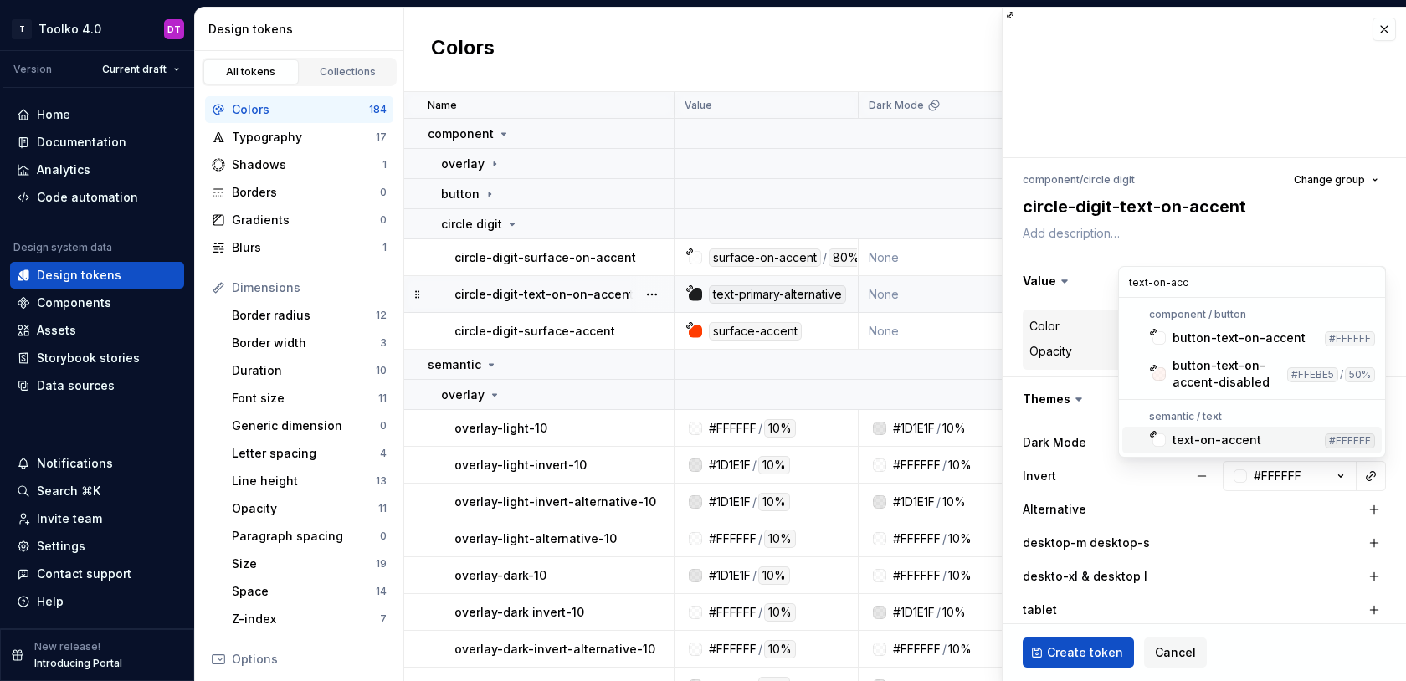
type input "text-on-acc"
click at [1235, 439] on div "text-on-accent" at bounding box center [1217, 440] width 89 height 17
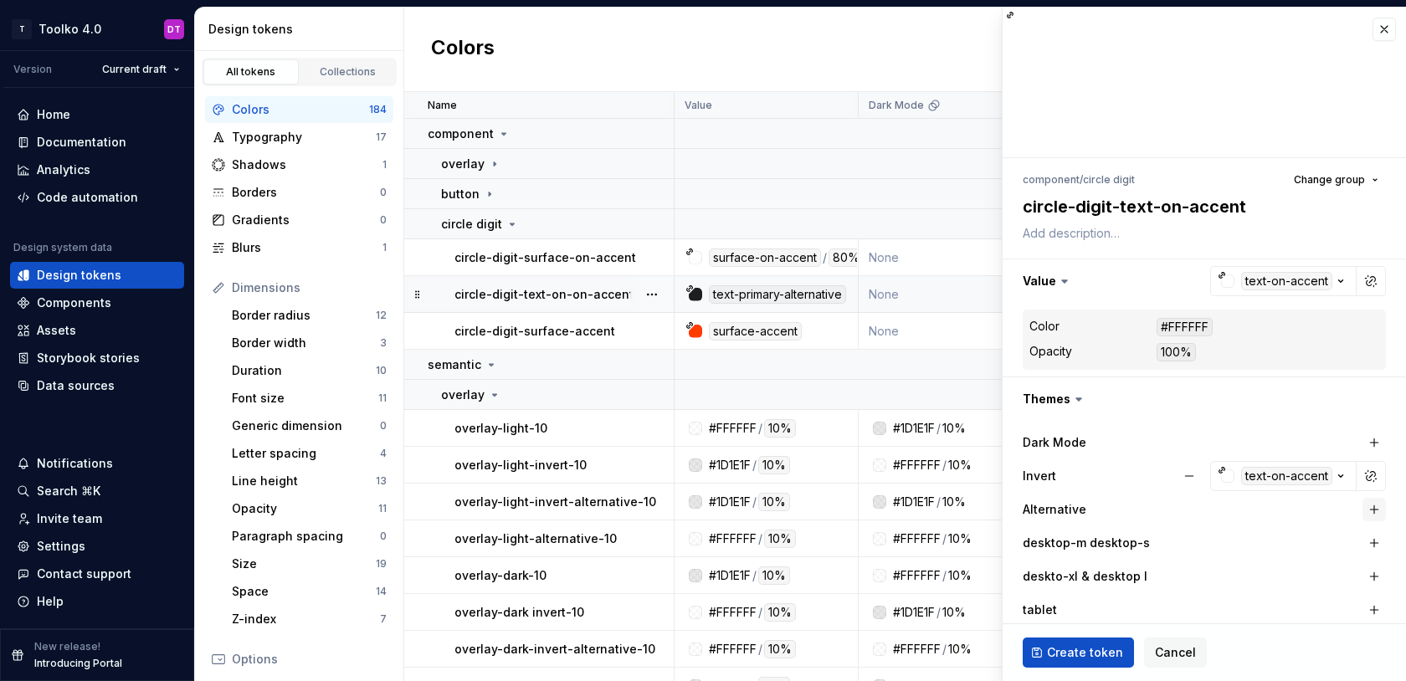
click at [1382, 507] on button "button" at bounding box center [1374, 509] width 23 height 23
type textarea "*"
click at [1374, 511] on button "button" at bounding box center [1370, 509] width 23 height 23
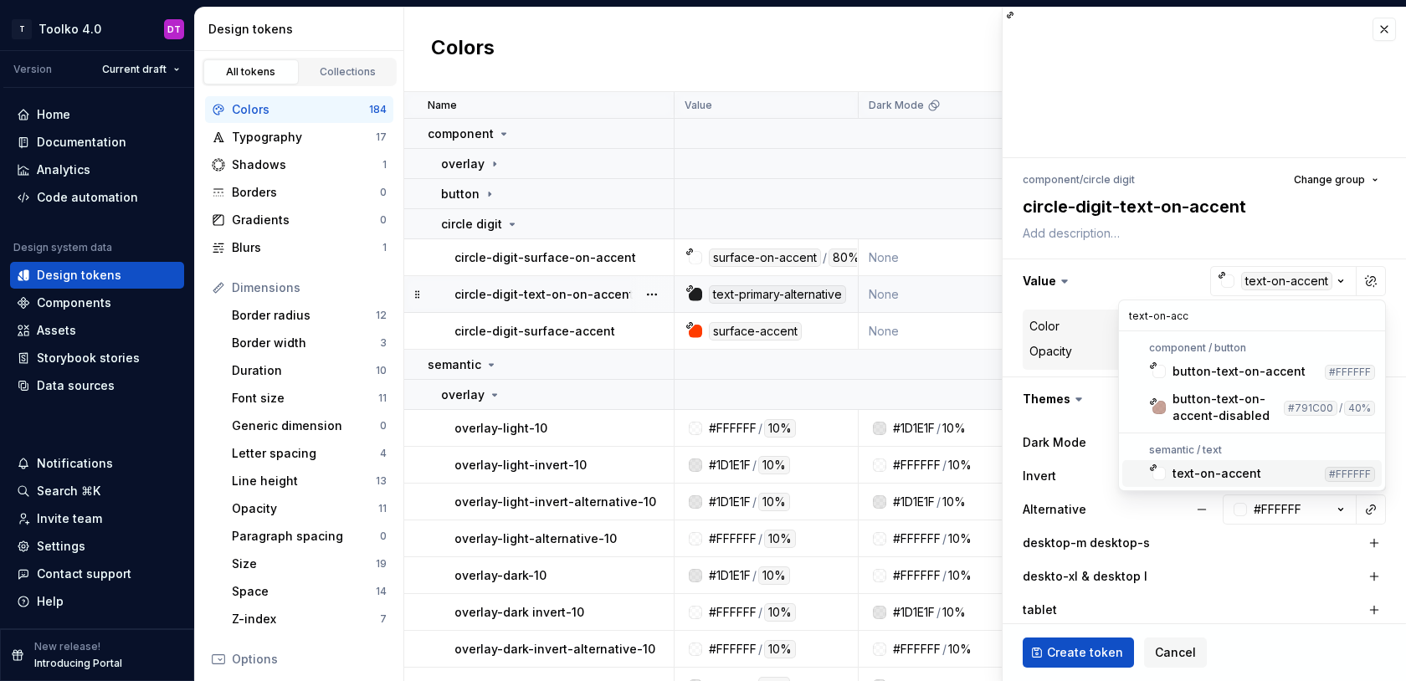
type input "text-on-acc"
click at [1251, 474] on div "text-on-accent" at bounding box center [1217, 473] width 89 height 17
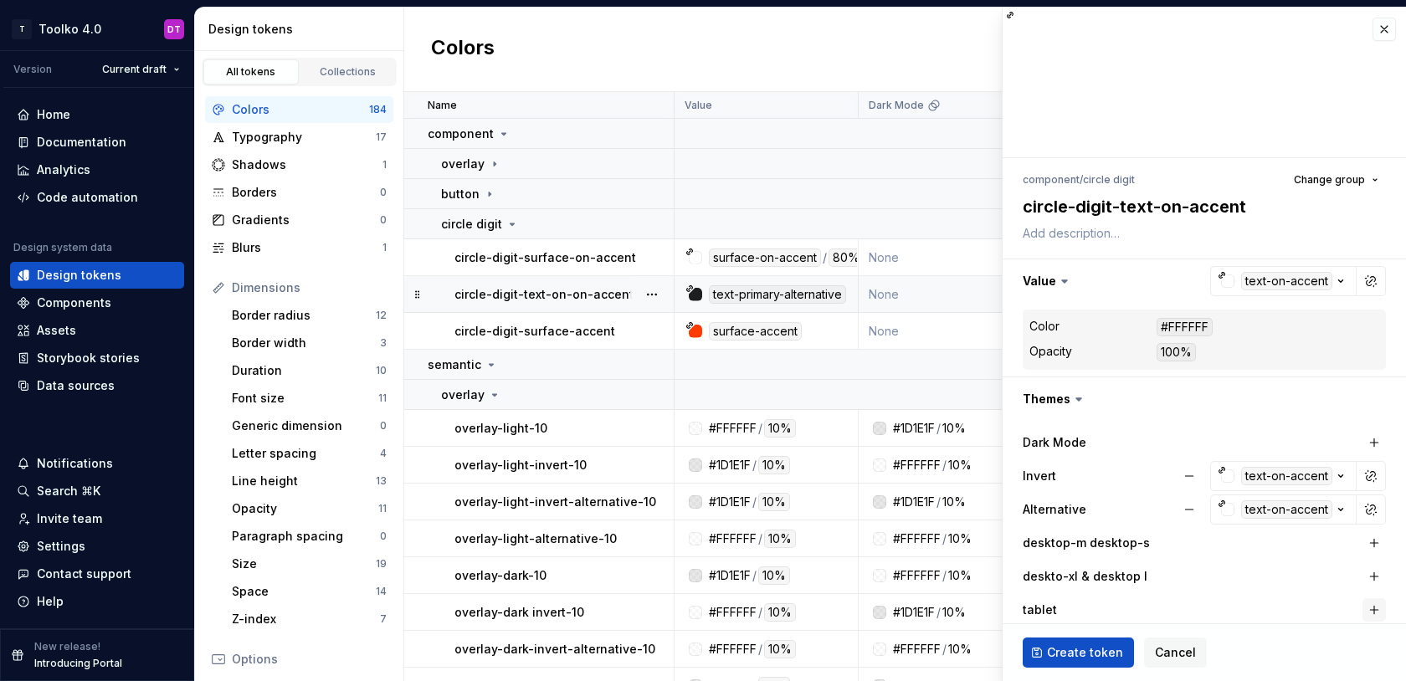
click at [1374, 608] on button "button" at bounding box center [1374, 609] width 23 height 23
click at [1203, 610] on button "button" at bounding box center [1202, 610] width 30 height 30
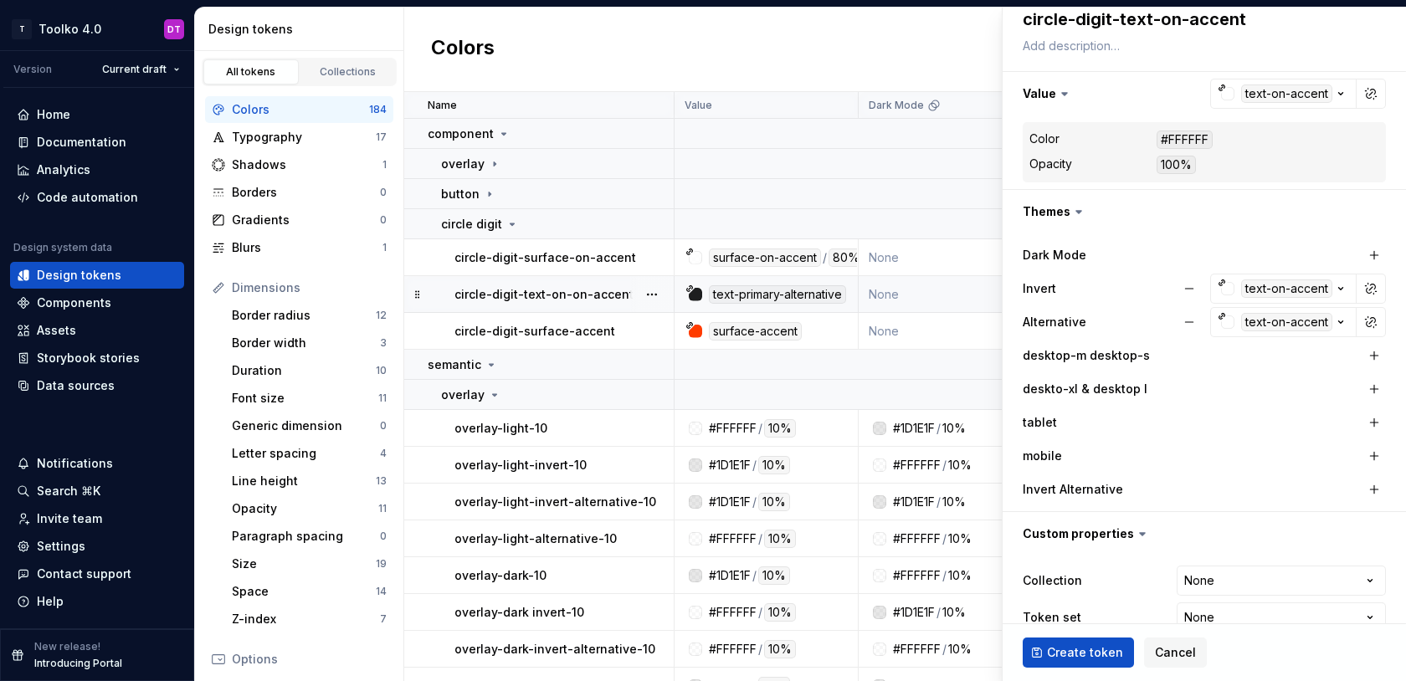
scroll to position [218, 0]
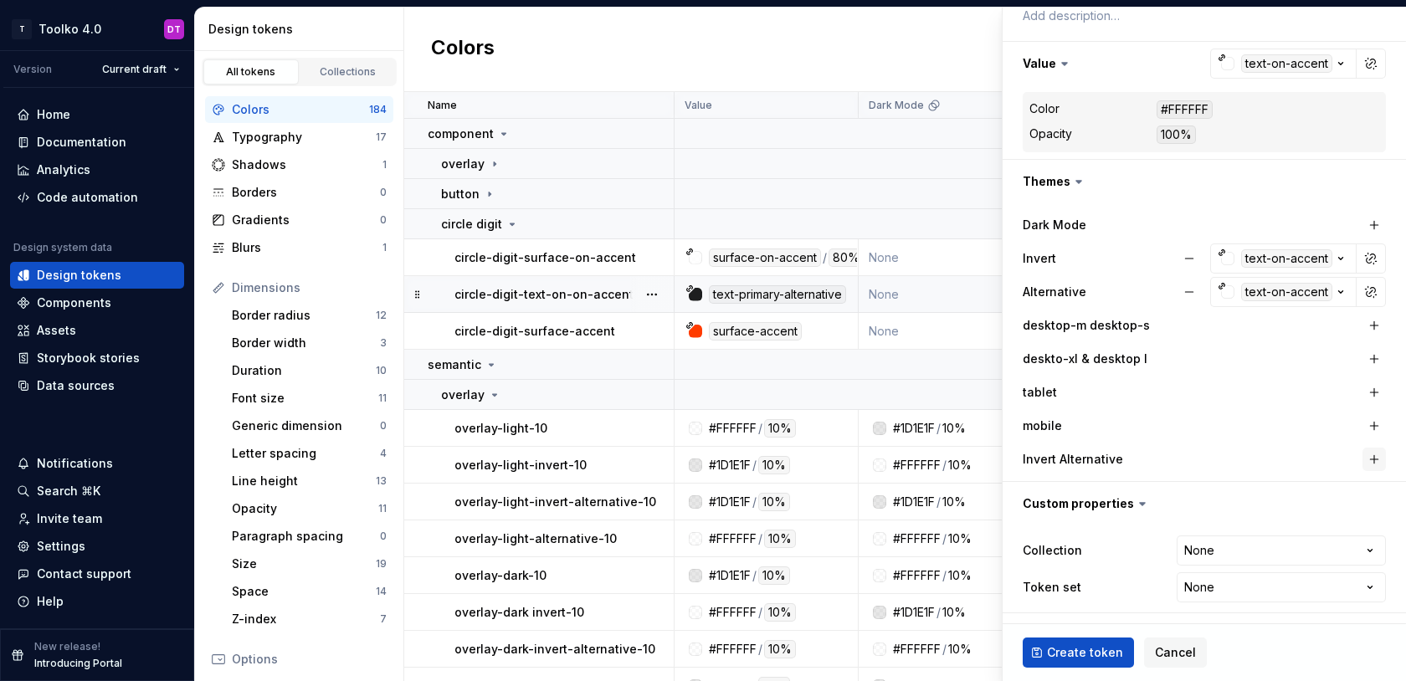
click at [1376, 454] on button "button" at bounding box center [1374, 459] width 23 height 23
type textarea "*"
click at [1374, 463] on button "button" at bounding box center [1370, 459] width 23 height 23
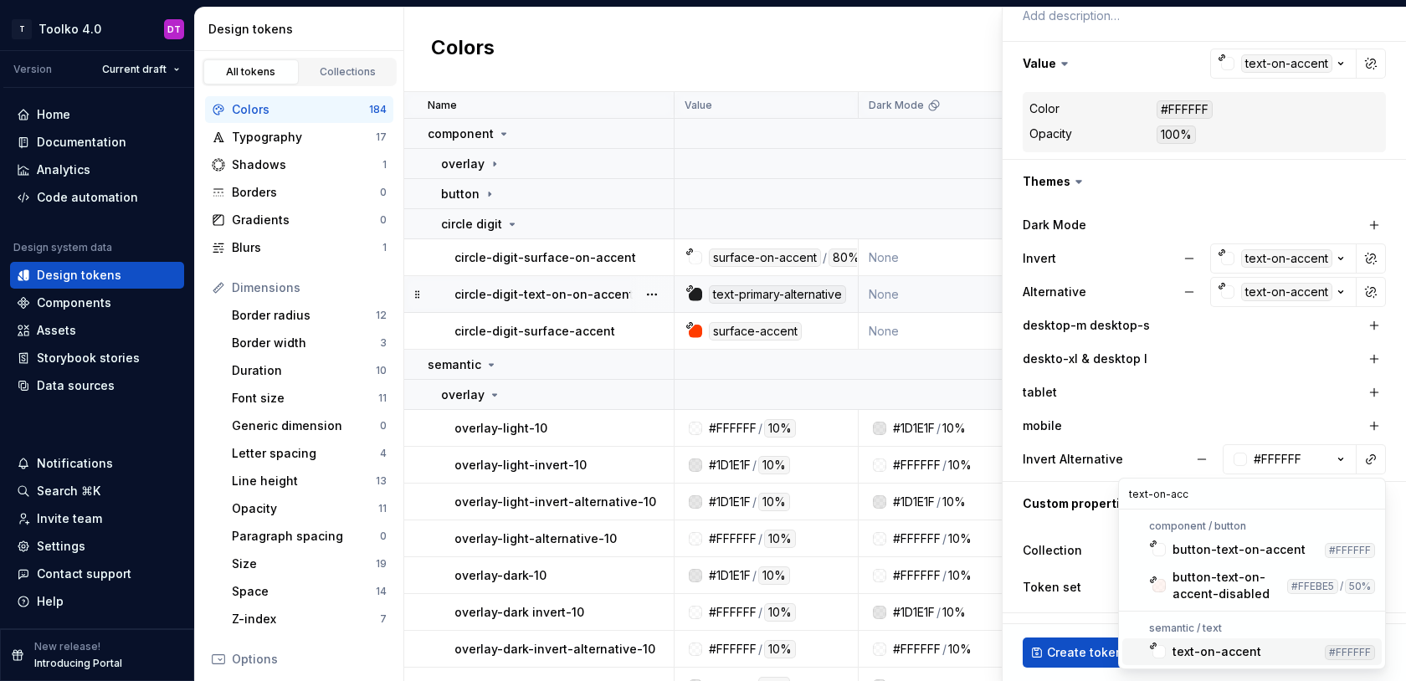
type input "text-on-acc"
click at [1201, 653] on div "text-on-accent" at bounding box center [1217, 652] width 89 height 17
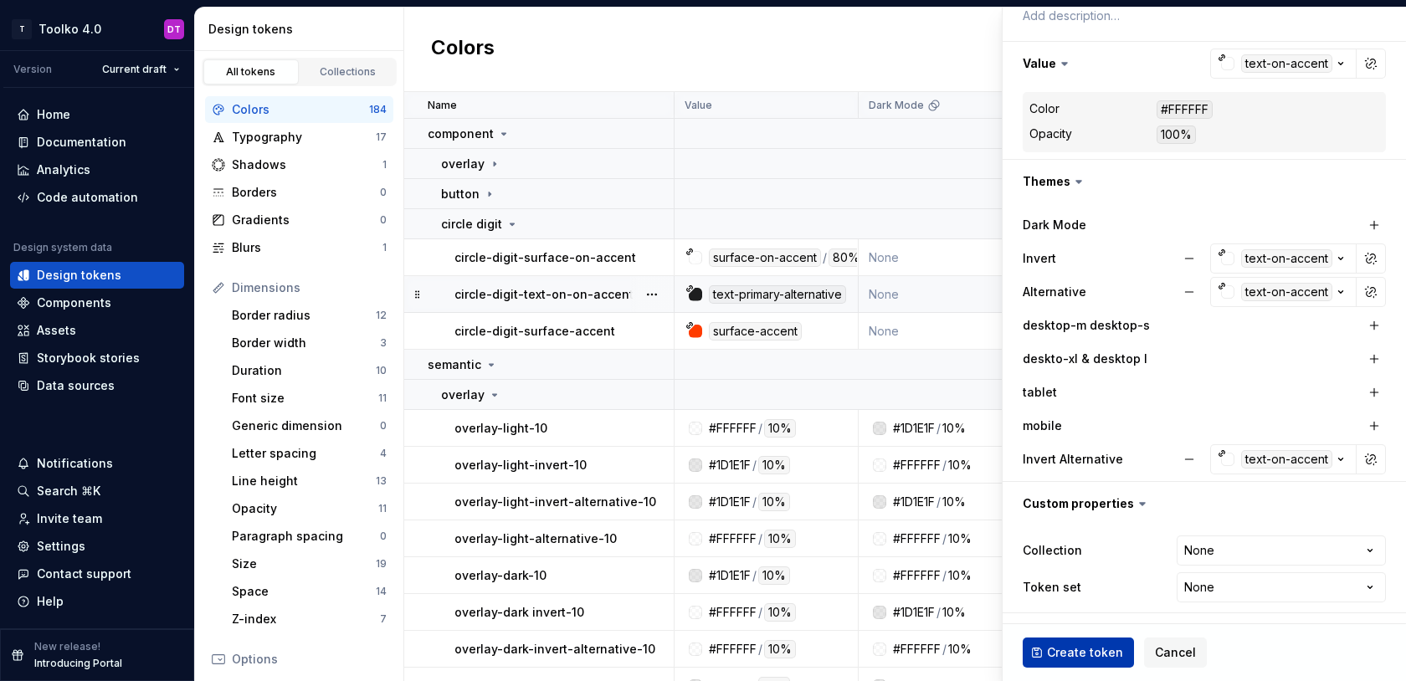
click at [1091, 649] on span "Create token" at bounding box center [1085, 652] width 76 height 17
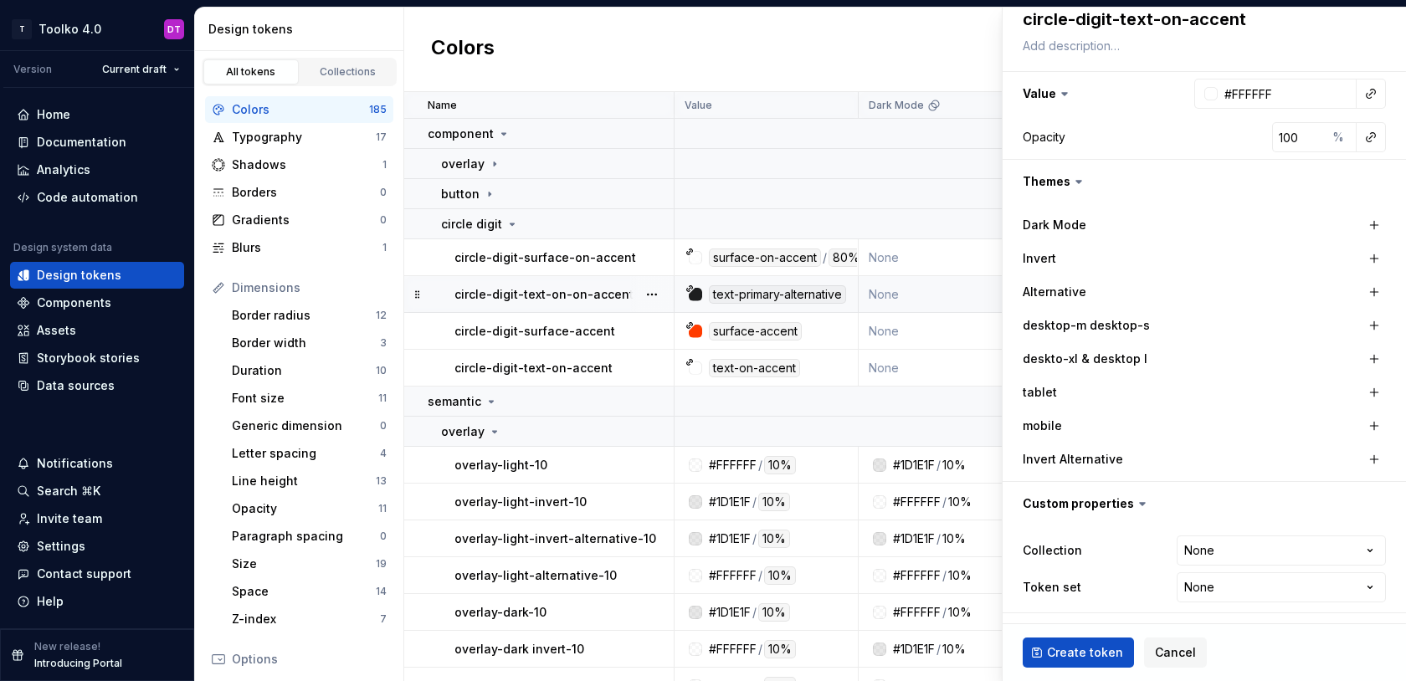
type textarea "*"
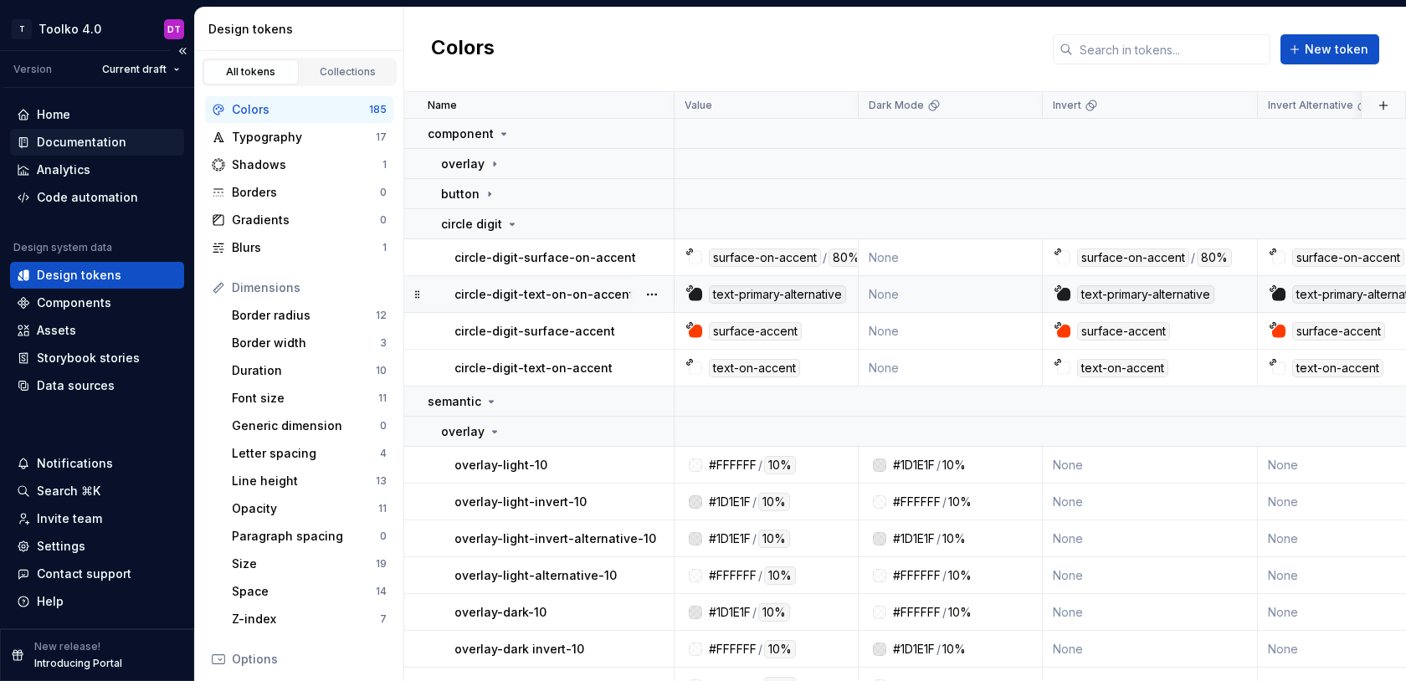
click at [65, 142] on div "Documentation" at bounding box center [82, 142] width 90 height 17
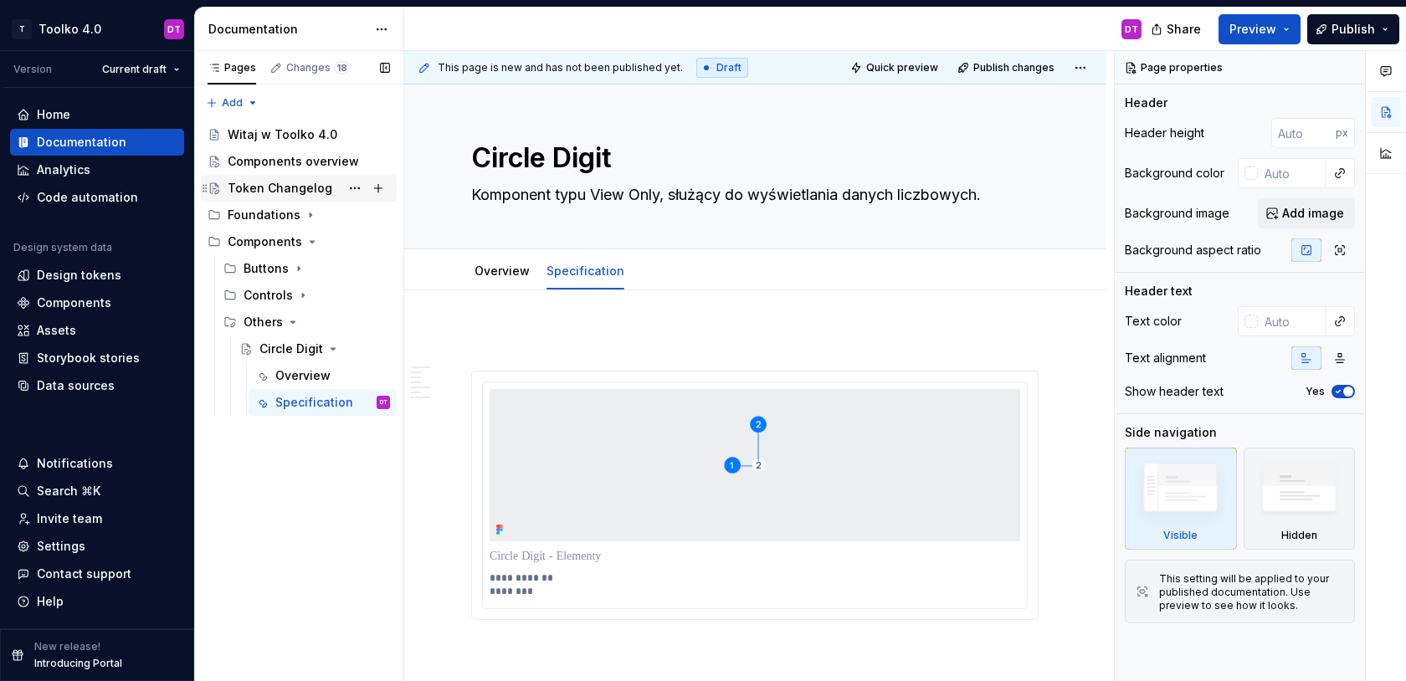
click at [280, 186] on div "Token Changelog" at bounding box center [280, 188] width 105 height 17
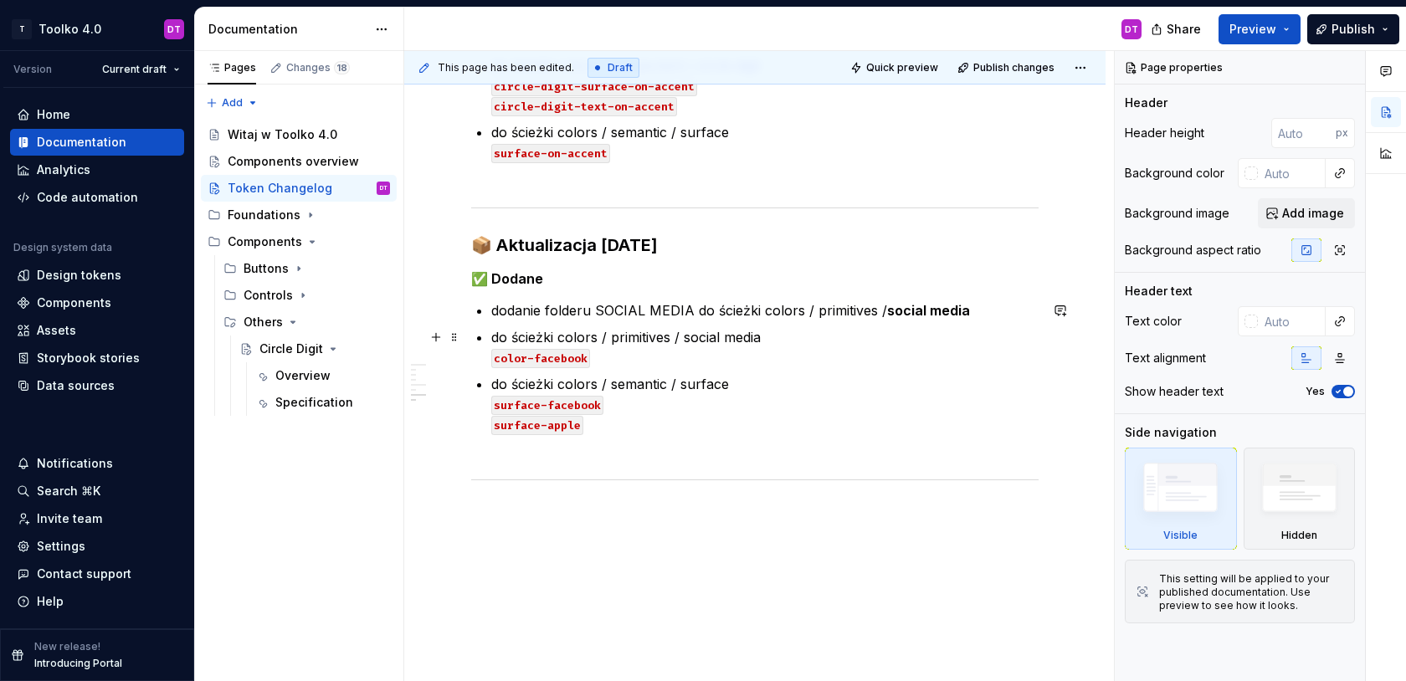
scroll to position [1622, 0]
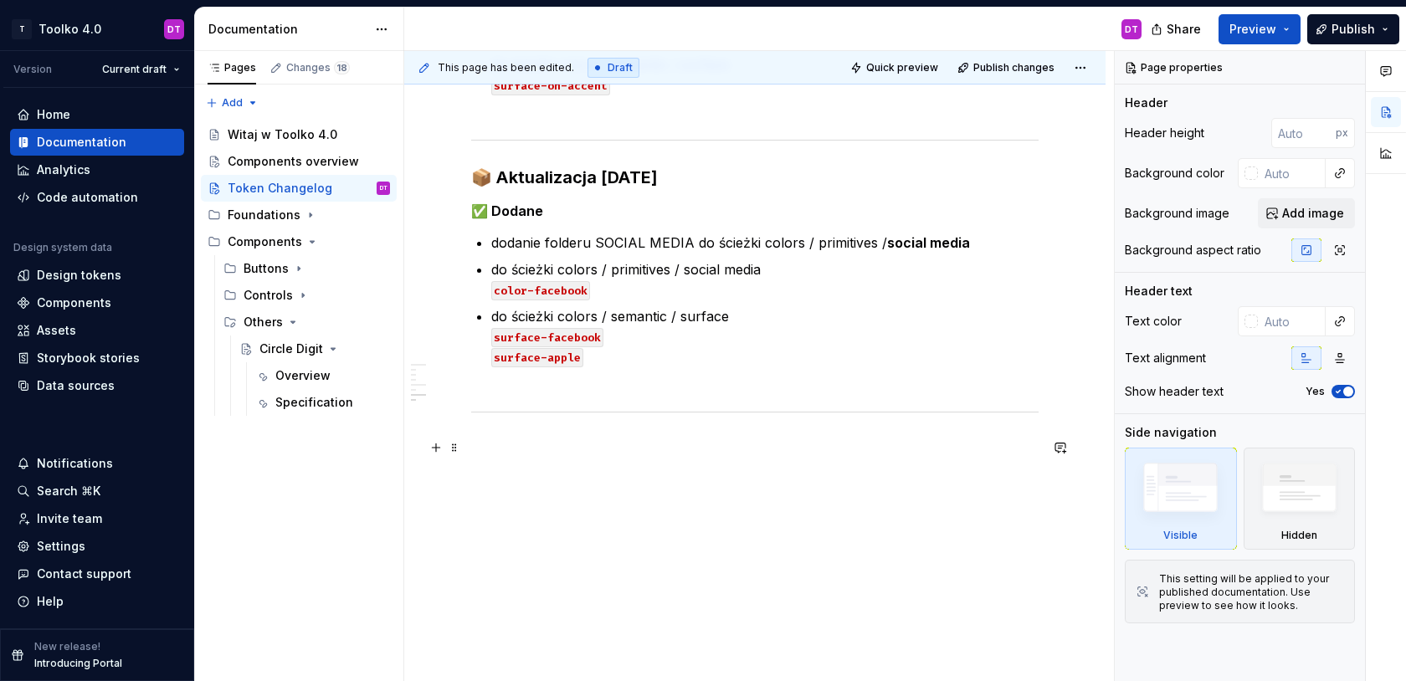
type textarea "*"
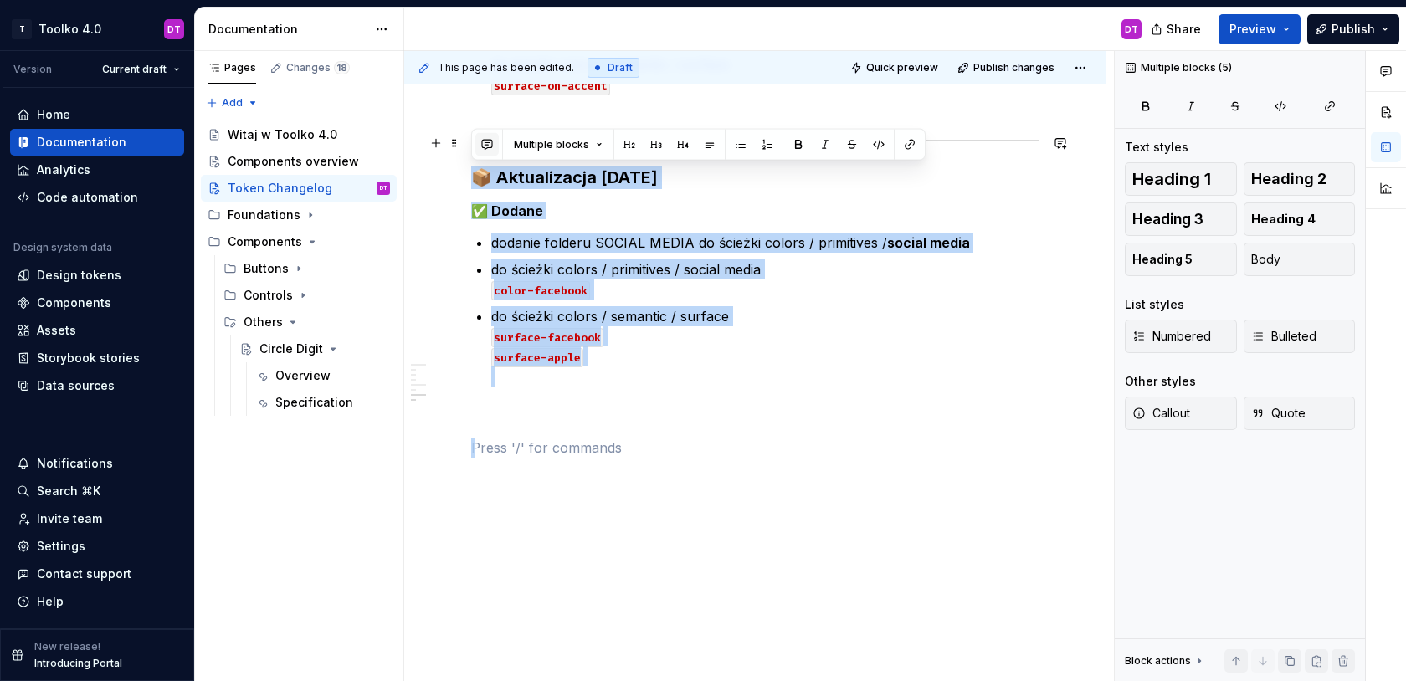
drag, startPoint x: 562, startPoint y: 438, endPoint x: 489, endPoint y: 146, distance: 300.4
click at [522, 412] on hr at bounding box center [754, 412] width 567 height 1
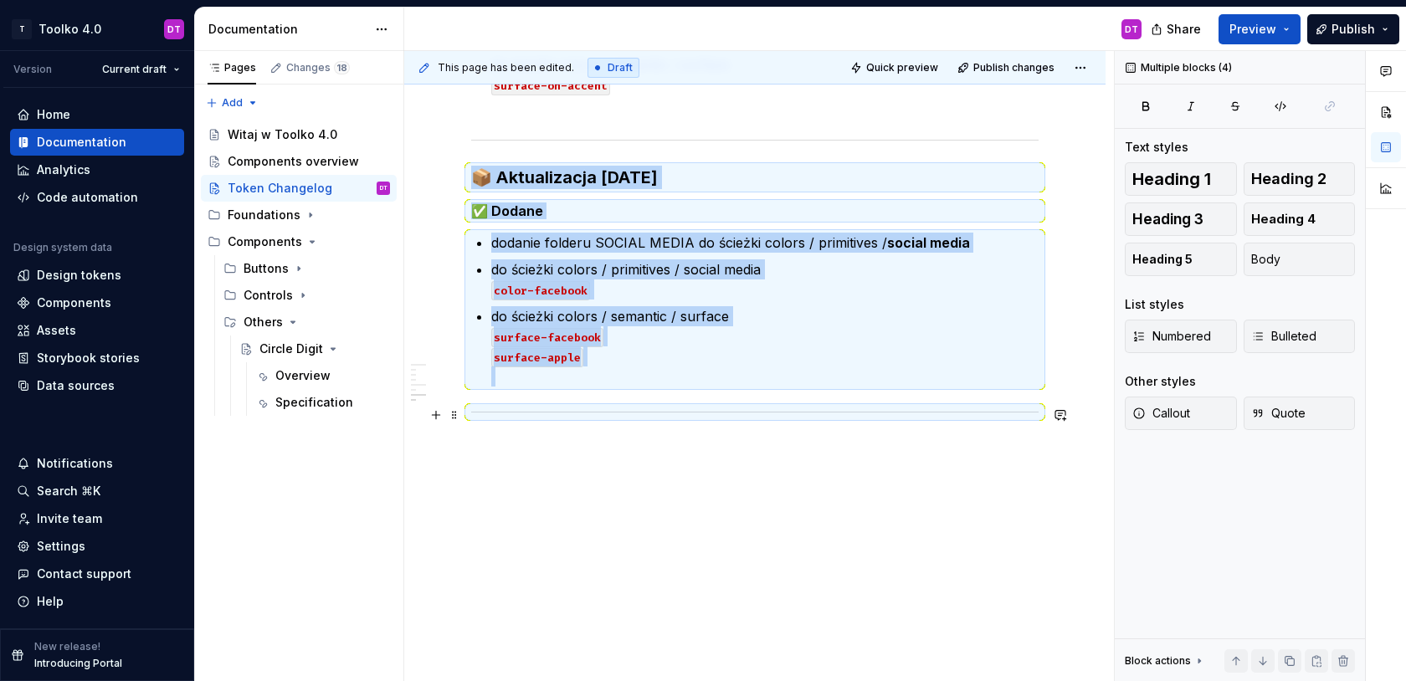
copy div "📦 Aktualizacja [DATE] ✅ Dodane dodanie folderu SOCIAL MEDIA do ścieżki colors /…"
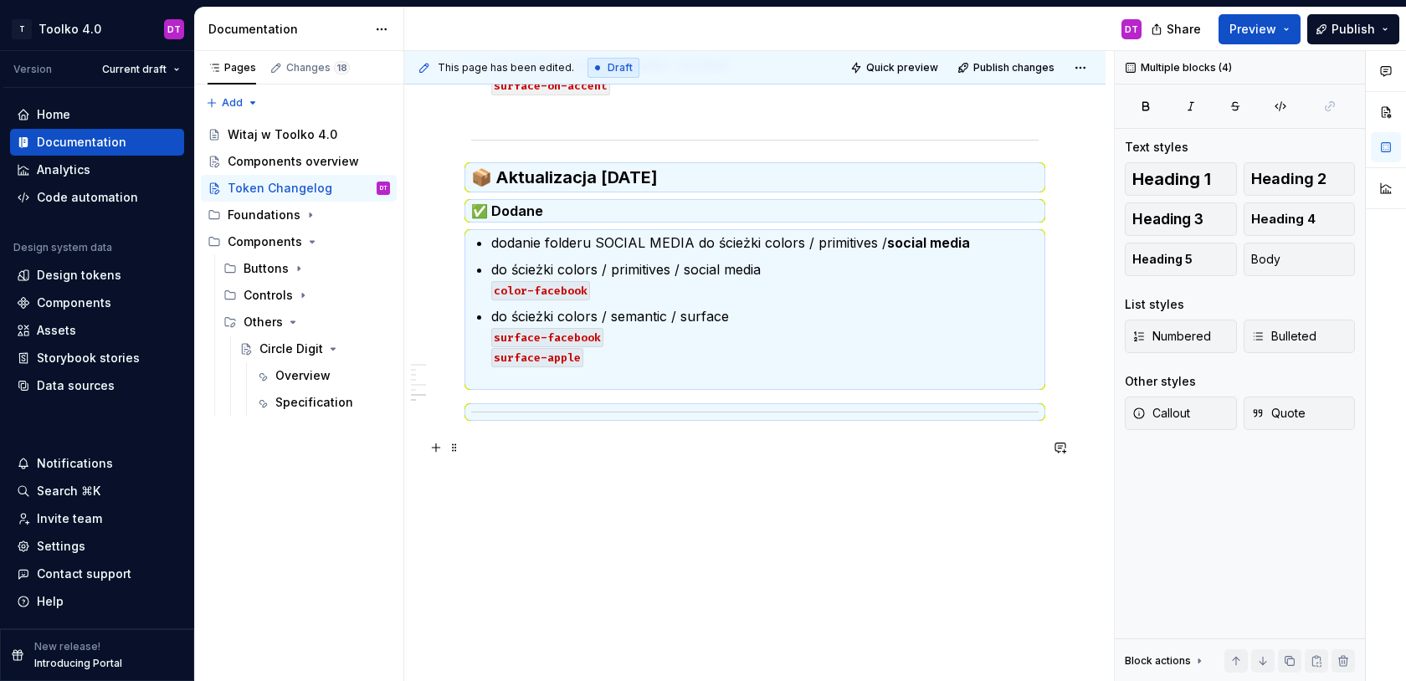
click at [515, 445] on p at bounding box center [754, 448] width 567 height 20
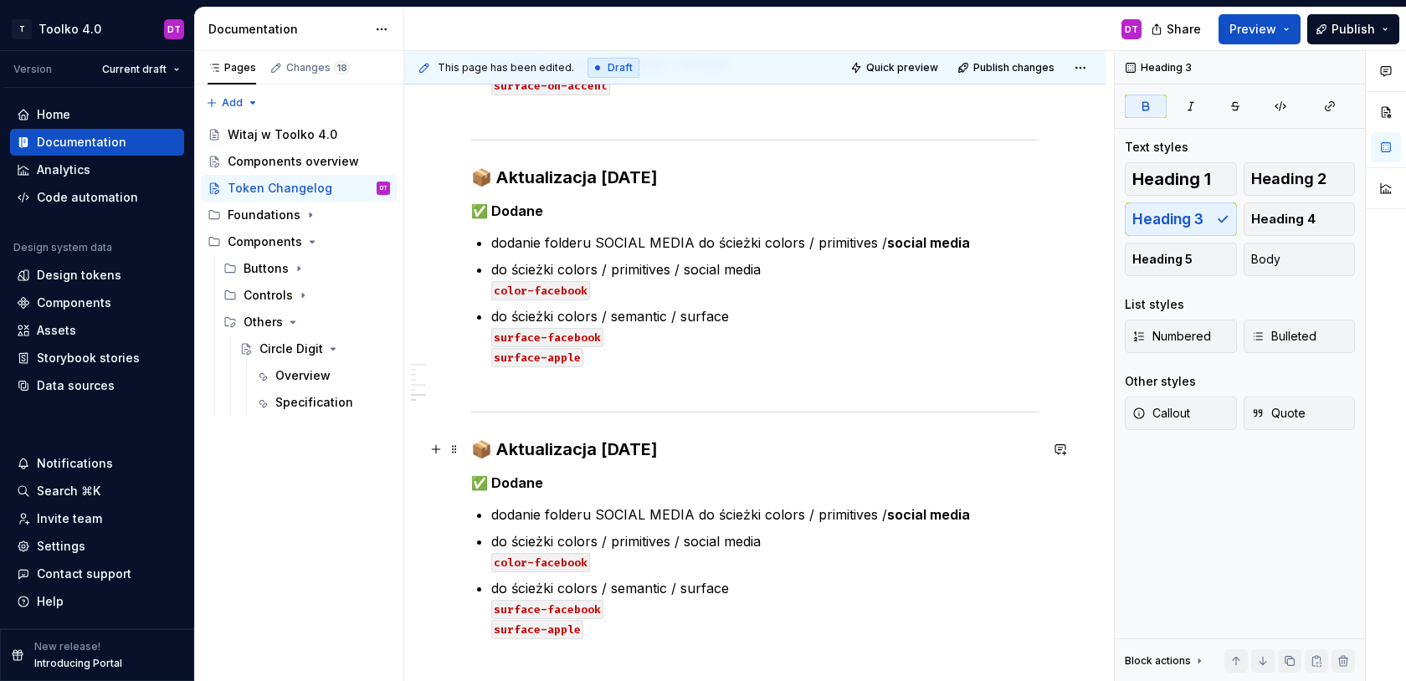
click at [602, 446] on strong "📦 Aktualizacja [DATE]" at bounding box center [564, 449] width 187 height 20
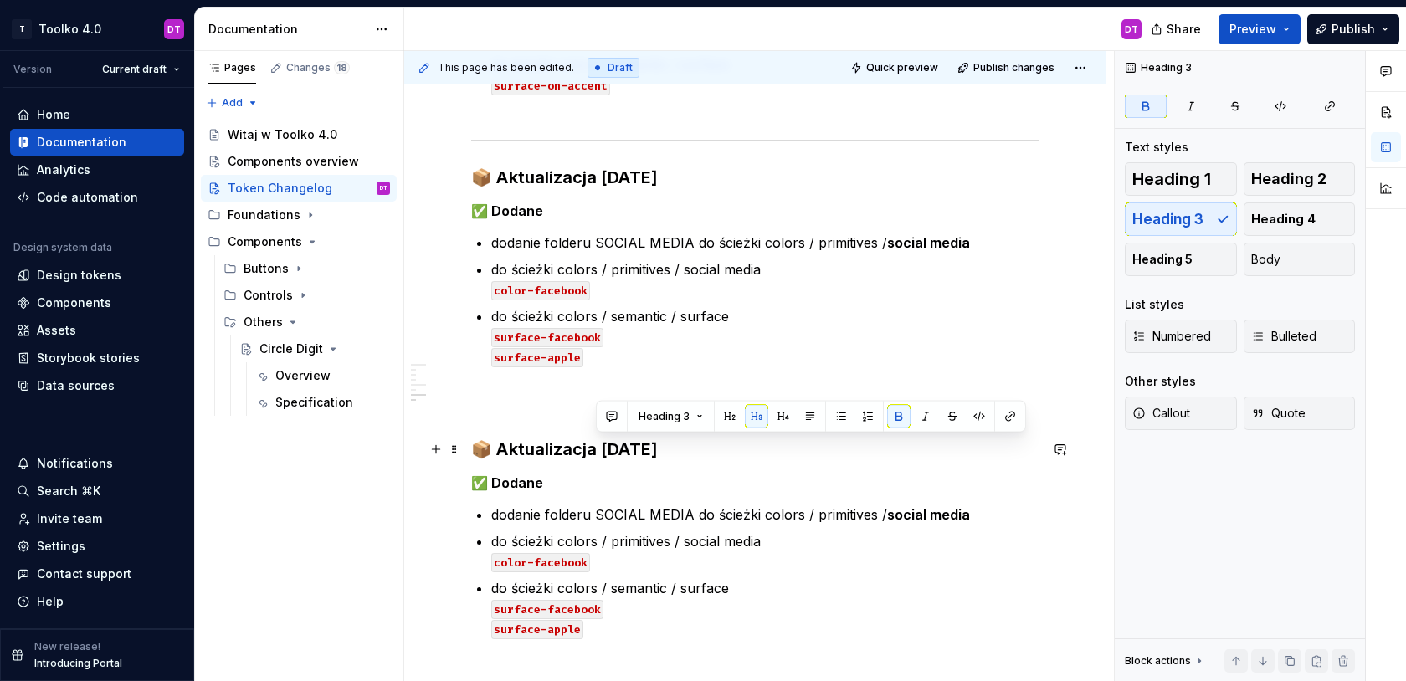
click at [618, 447] on strong "📦 Aktualizacja [DATE]" at bounding box center [564, 449] width 187 height 20
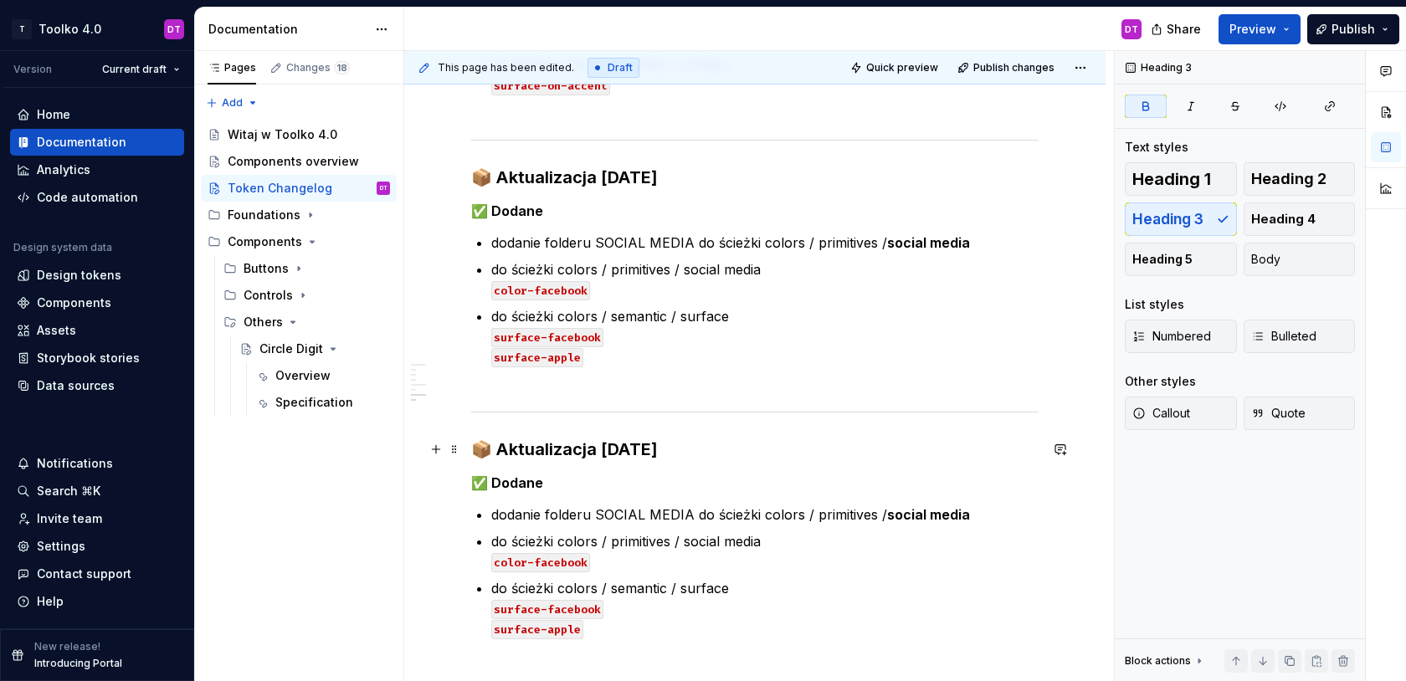
click at [613, 447] on strong "📦 Aktualizacja [DATE]" at bounding box center [564, 449] width 187 height 20
click at [639, 444] on strong "📦 Aktualizacja [DATE]" at bounding box center [564, 449] width 187 height 20
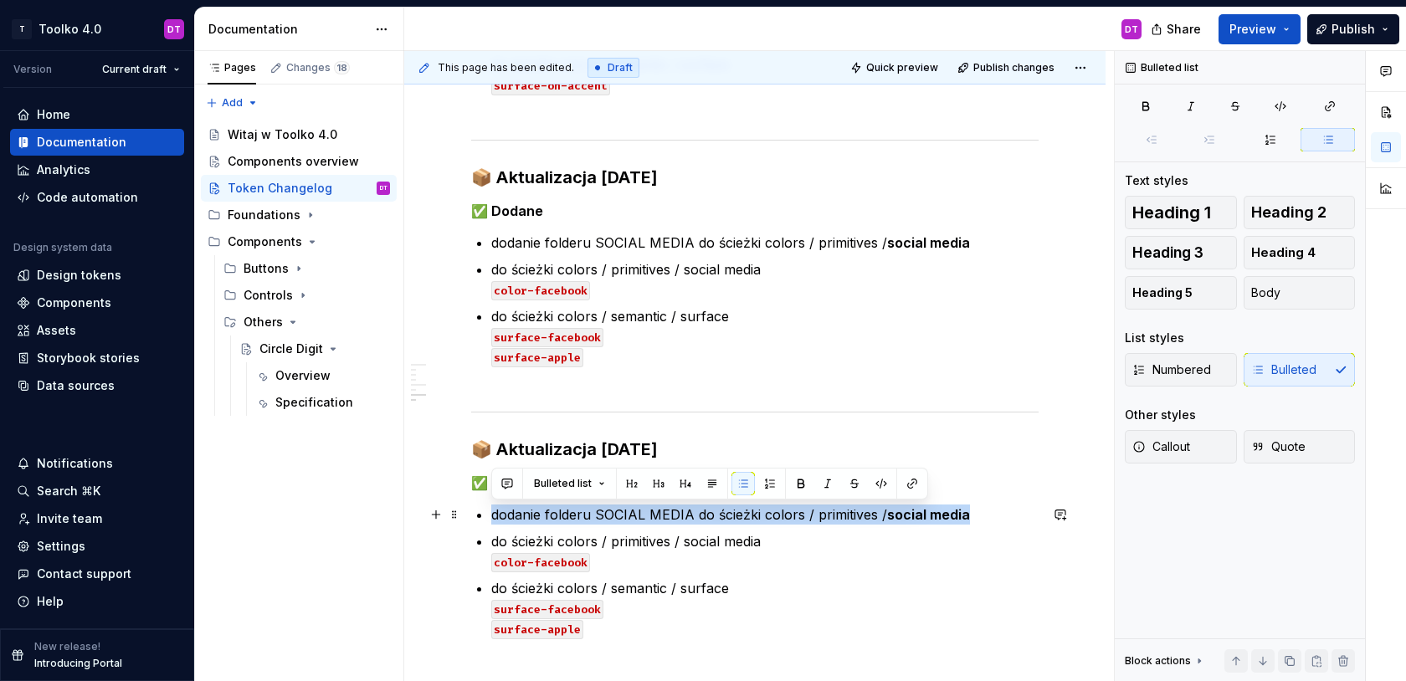
drag, startPoint x: 492, startPoint y: 514, endPoint x: 993, endPoint y: 515, distance: 500.5
click at [993, 515] on p "dodanie folderu SOCIAL MEDIA do ścieżki colors / primitives / social media" at bounding box center [764, 515] width 547 height 20
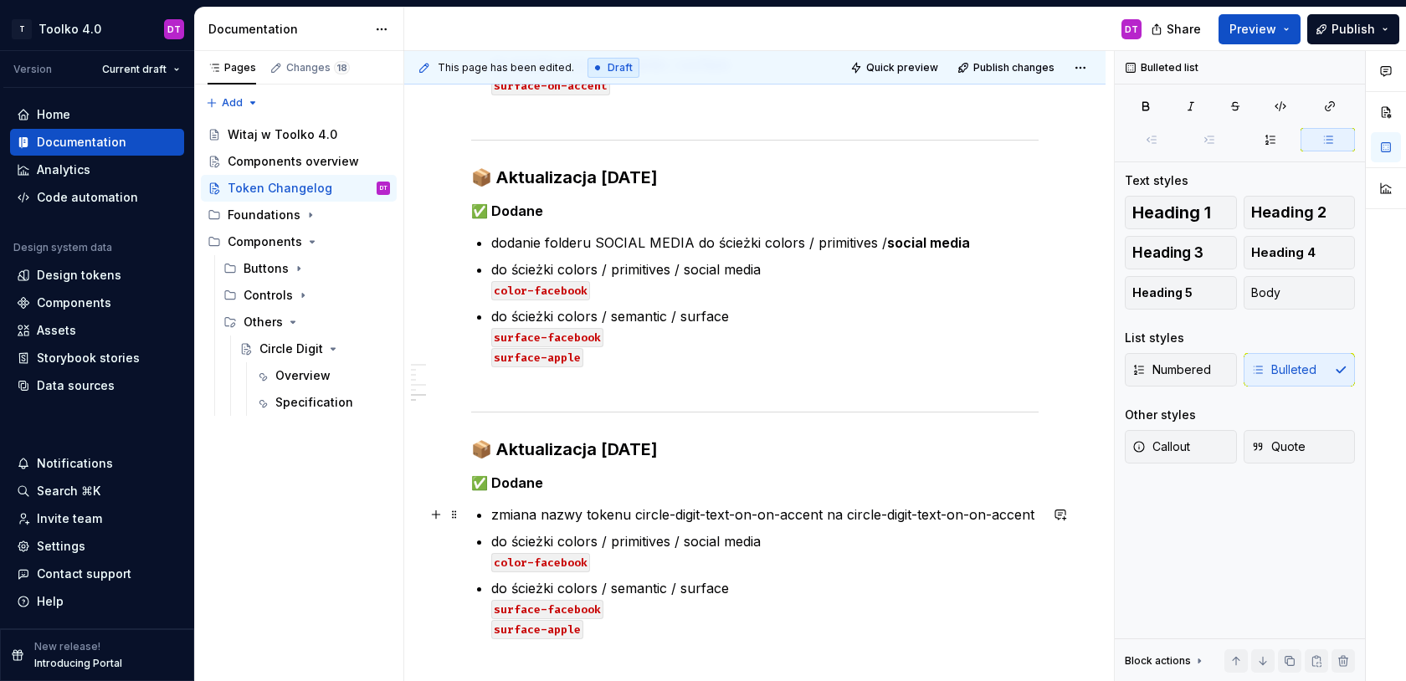
click at [747, 516] on p "zmiana nazwy tokenu circle-digit-text-on-on-accent na circle-digit-text-on-on-a…" at bounding box center [764, 515] width 547 height 20
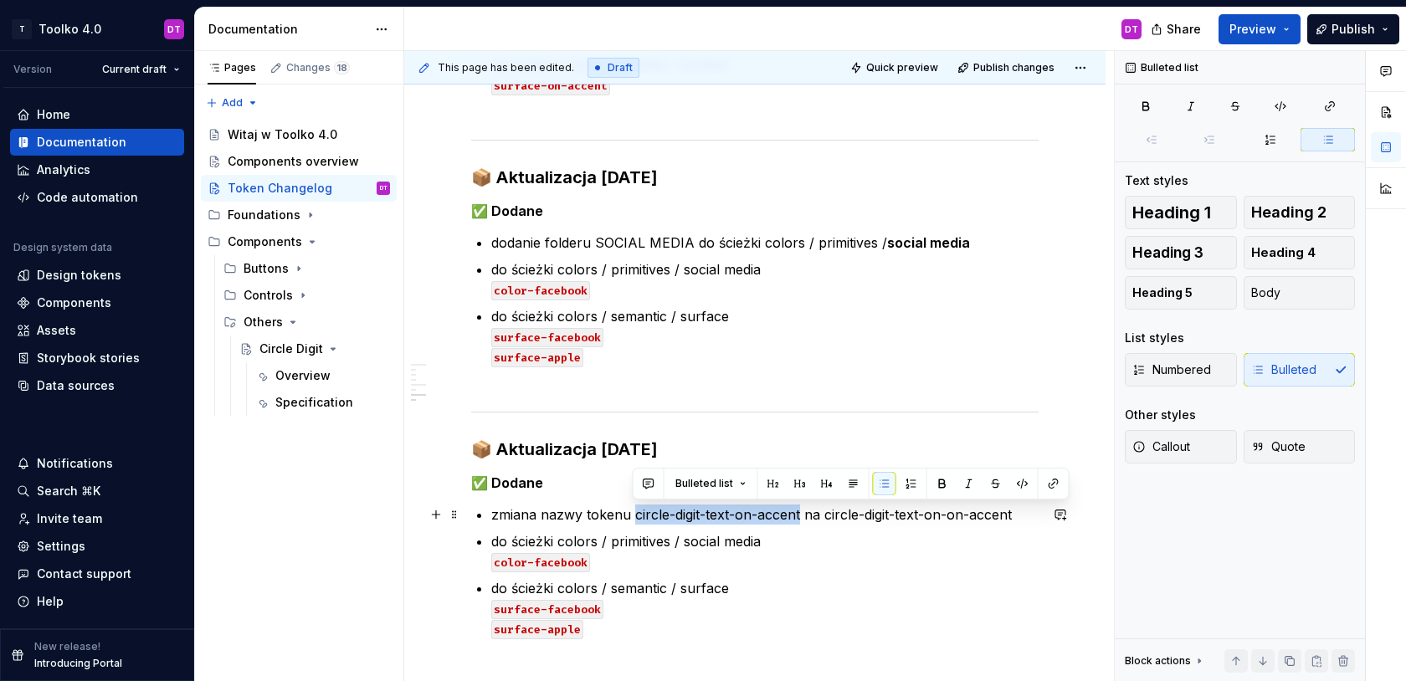
drag, startPoint x: 800, startPoint y: 515, endPoint x: 631, endPoint y: 516, distance: 169.1
click at [631, 516] on p "zmiana nazwy tokenu circle-digit-text-on-accent na circle-digit-text-on-on-acce…" at bounding box center [764, 515] width 547 height 20
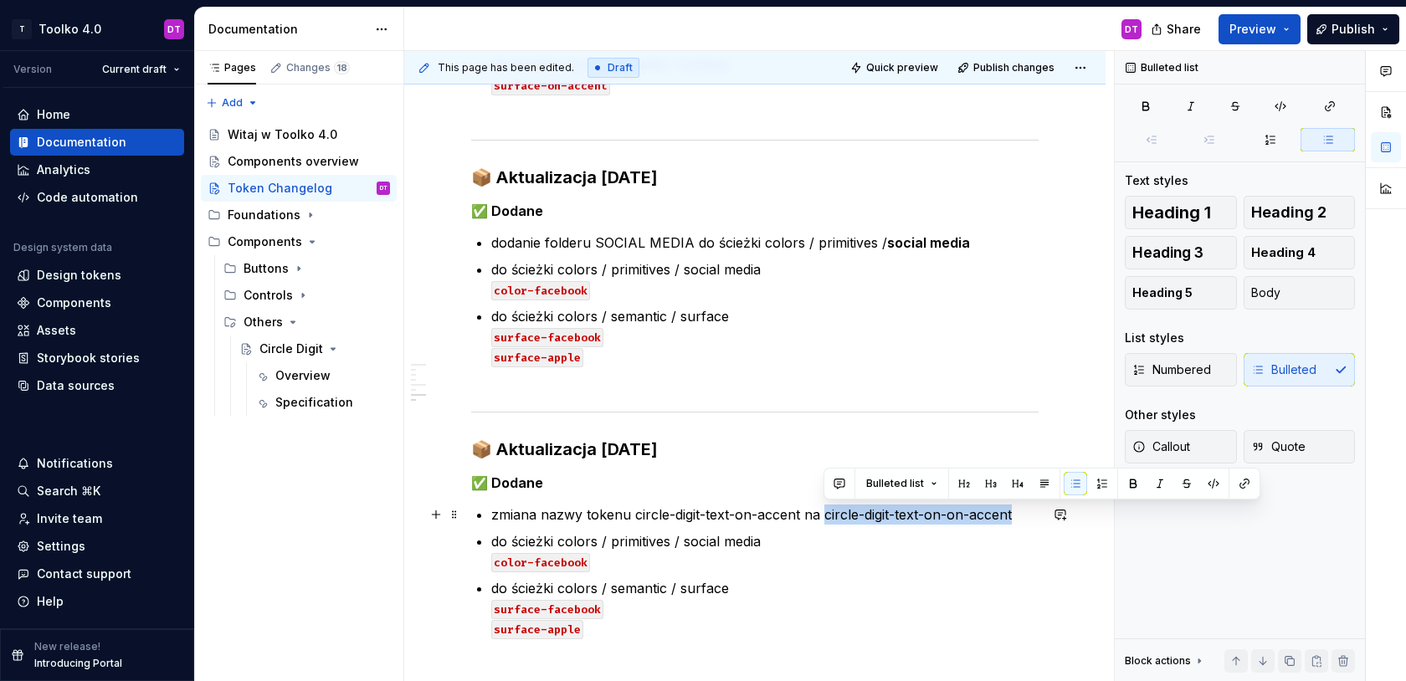
drag, startPoint x: 822, startPoint y: 516, endPoint x: 1012, endPoint y: 515, distance: 190.0
click at [1012, 515] on p "zmiana nazwy tokenu circle-digit-text-on-accent na circle-digit-text-on-on-acce…" at bounding box center [764, 515] width 547 height 20
click at [1212, 485] on button "button" at bounding box center [1213, 483] width 23 height 23
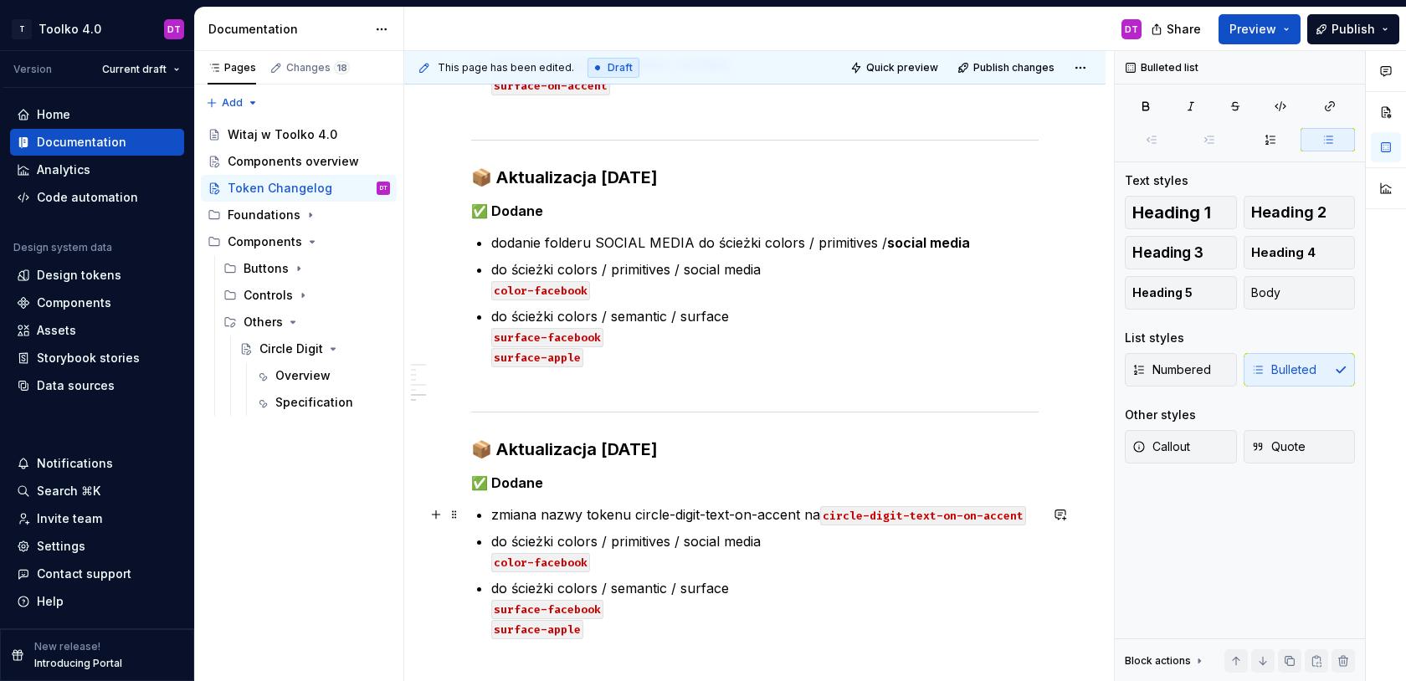
click at [730, 511] on p "zmiana nazwy tokenu circle-digit-text-on-accent na circle-digit-text-on-on-acce…" at bounding box center [764, 515] width 547 height 20
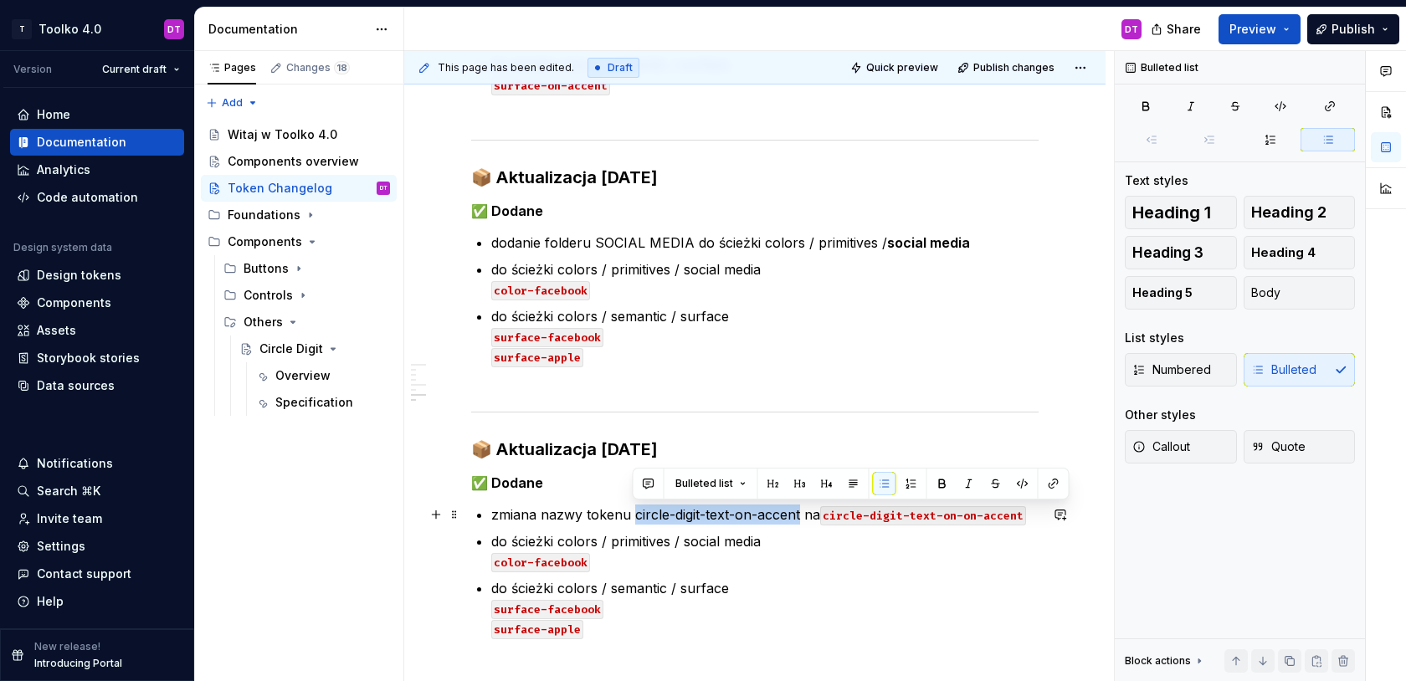
drag, startPoint x: 801, startPoint y: 513, endPoint x: 634, endPoint y: 511, distance: 167.4
click at [634, 511] on p "zmiana nazwy tokenu circle-digit-text-on-accent na circle-digit-text-on-on-acce…" at bounding box center [764, 515] width 547 height 20
click at [1018, 480] on button "button" at bounding box center [1022, 483] width 23 height 23
click at [1039, 521] on p "zmiana nazwy tokenu circle-digit-text-on-accent na circle-digit-text-on-on-acce…" at bounding box center [764, 515] width 547 height 20
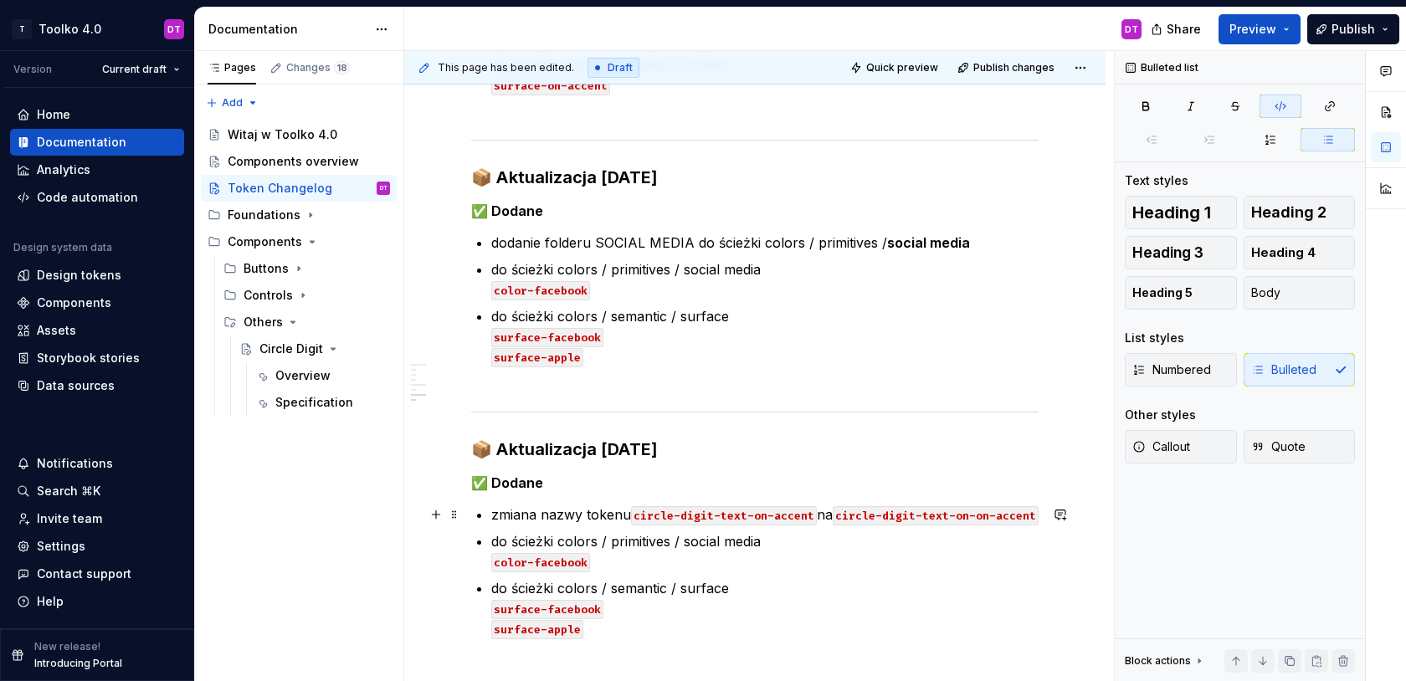
click at [644, 542] on p "do ścieżki colors / primitives / social media color-facebook" at bounding box center [764, 552] width 547 height 40
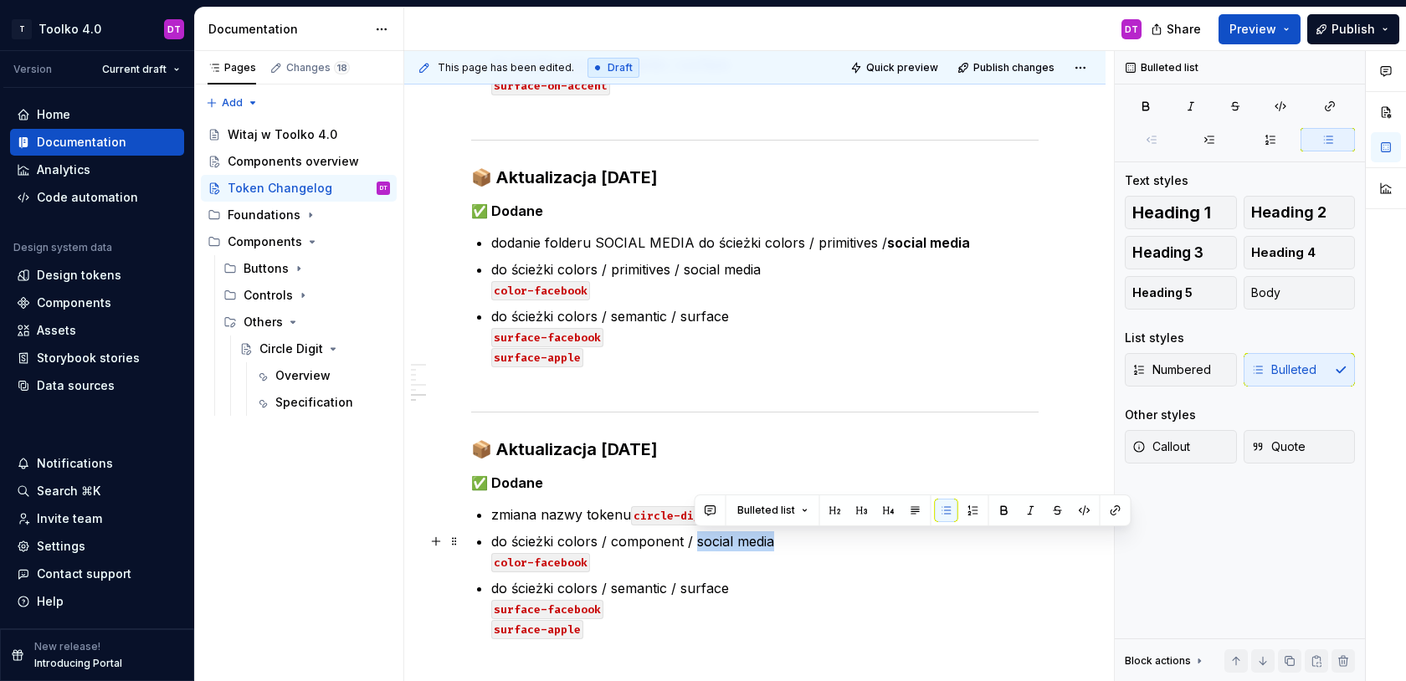
drag, startPoint x: 696, startPoint y: 546, endPoint x: 811, endPoint y: 546, distance: 115.5
click at [811, 546] on p "do ścieżki colors / component / social media color-facebook" at bounding box center [764, 552] width 547 height 40
click at [491, 539] on p "do ścieżki colors / component / circle digit color-facebook" at bounding box center [764, 552] width 547 height 40
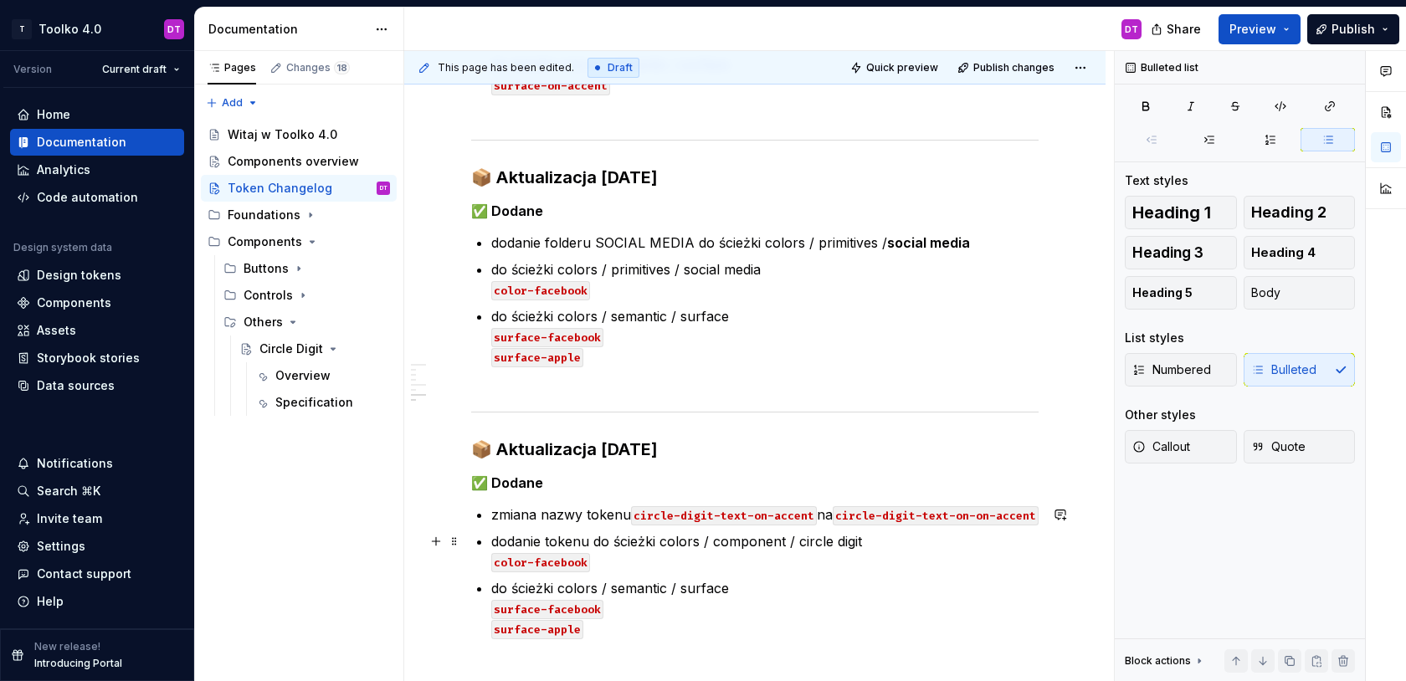
click at [599, 562] on p "dodanie tokenu do ścieżki colors / component / circle digit color-facebook" at bounding box center [764, 552] width 547 height 40
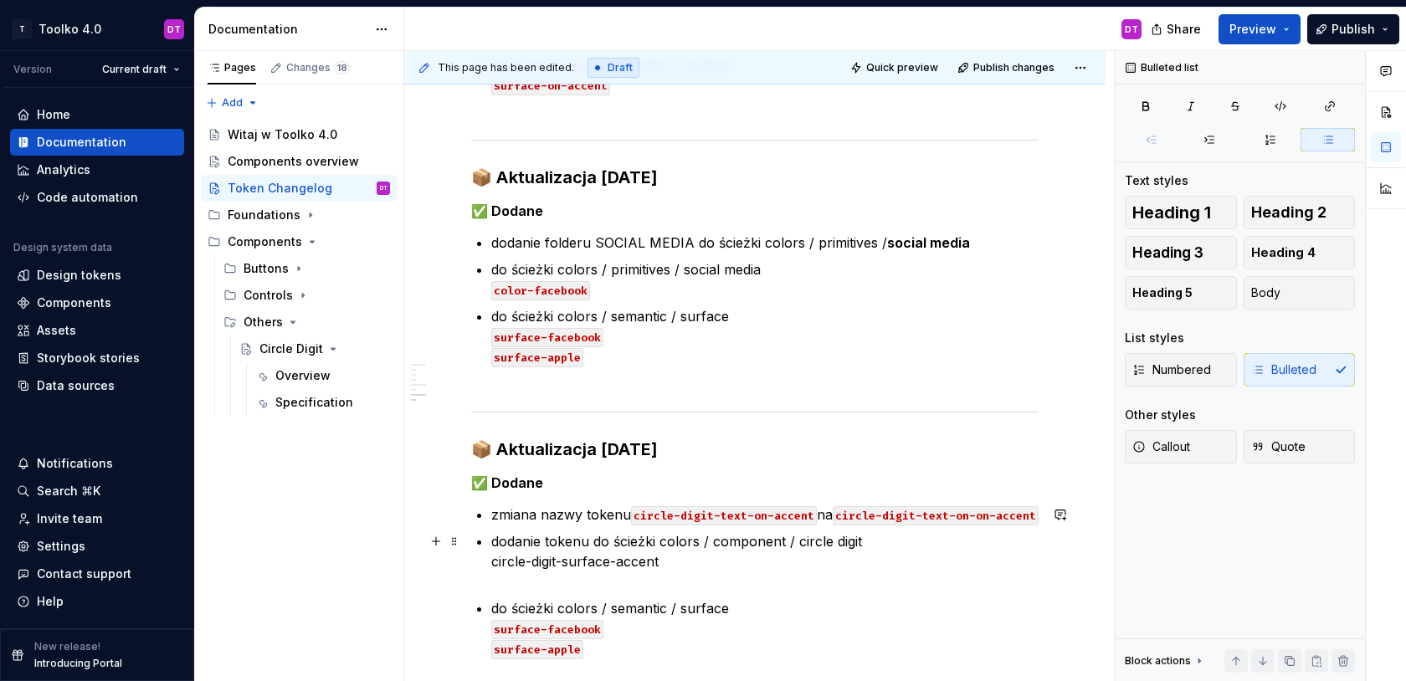
click at [586, 539] on p "dodanie tokenu do ścieżki colors / component / circle digit circle-digit-surfac…" at bounding box center [764, 562] width 547 height 60
click at [549, 578] on p "dodanie tokenów do ścieżki colors / component / circle digit circle-digit-surfa…" at bounding box center [764, 562] width 547 height 60
click at [537, 581] on p "dodanie tokenów do ścieżki colors / component / circle digit circle-digit-surfa…" at bounding box center [764, 562] width 547 height 60
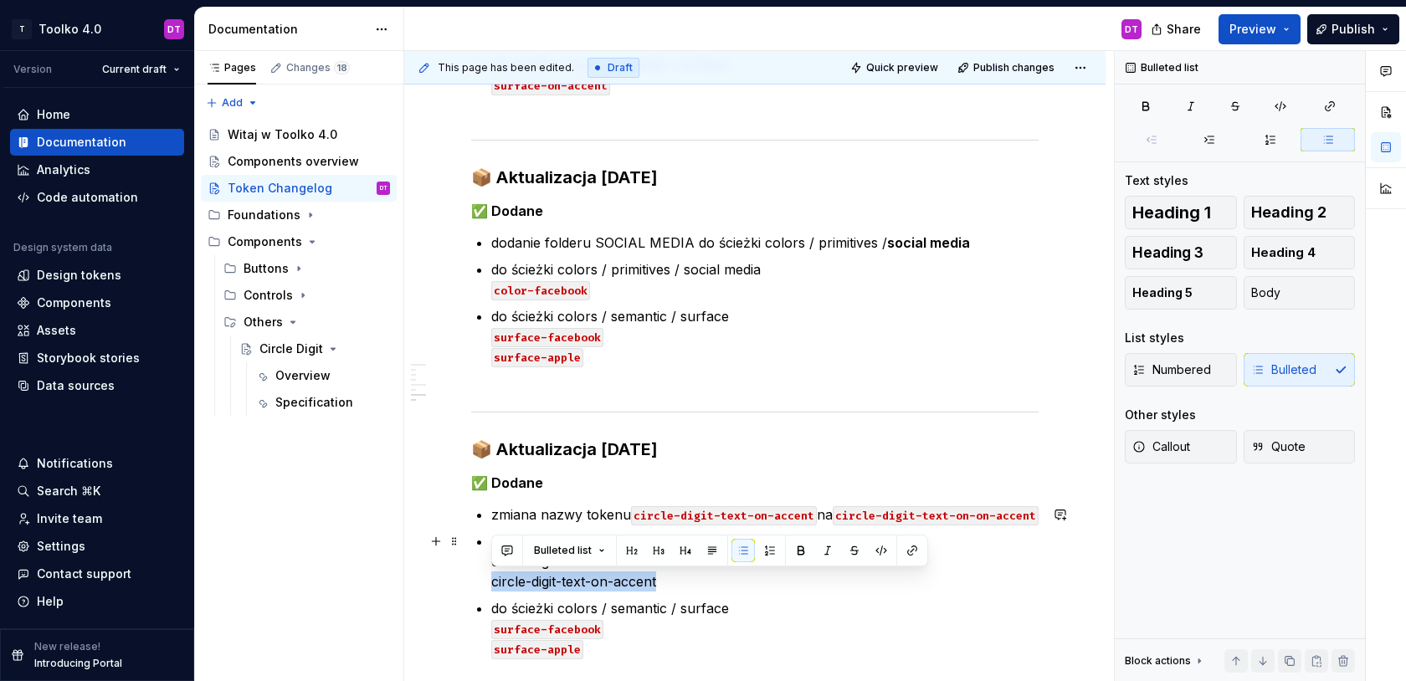
drag, startPoint x: 675, startPoint y: 581, endPoint x: 489, endPoint y: 580, distance: 185.8
drag, startPoint x: 915, startPoint y: 556, endPoint x: 871, endPoint y: 553, distance: 43.6
click at [870, 553] on div "Bulleted list" at bounding box center [710, 550] width 429 height 23
click at [877, 553] on button "button" at bounding box center [881, 550] width 23 height 23
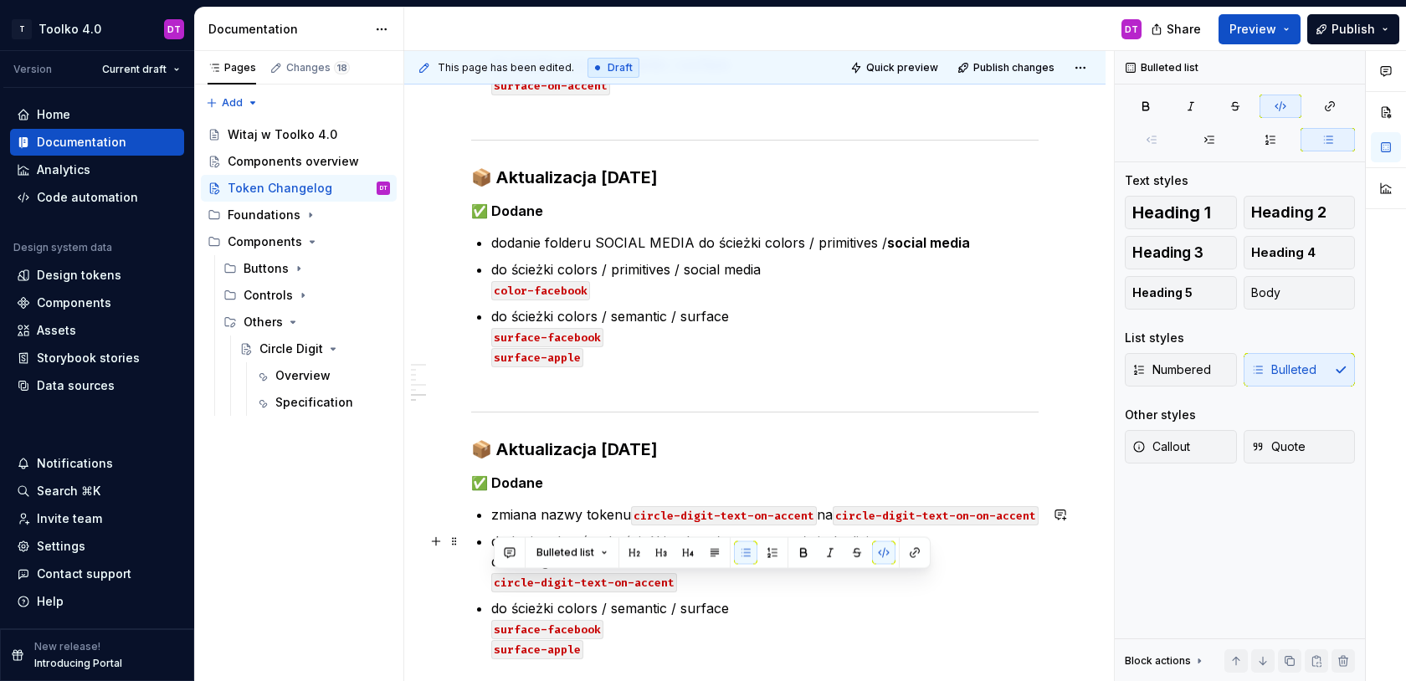
click at [576, 585] on code "circle-digit-text-on-accent" at bounding box center [584, 582] width 186 height 19
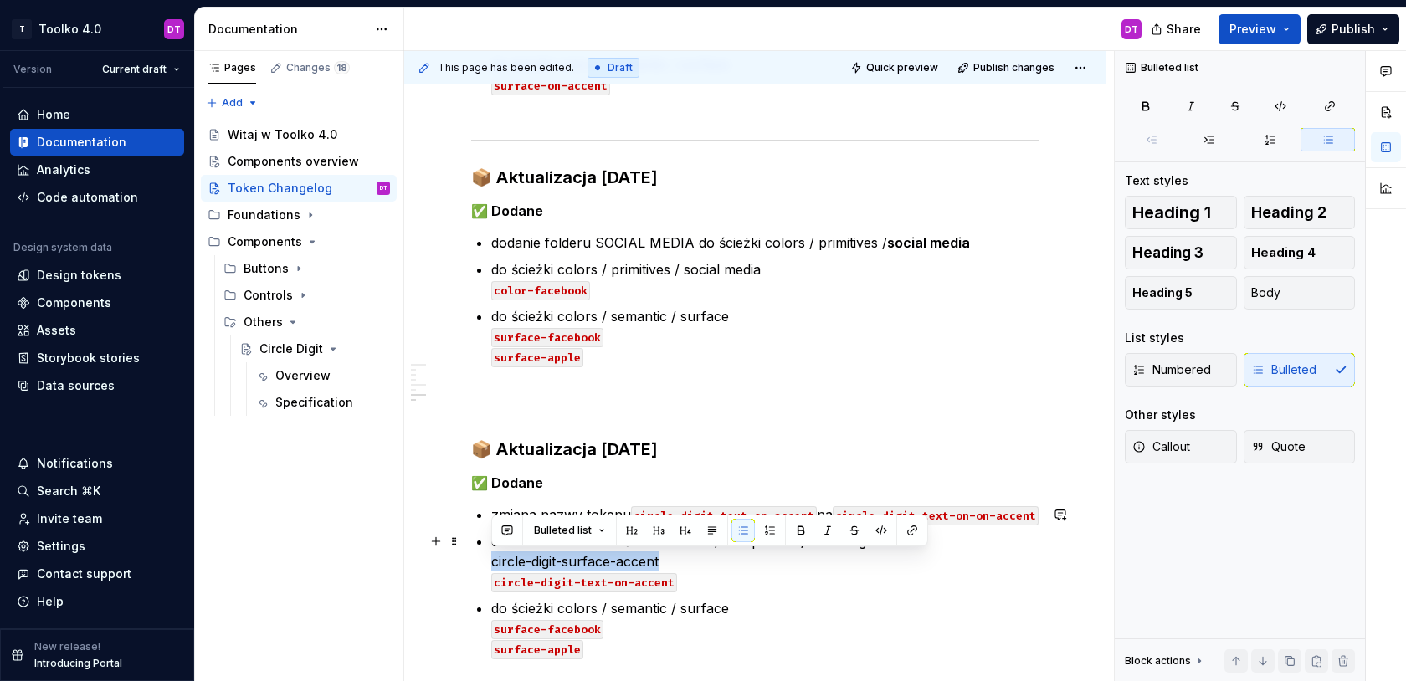
drag, startPoint x: 682, startPoint y: 557, endPoint x: 494, endPoint y: 561, distance: 188.4
click at [494, 561] on p "dodanie tokenów do ścieżki colors / component / circle digit circle-digit-surfa…" at bounding box center [764, 562] width 547 height 60
click at [878, 528] on button "button" at bounding box center [881, 530] width 23 height 23
click at [719, 609] on p "do ścieżki colors / semantic / surface surface-facebook surface-apple" at bounding box center [764, 638] width 547 height 80
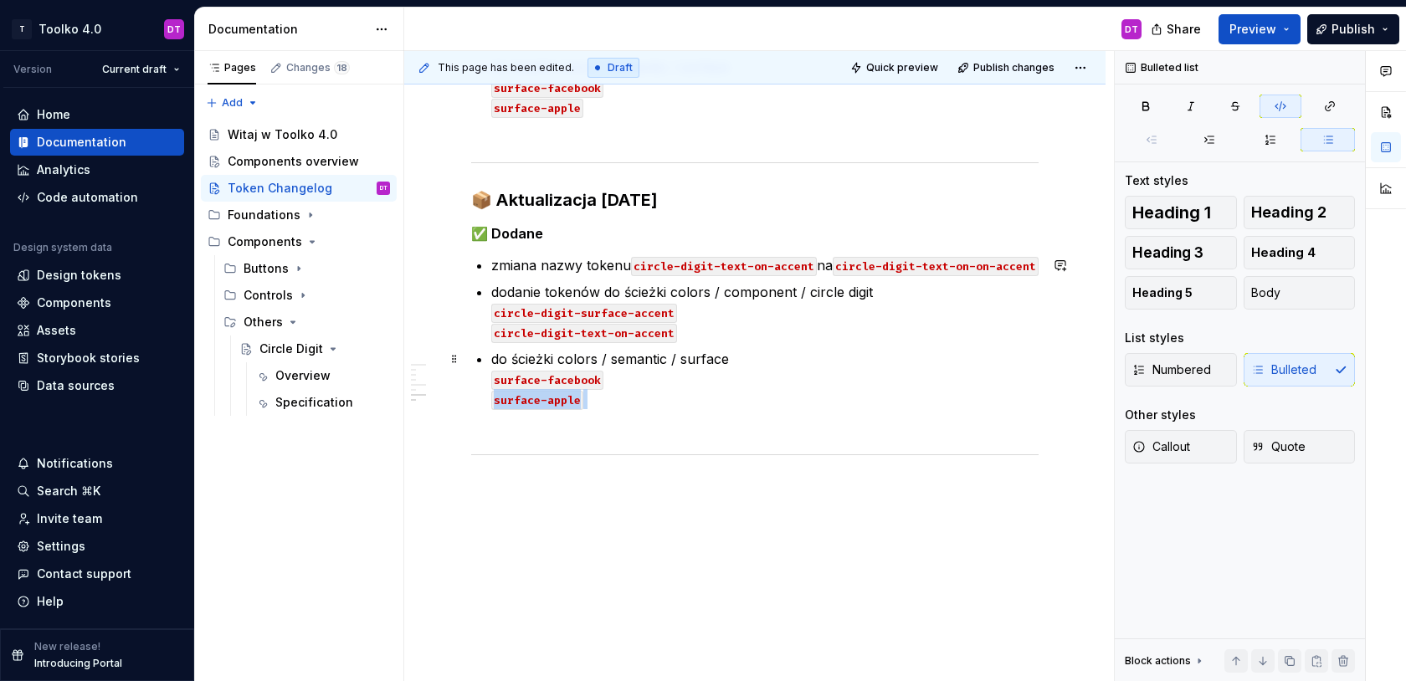
scroll to position [1874, 0]
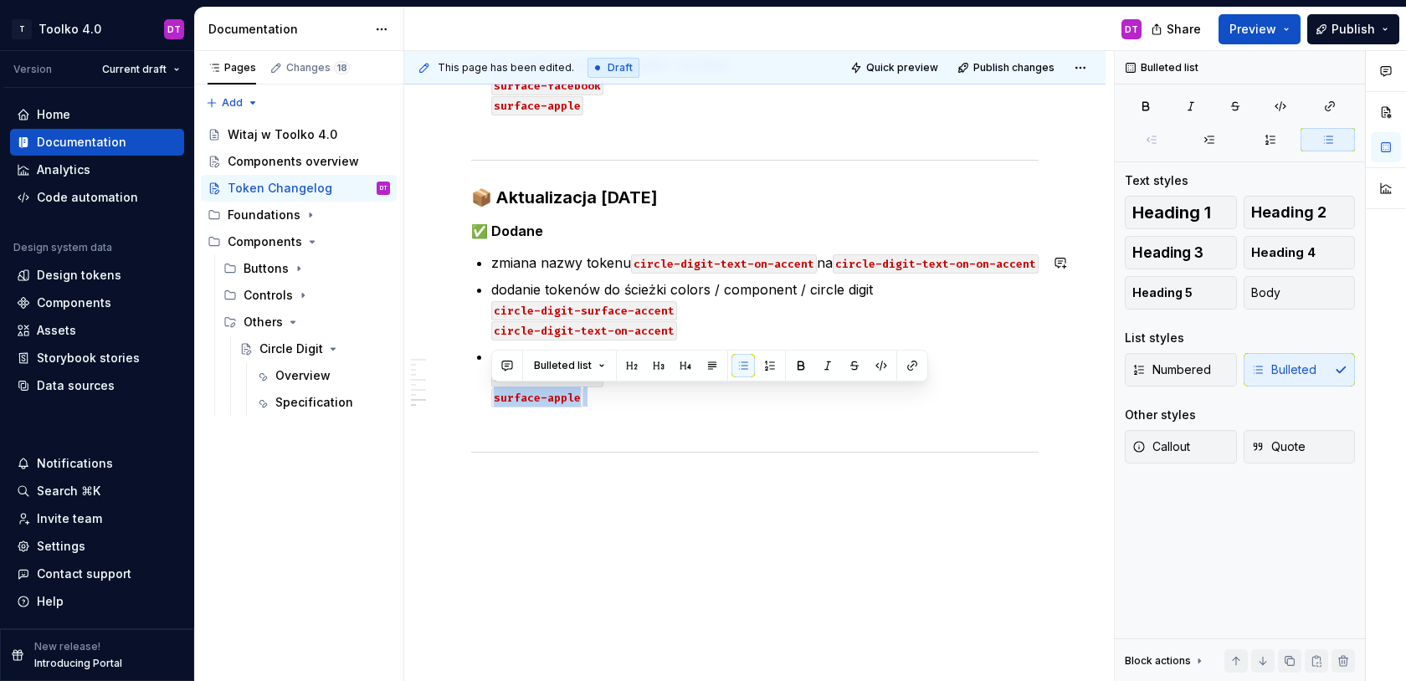
drag, startPoint x: 602, startPoint y: 657, endPoint x: 494, endPoint y: 428, distance: 253.5
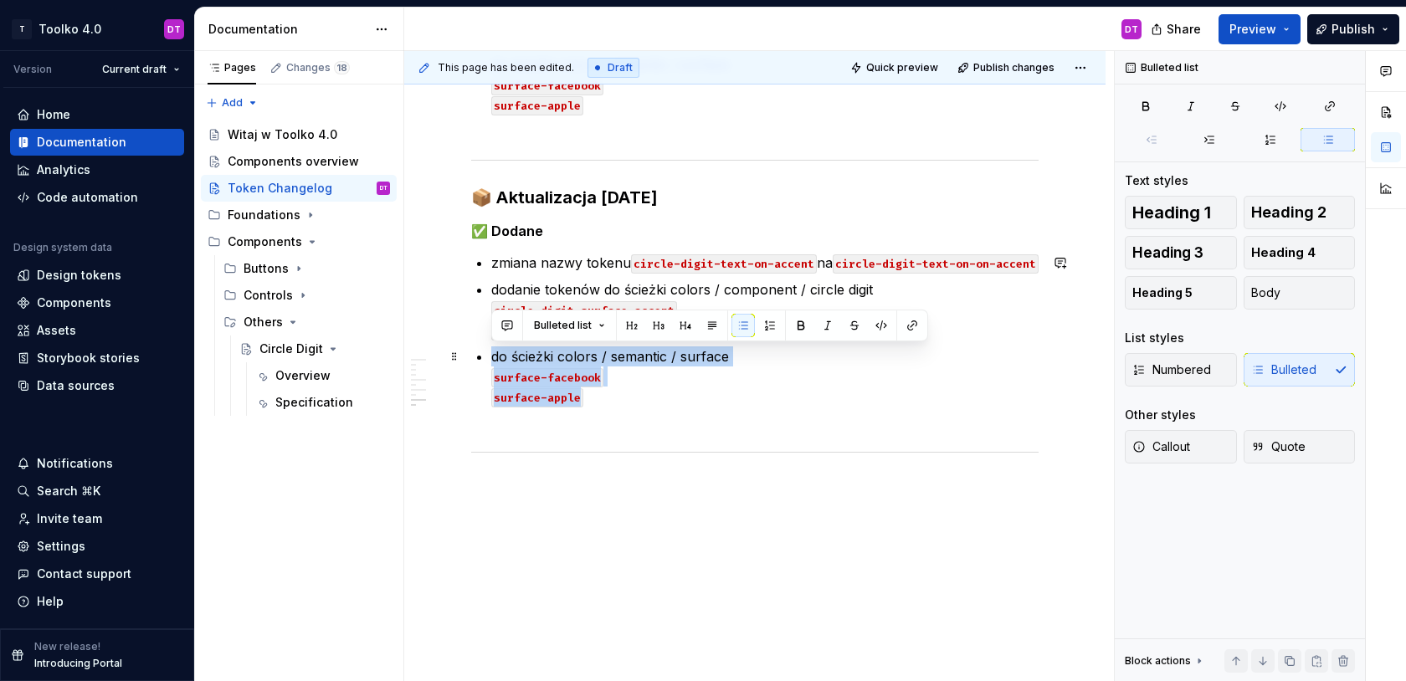
drag, startPoint x: 591, startPoint y: 403, endPoint x: 471, endPoint y: 357, distance: 128.2
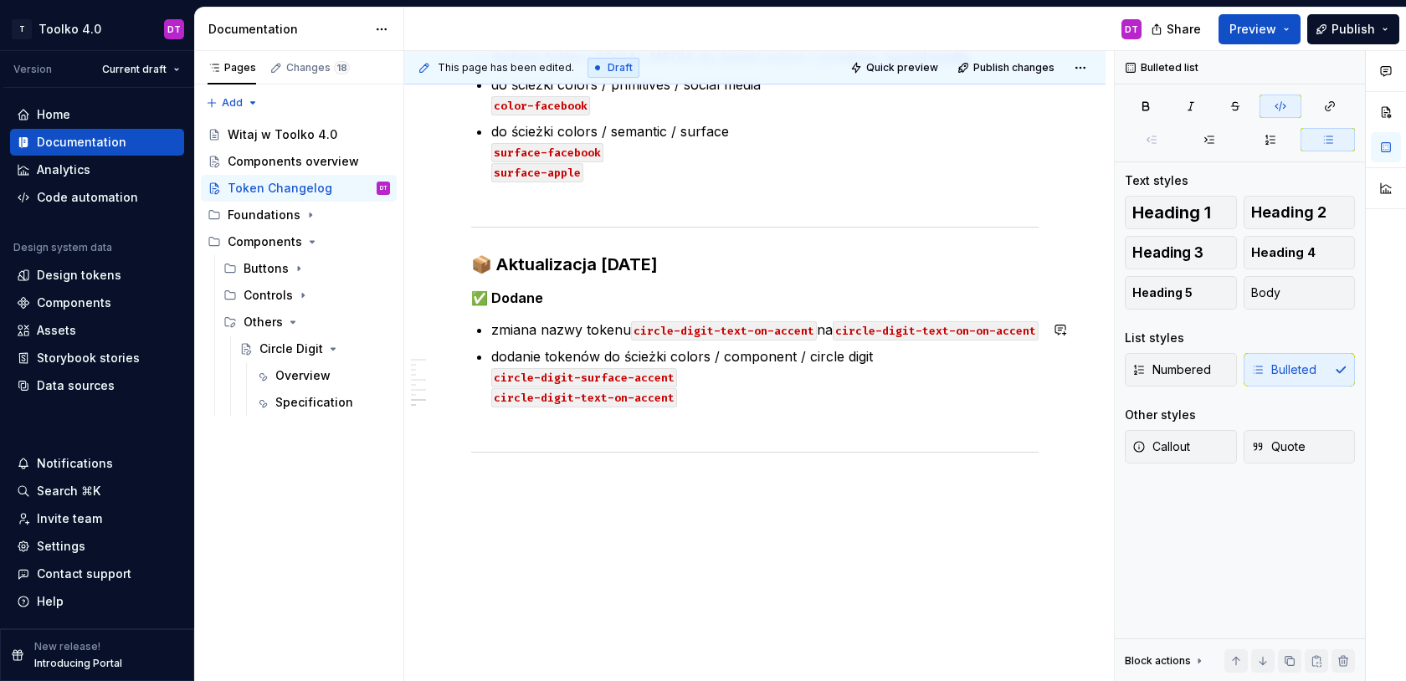
scroll to position [1807, 0]
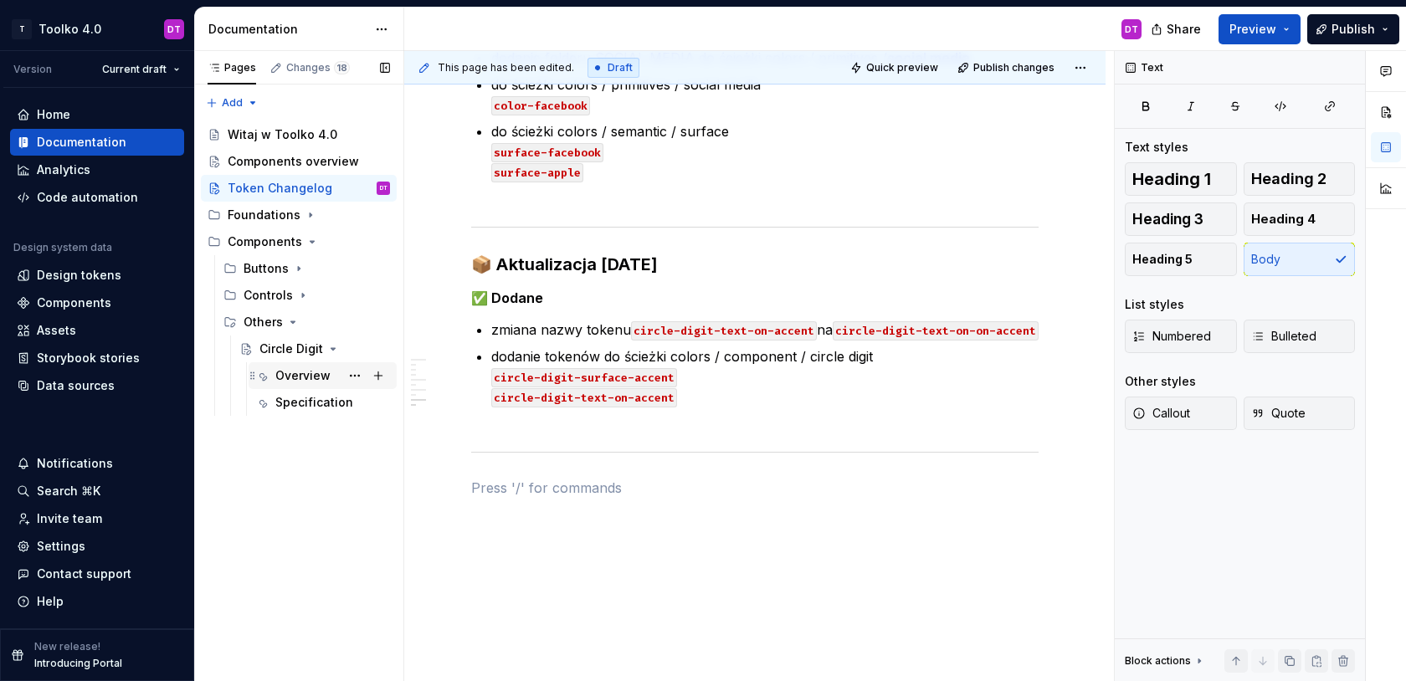
click at [300, 371] on div "Overview" at bounding box center [302, 375] width 55 height 17
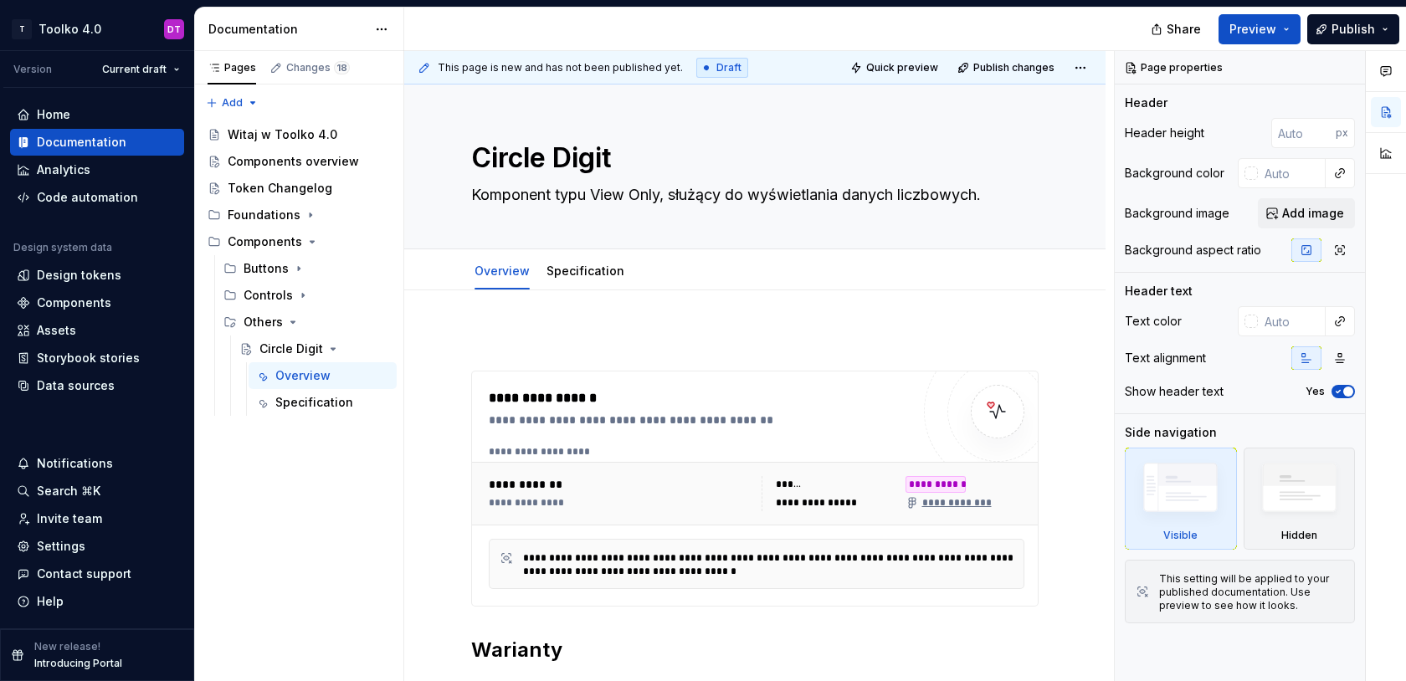
type textarea "*"
